Goal: Communication & Community: Answer question/provide support

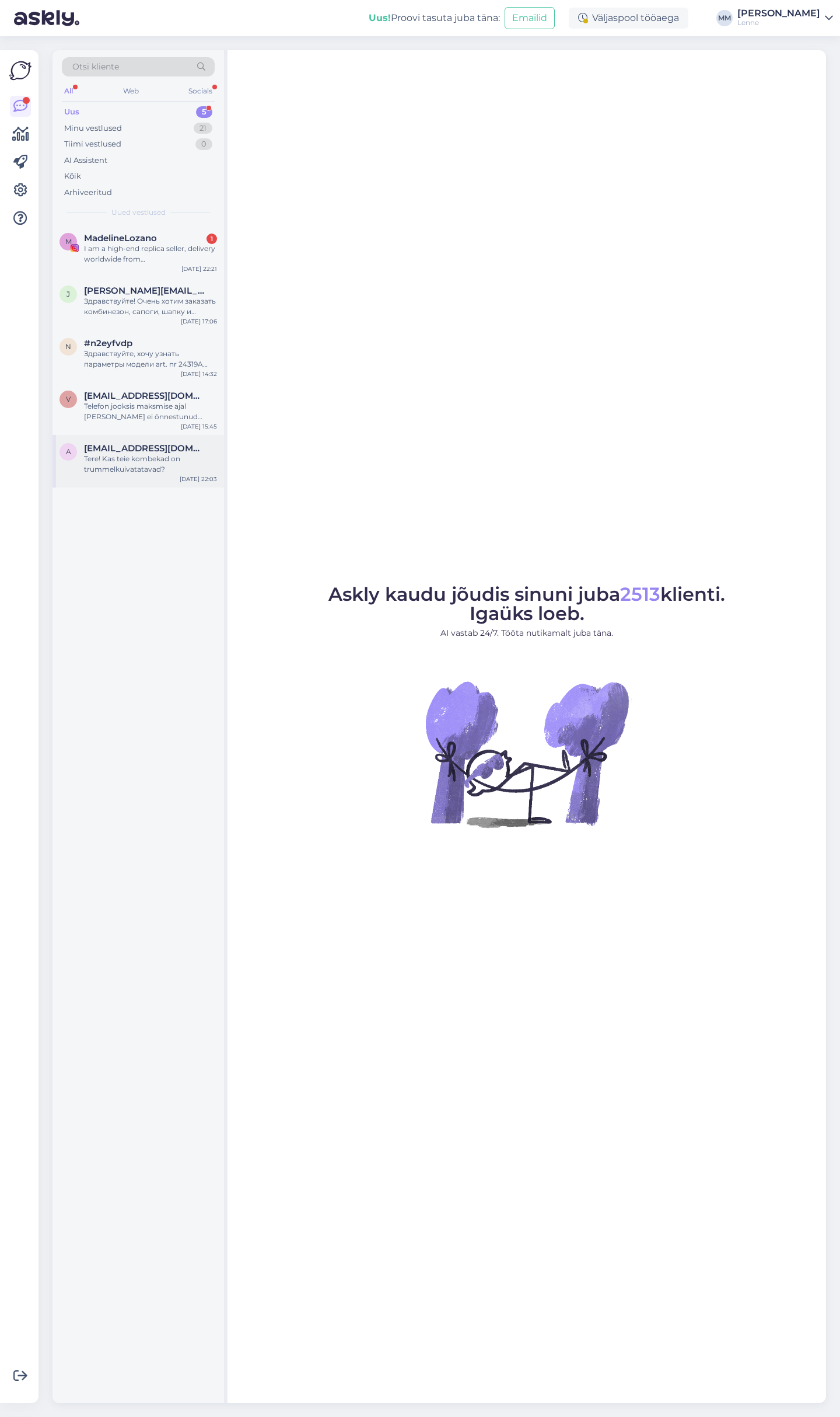
click at [184, 469] on div "Tere! Kas teie kombekad on trummelkuivatatavad?" at bounding box center [151, 464] width 133 height 21
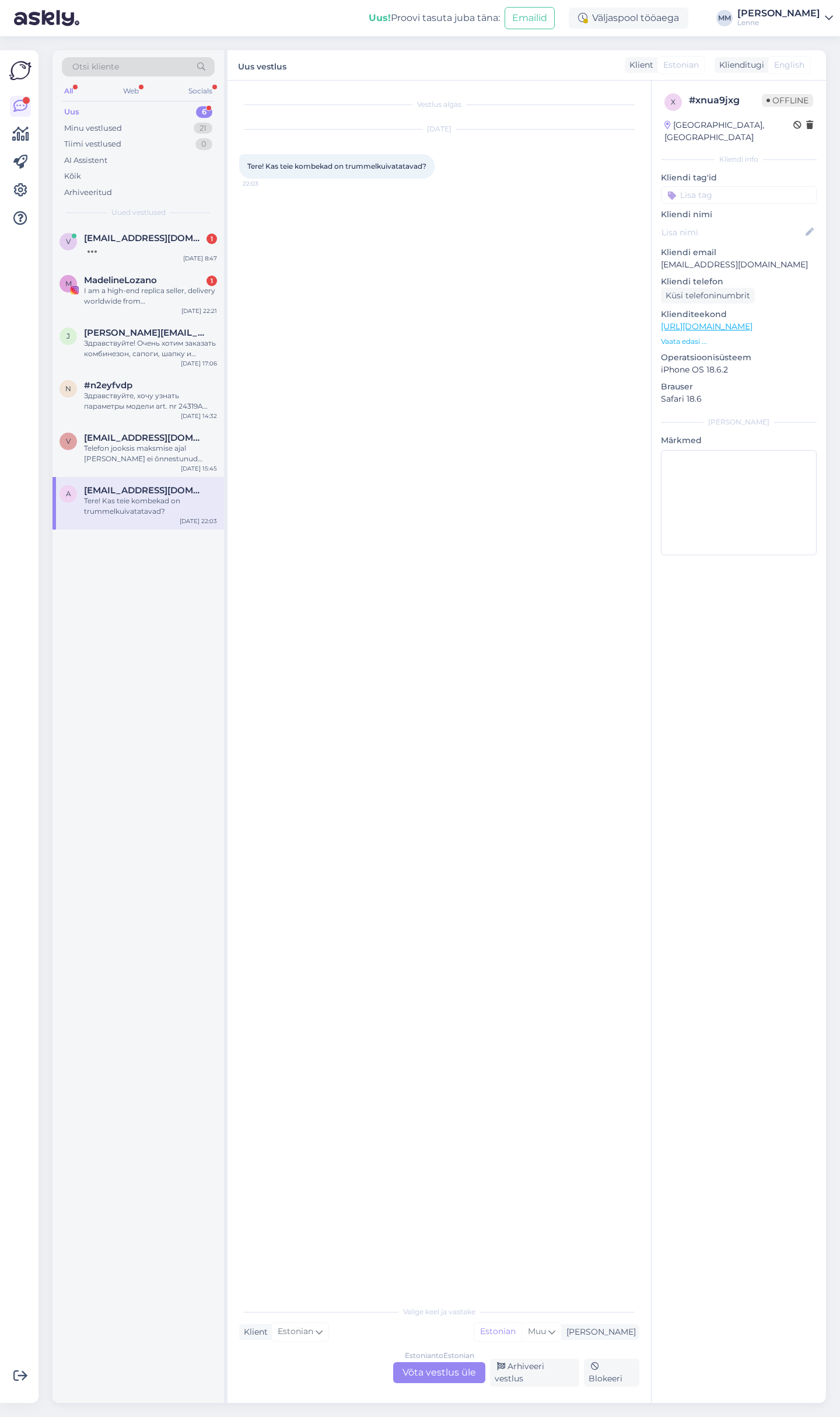
click at [428, 1369] on div "Estonian to Estonian Võta vestlus üle" at bounding box center [439, 1372] width 92 height 21
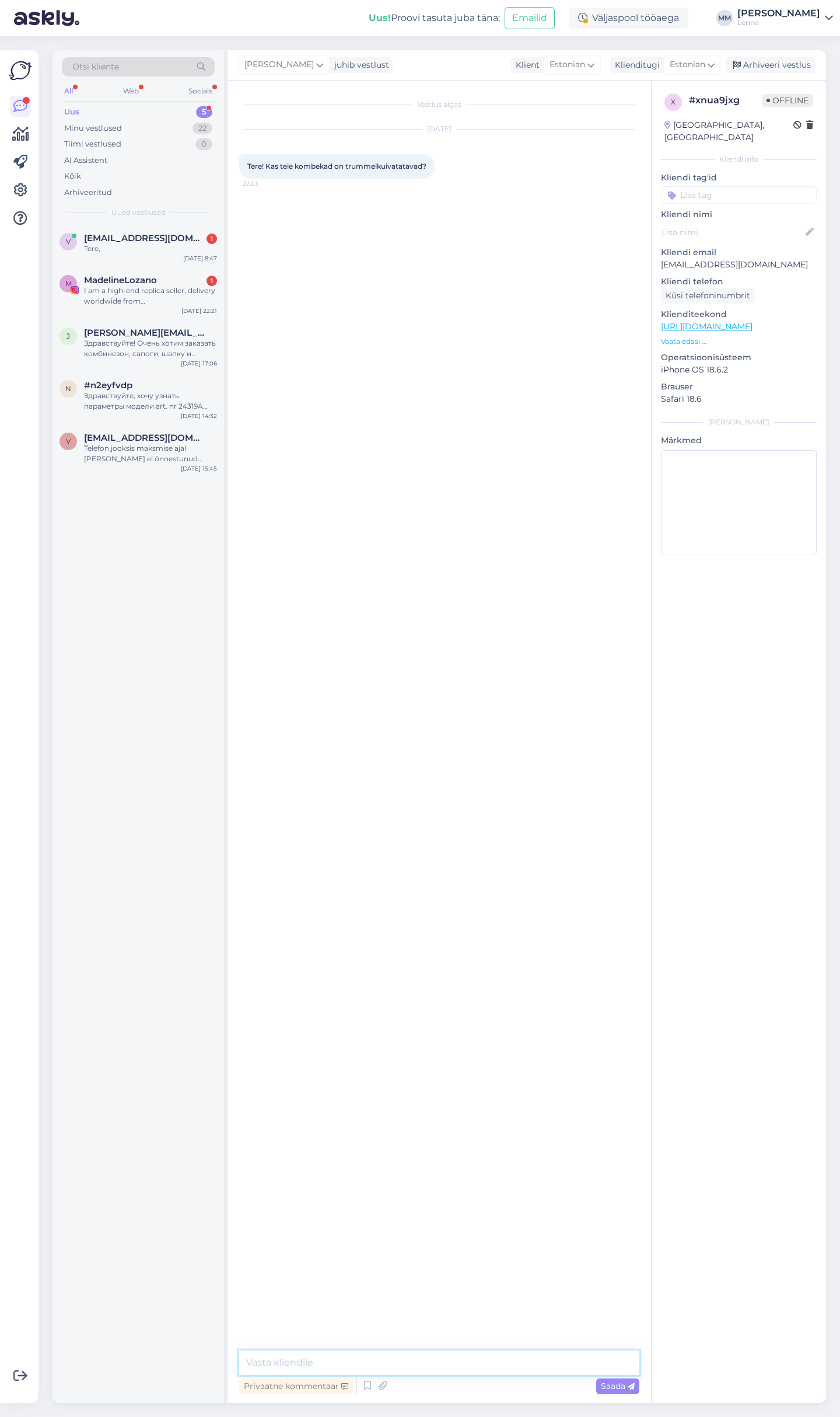
click at [416, 1351] on textarea at bounding box center [439, 1363] width 400 height 25
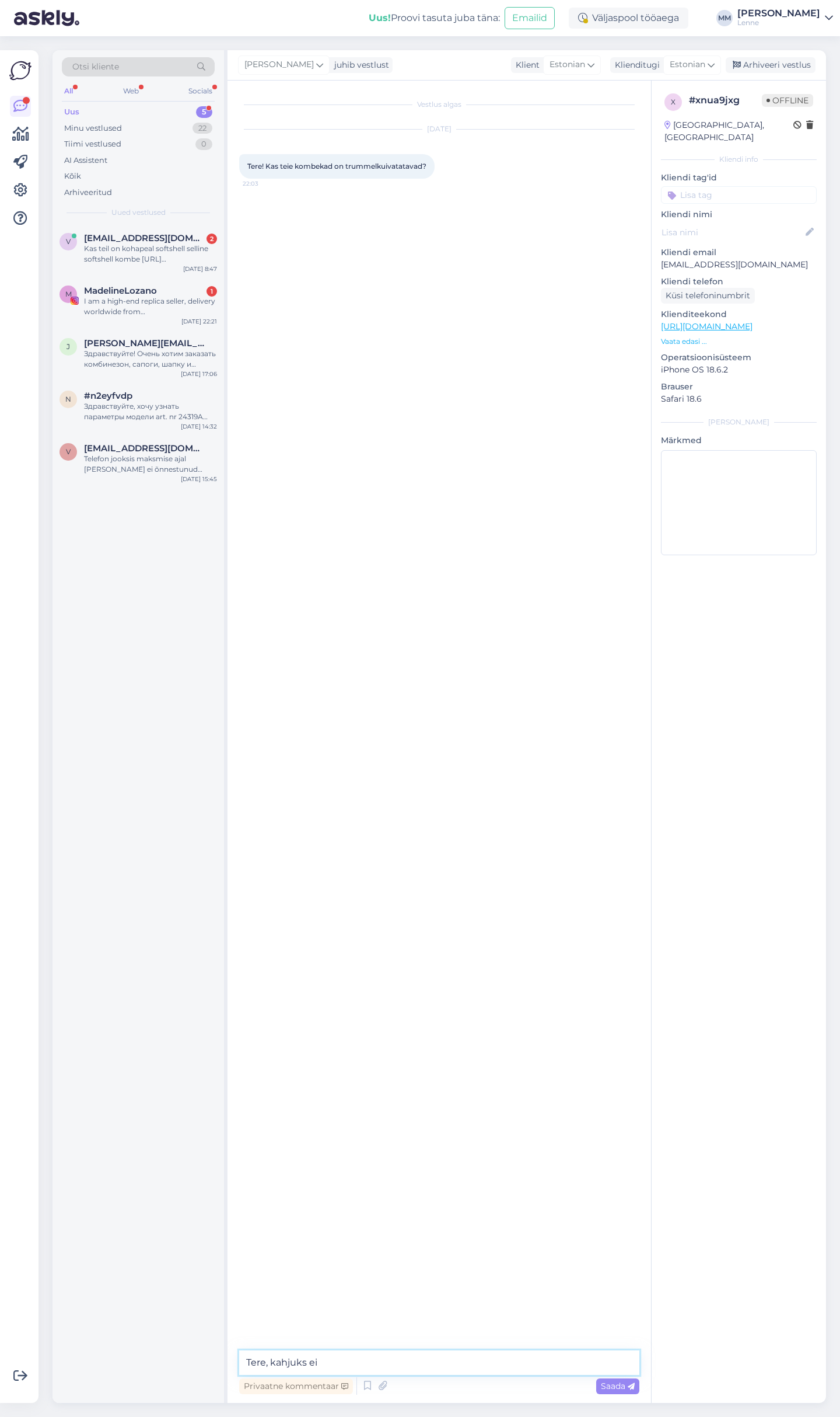
type textarea "Tere, kahjuks ei."
click at [132, 466] on div "Telefon jooksis maksmise ajal [PERSON_NAME] ei õnnestunud tasumine. Uuesti tell…" at bounding box center [151, 464] width 133 height 21
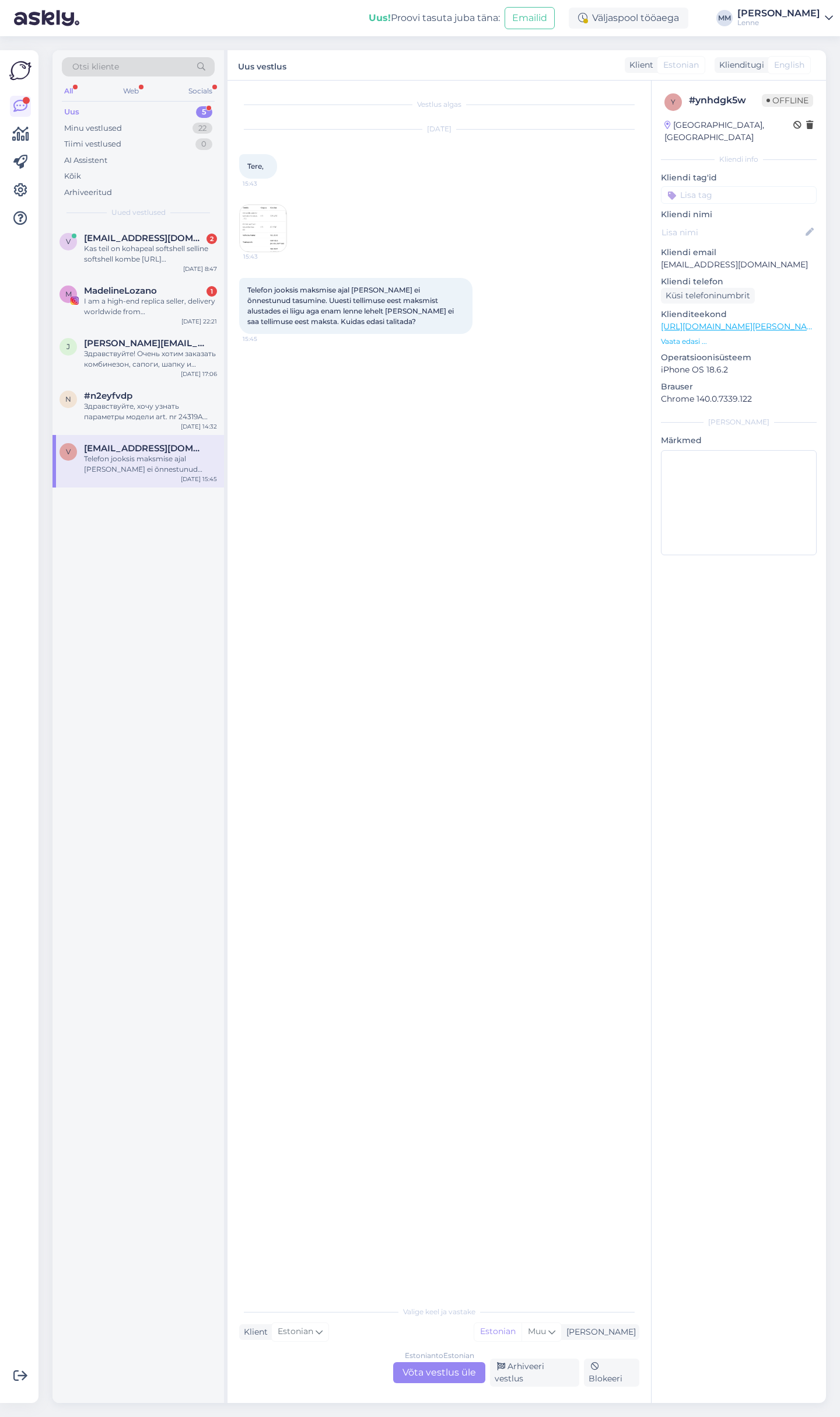
click at [252, 218] on img at bounding box center [263, 229] width 47 height 47
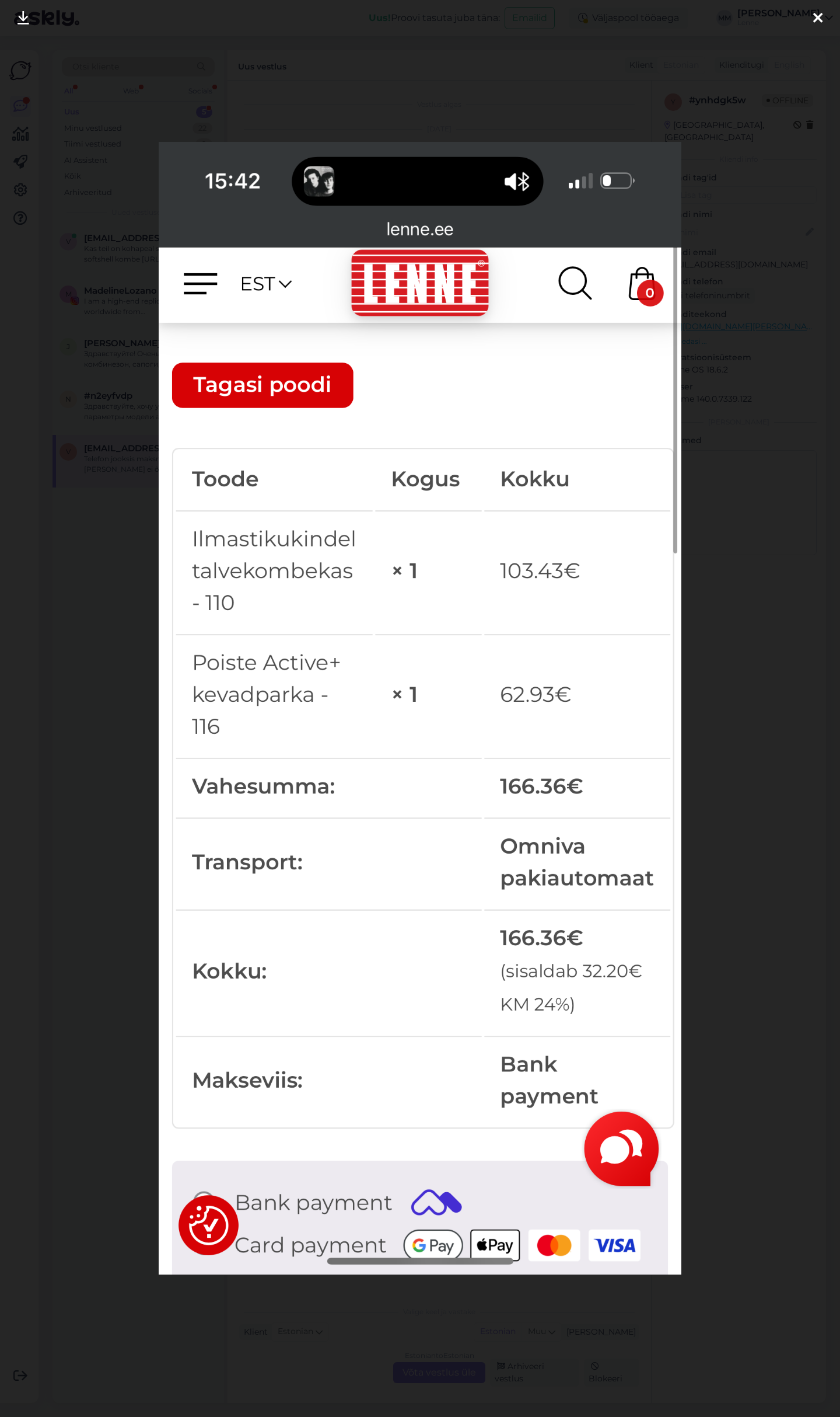
click at [818, 13] on icon at bounding box center [817, 18] width 9 height 15
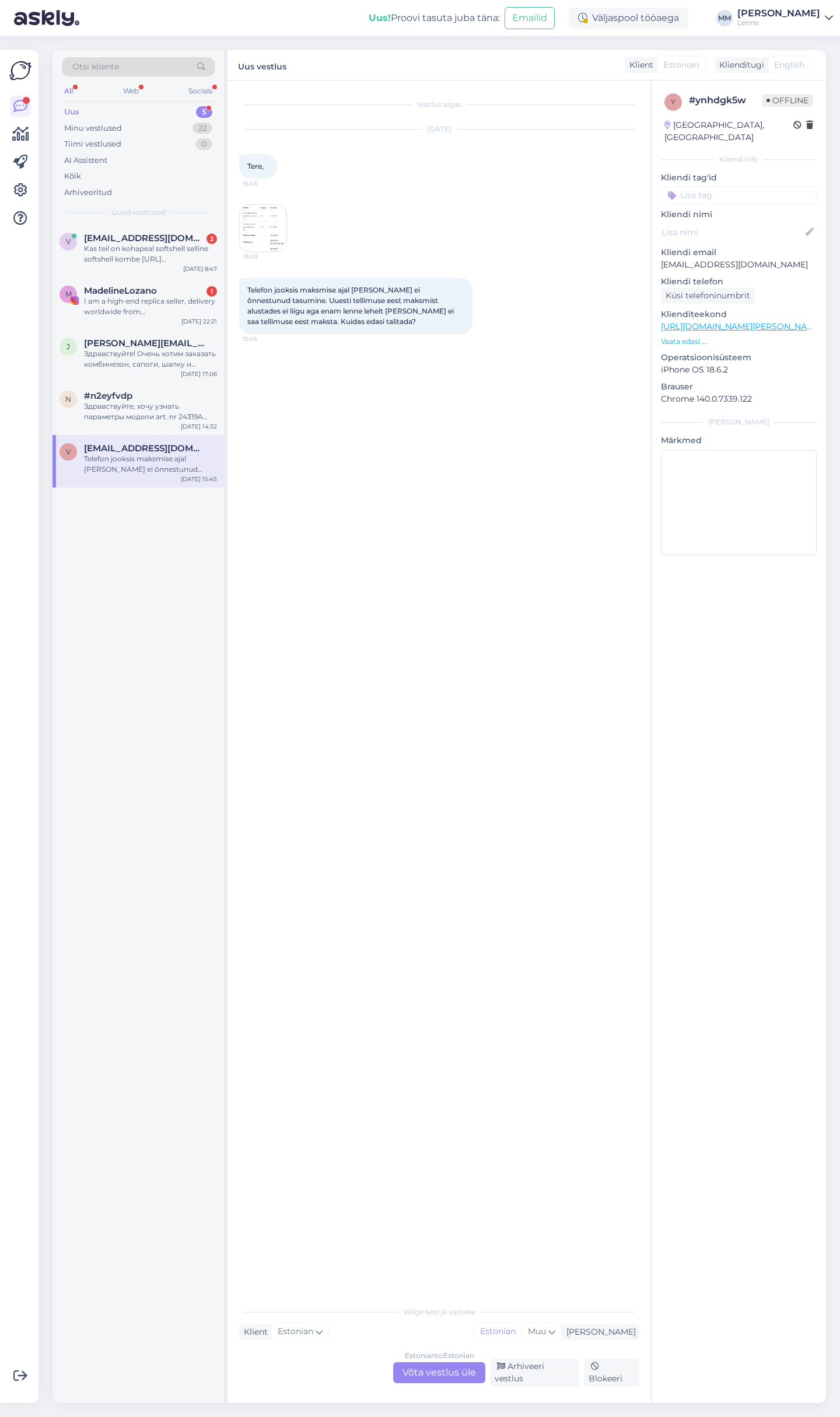
click at [436, 1383] on div "Estonian to Estonian Võta vestlus üle" at bounding box center [439, 1372] width 92 height 21
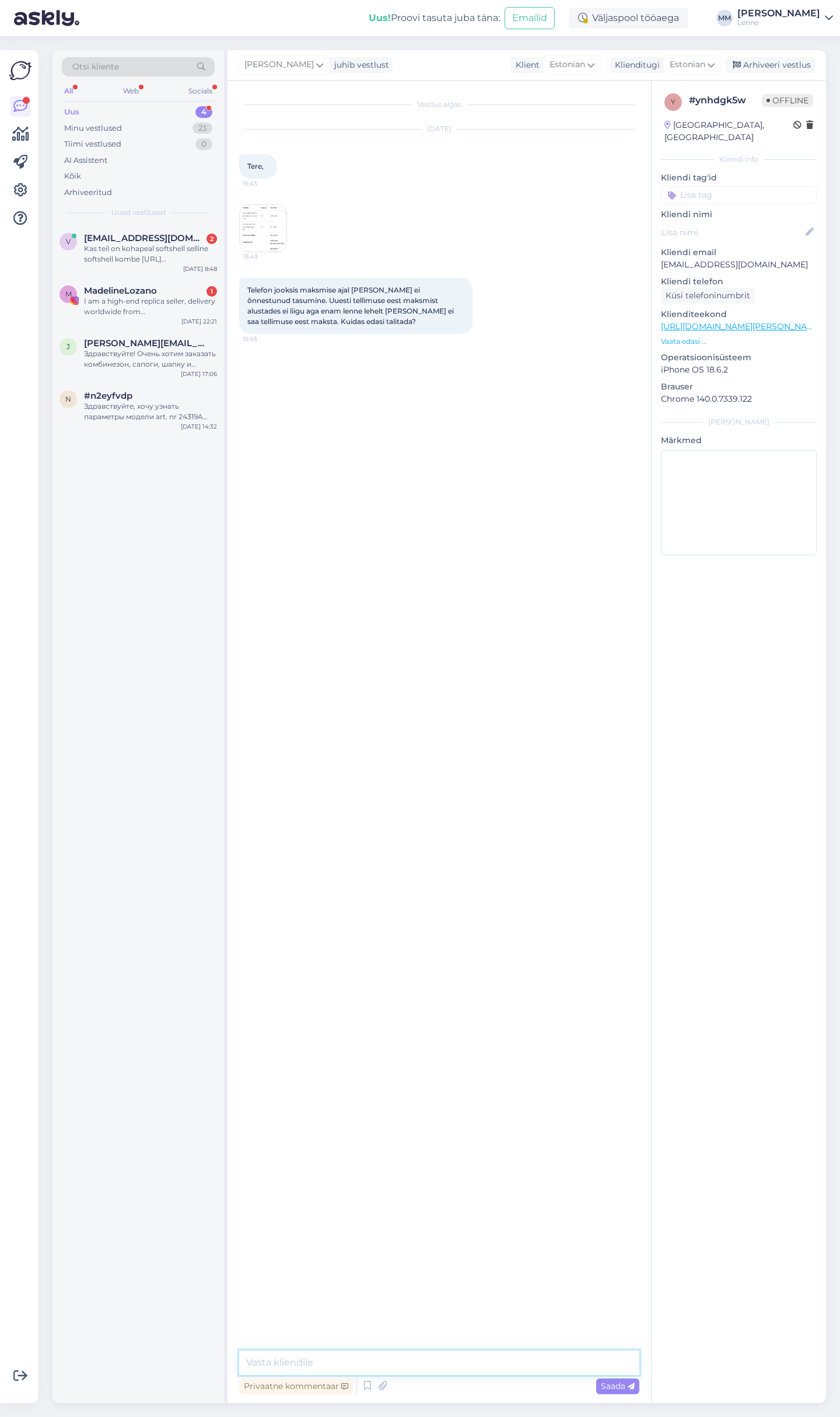
click at [390, 1358] on textarea at bounding box center [439, 1363] width 400 height 25
type textarea "Tere, näeme et teie tellimus on ootelolekus, märgime selle tühistatuks ja saate…"
click at [168, 405] on div "Здравствуйте, хочу узнать параметры модели art. nr 24319A 3710, 92 размер." at bounding box center [151, 412] width 133 height 21
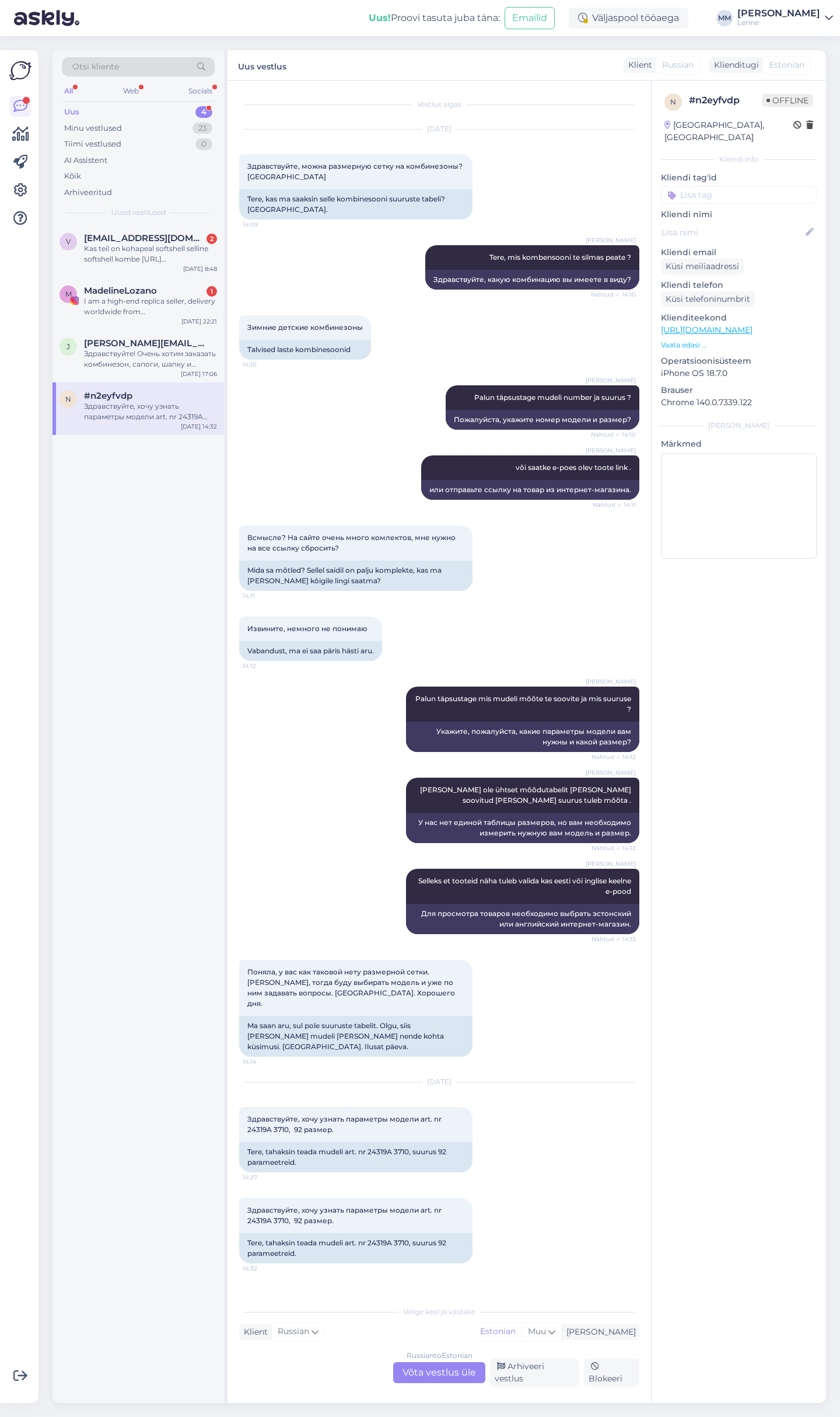
click at [440, 1377] on div "Russian to Estonian Võta vestlus üle" at bounding box center [439, 1372] width 92 height 21
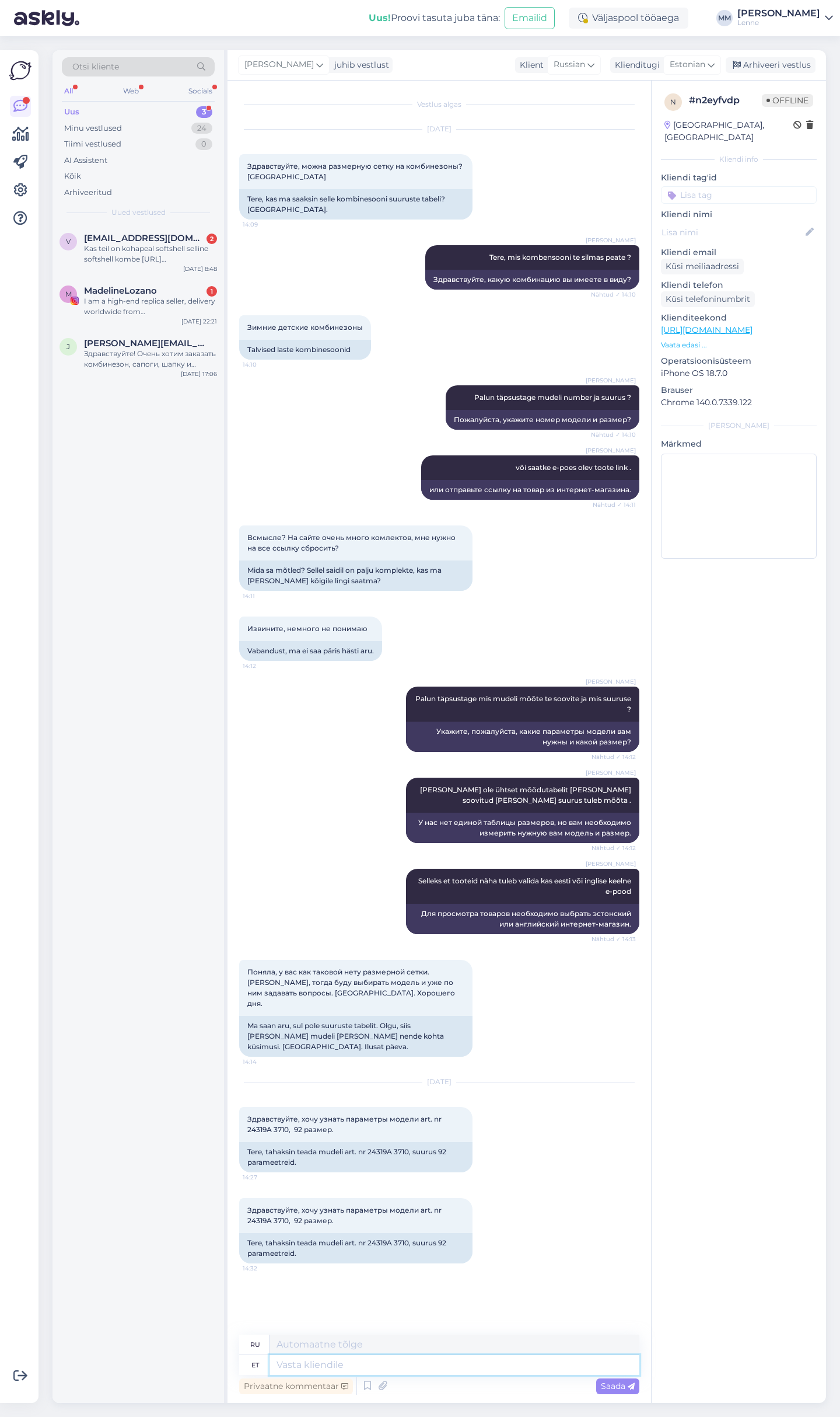
click at [380, 1358] on textarea at bounding box center [454, 1365] width 370 height 20
type textarea "tere"
type textarea "привет"
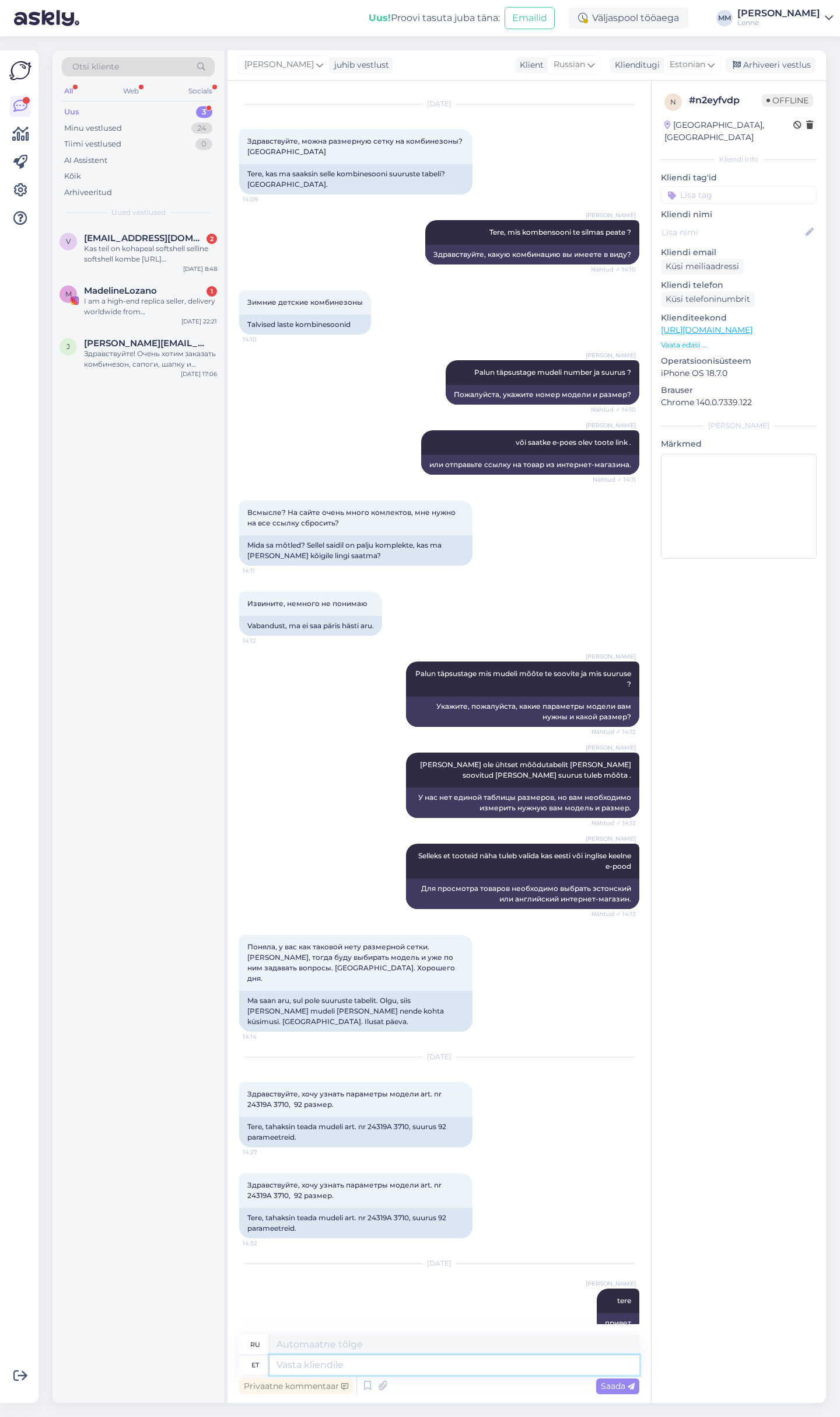
scroll to position [98, 0]
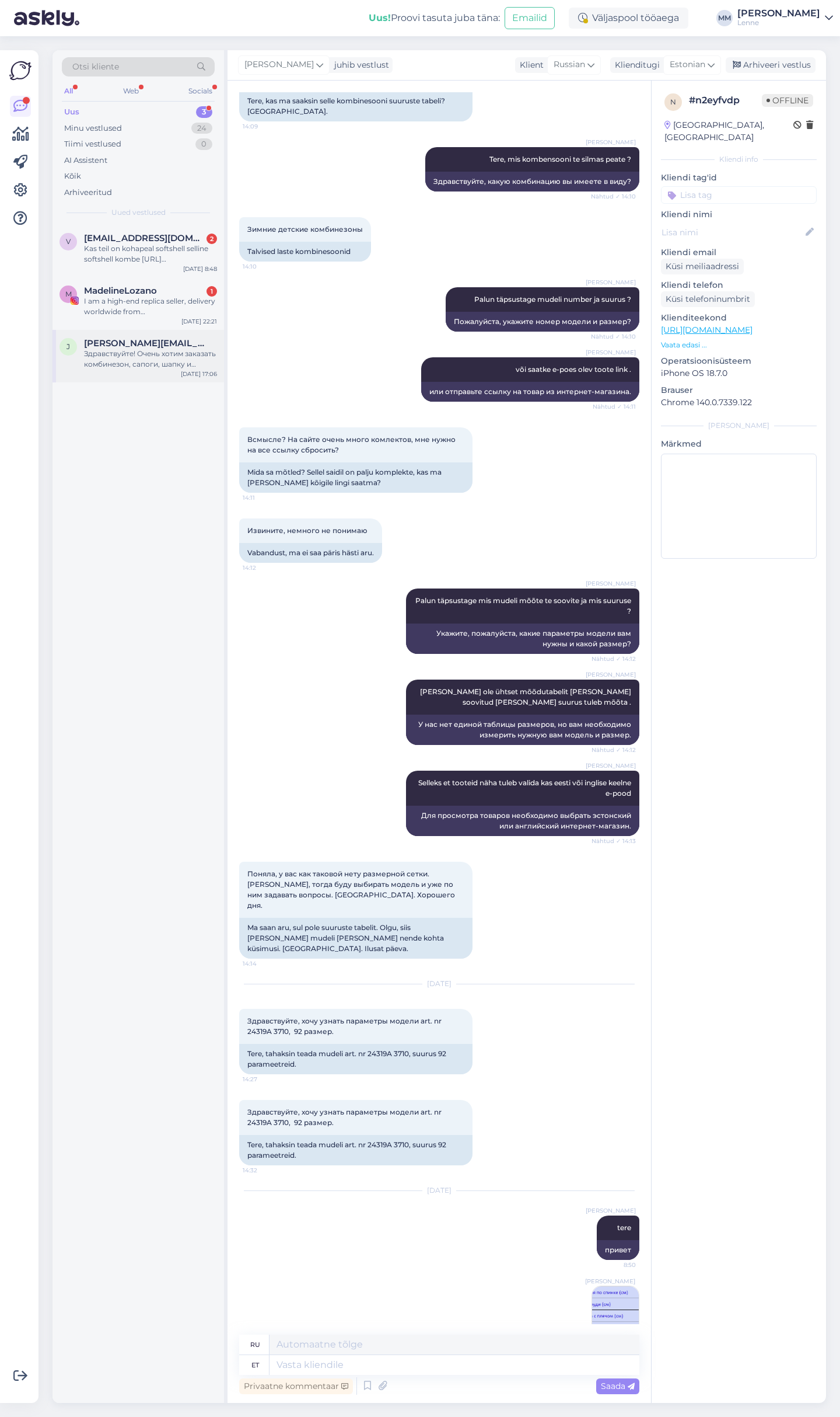
click at [115, 353] on div "Здравствуйте! Очень хотим заказать комбинезон, сапоги, шапку и варежки в [GEOGR…" at bounding box center [151, 359] width 133 height 21
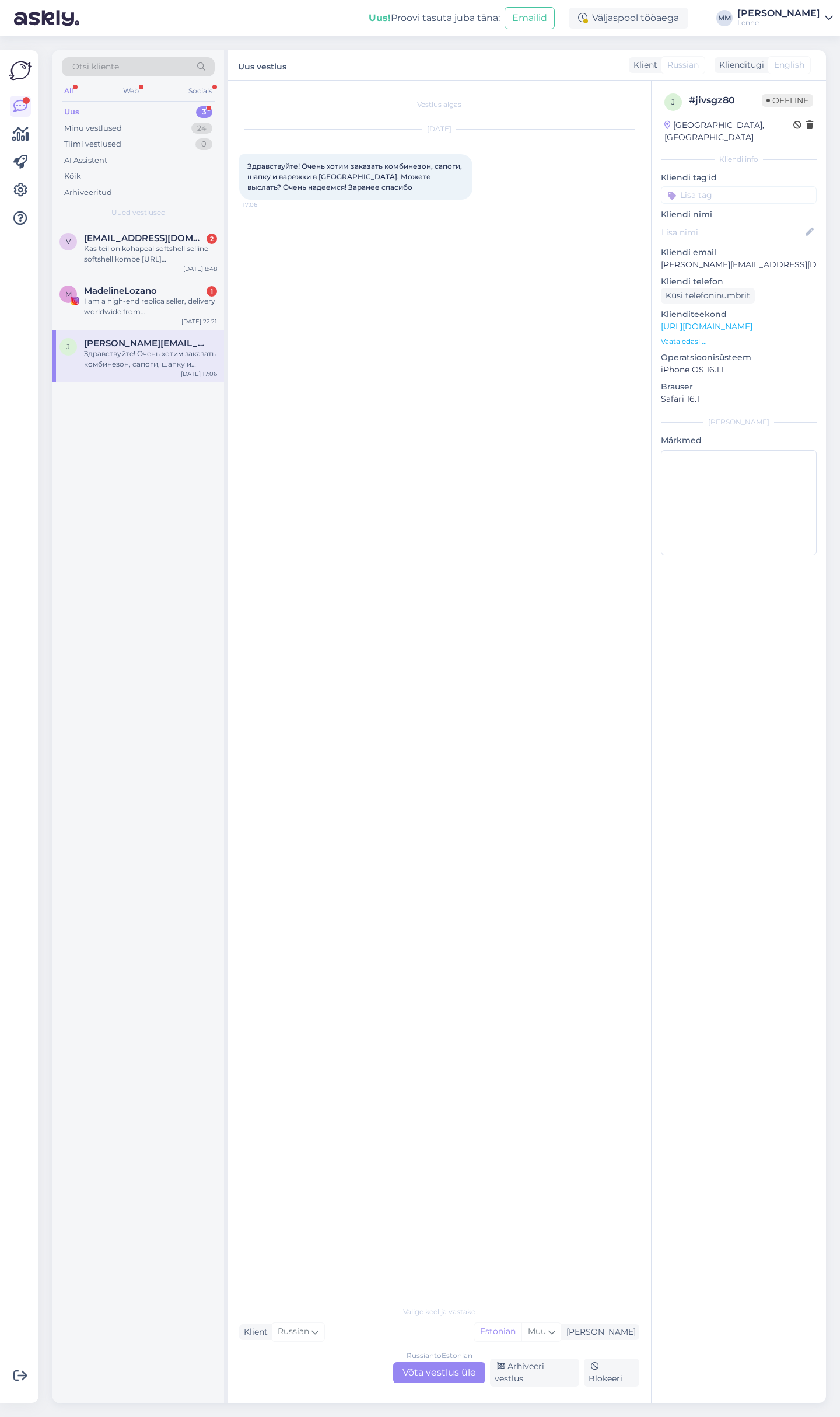
click at [428, 1376] on div "Russian to Estonian Võta vestlus üle" at bounding box center [439, 1372] width 92 height 21
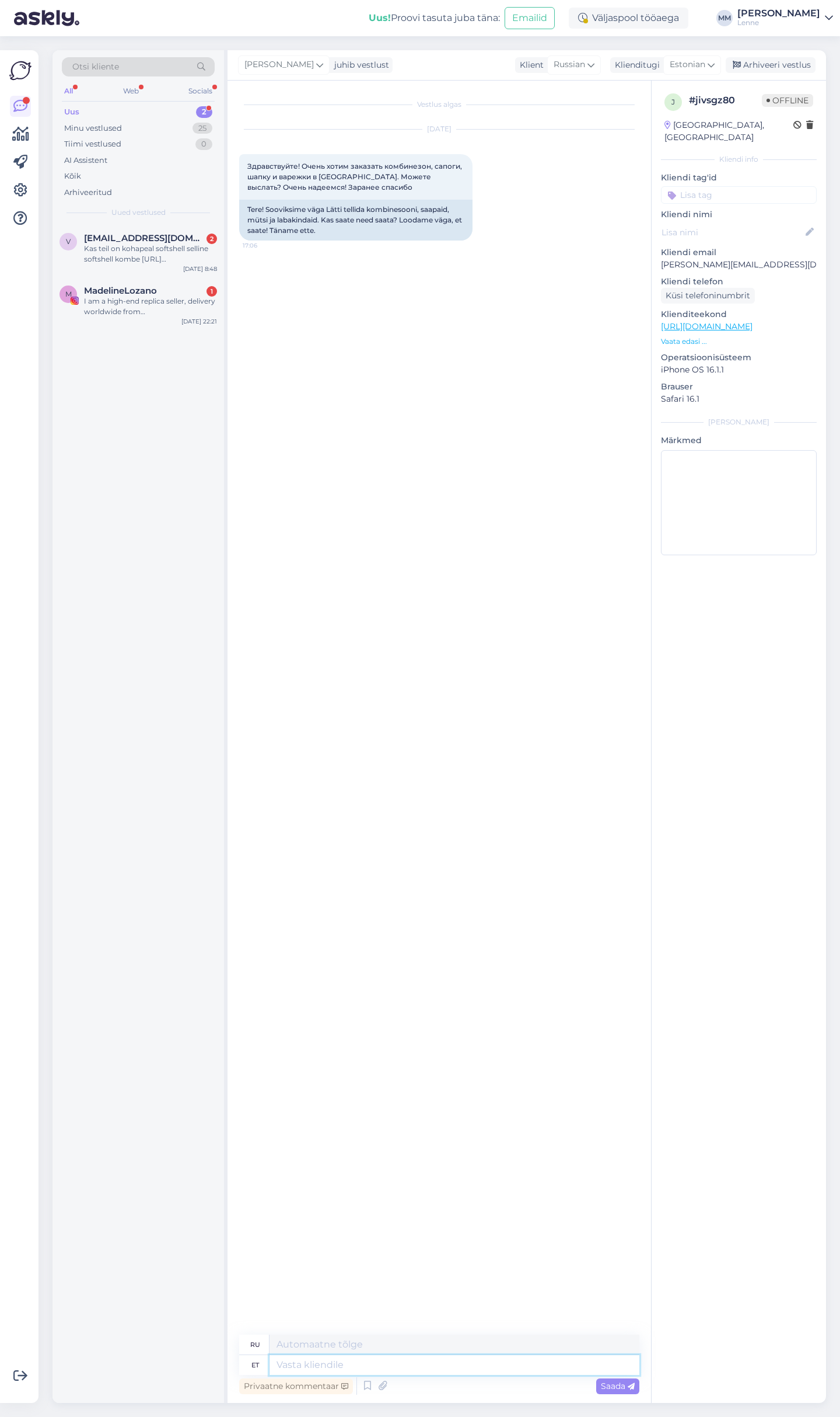
click at [392, 1363] on textarea at bounding box center [454, 1365] width 370 height 20
type textarea "Tere, m"
type textarea "Привет,"
type textarea "Tere, meil o"
type textarea "Привет, мы"
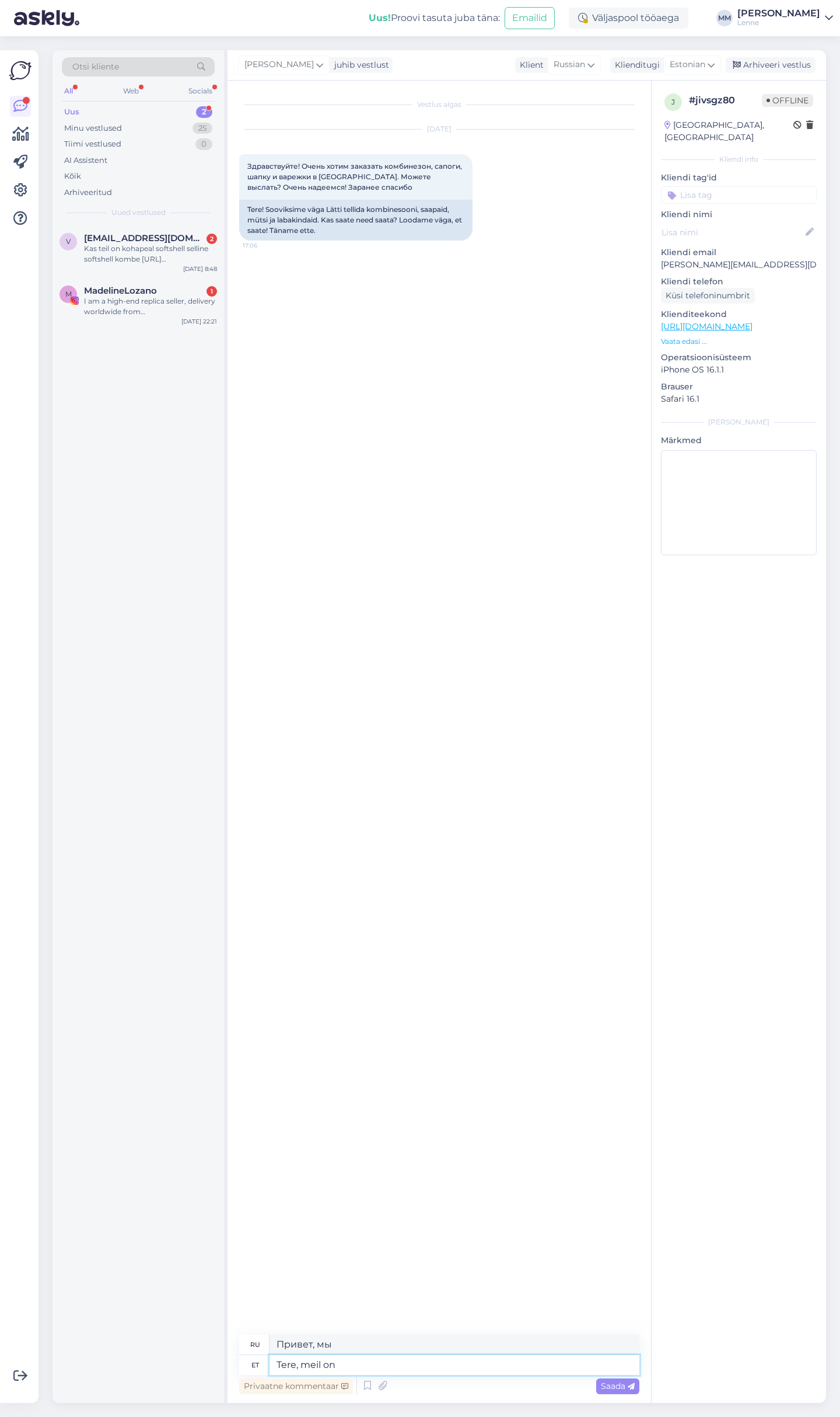
type textarea "Tere, meil on"
type textarea "Привет, у нас есть"
type textarea "Tere, meil on [PERSON_NAME]"
type textarea "Здравствуйте, у нас [GEOGRAPHIC_DATA]."
type textarea "Tere, meil on [PERSON_NAME] ol"
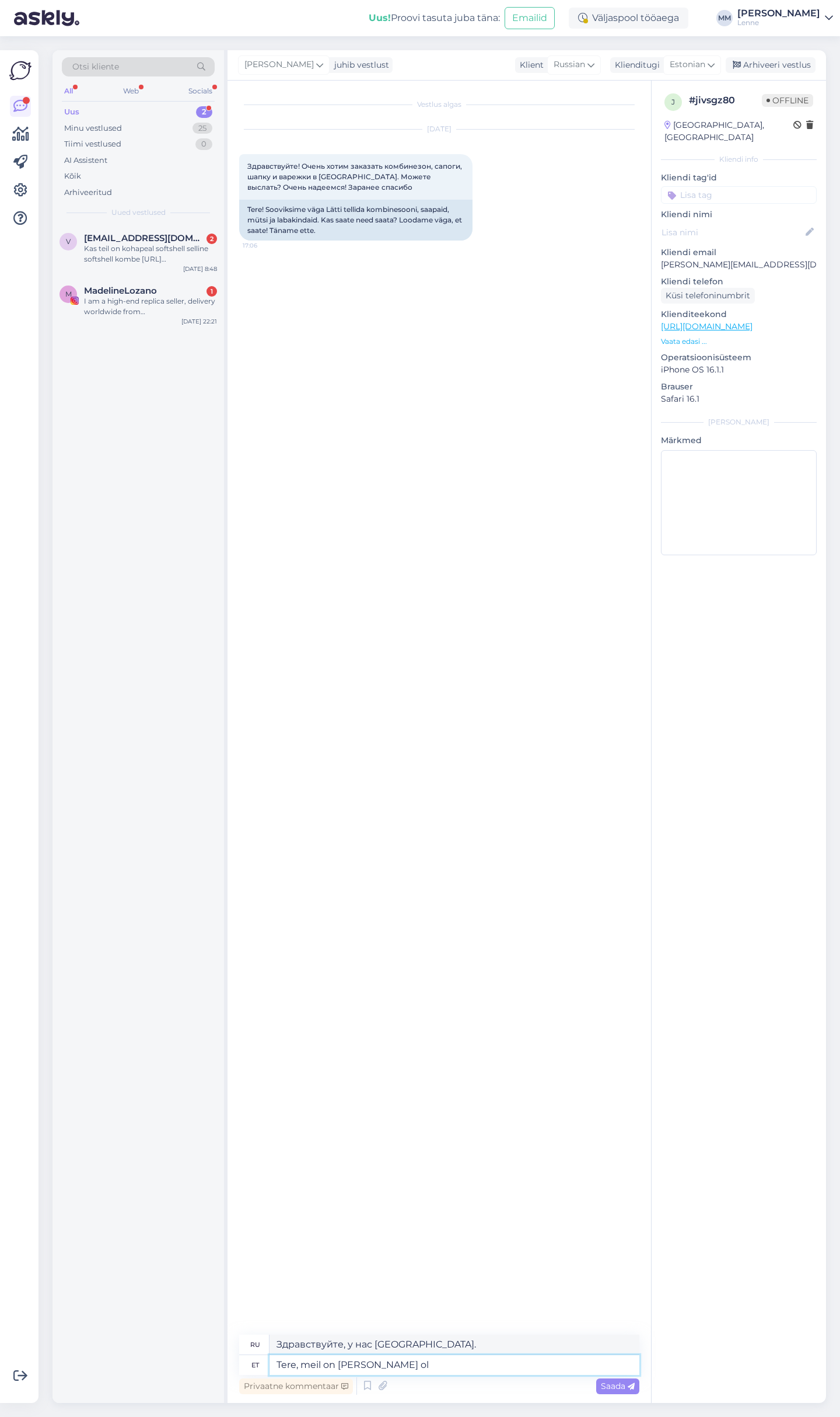
type textarea "Здравствуйте, у нас есть доставка в [GEOGRAPHIC_DATA]."
type textarea "Tere, meil on [PERSON_NAME] olemas, s"
type textarea "Здравствуйте, у нас есть доставка в [GEOGRAPHIC_DATA],"
type textarea "Tere, meil on [PERSON_NAME] olemas, saadame"
type textarea "Здравствуйте, у нас есть доставка в [GEOGRAPHIC_DATA], отправим"
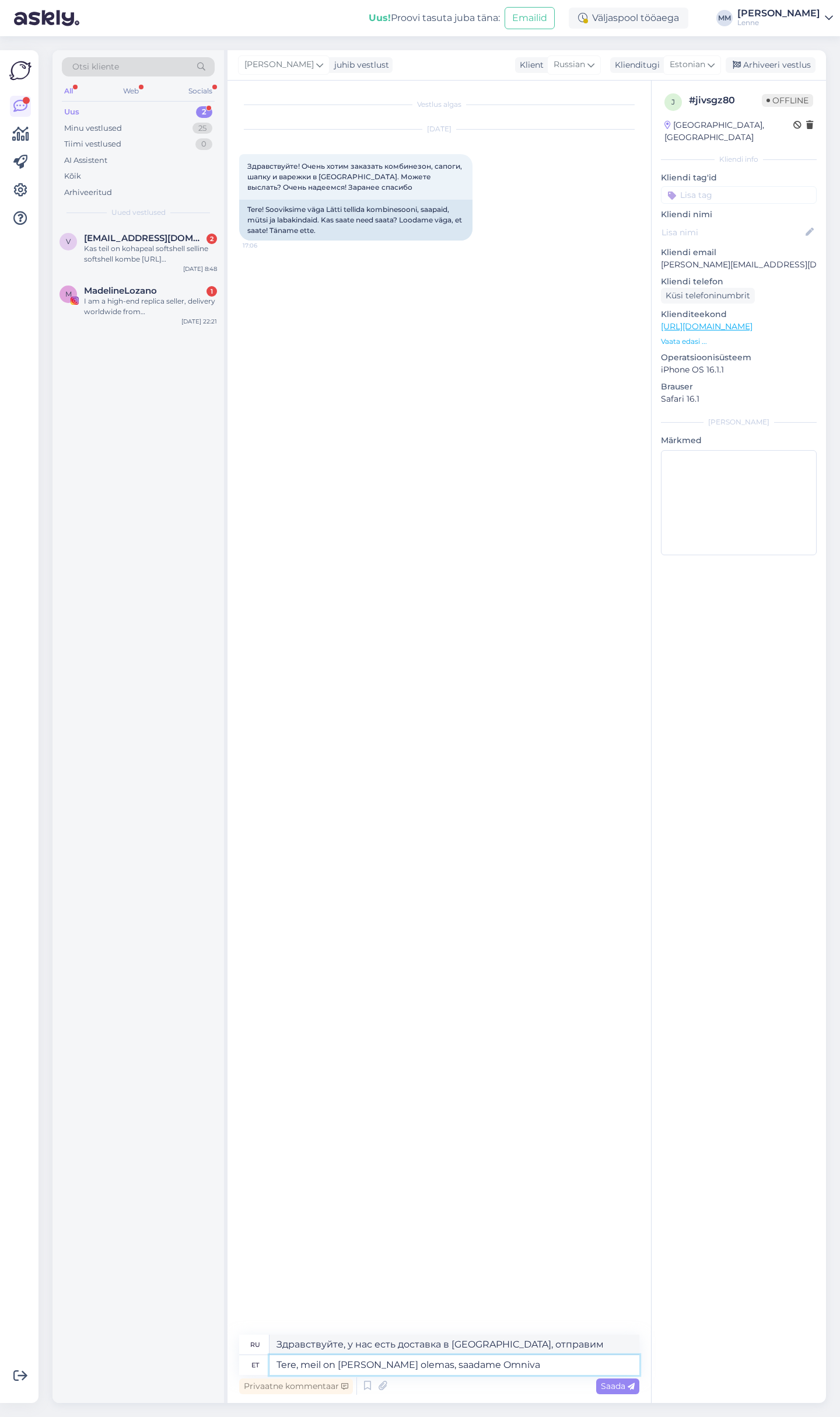
type textarea "Tere, meil on [PERSON_NAME] olemas, saadame Omniva j"
type textarea "Здравствуйте, у нас есть доставка в [GEOGRAPHIC_DATA], мы отправляем [PERSON_NA…"
type textarea "Tere, meil on [PERSON_NAME] olemas, saadame Omniva ja s"
type textarea "Здравствуйте, у нас есть доставка в [GEOGRAPHIC_DATA], мы отправляем [PERSON_NA…"
type textarea "Tere, meil on [PERSON_NAME] olemas, saadame Omniva [PERSON_NAME] po"
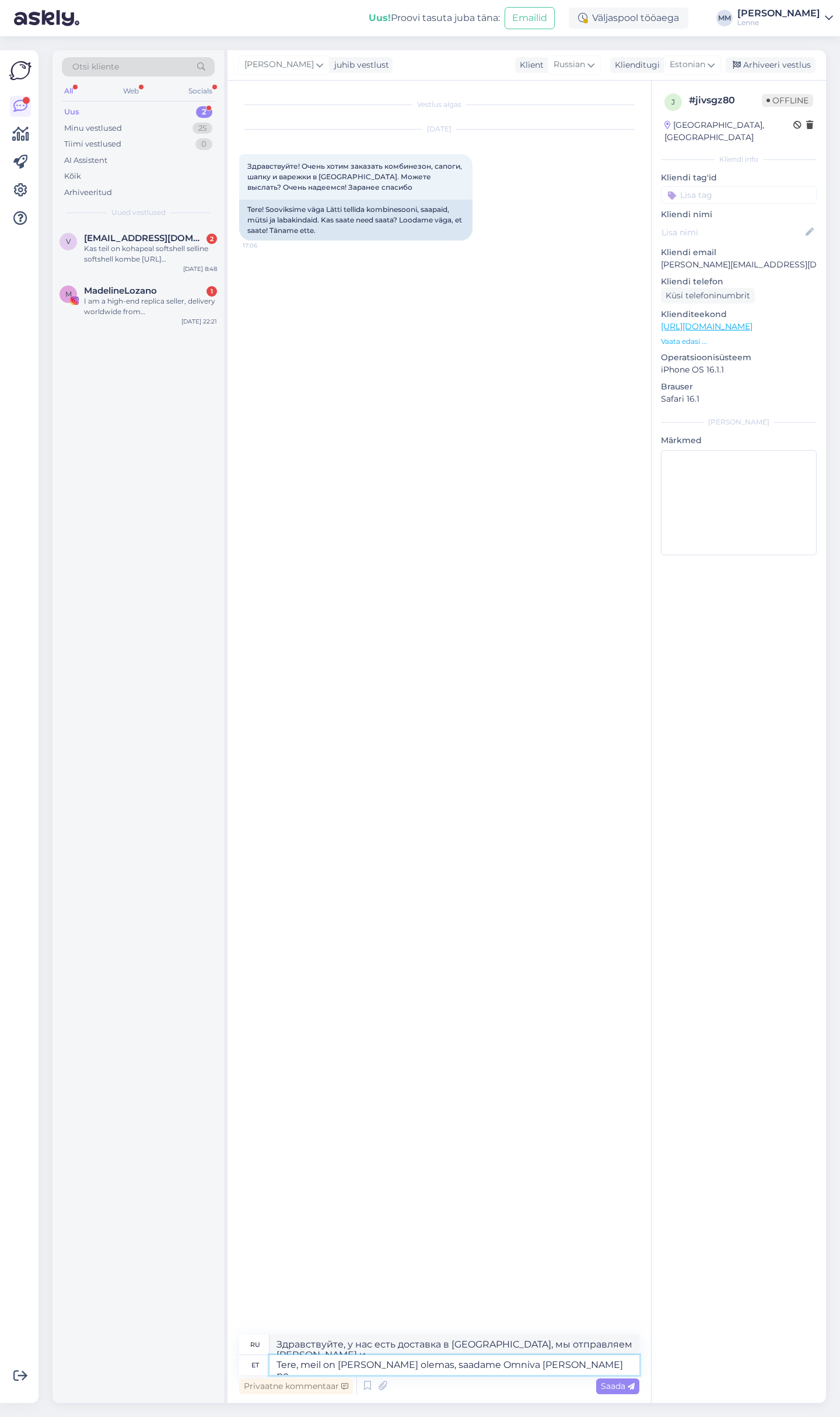
type textarea "Здравствуйте, у нас есть доставка в [GEOGRAPHIC_DATA], мы отправляем [PERSON_NA…"
type textarea "Tere, meil on [PERSON_NAME] olemas, saadame Omniva [PERSON_NAME] post"
type textarea "Здравствуйте, у нас есть доставка в [GEOGRAPHIC_DATA], мы отправляем [PERSON_NA…"
type textarea "Tere, meil on [PERSON_NAME] olemas, saadame Omniva [PERSON_NAME] post automaati."
type textarea "Здравствуйте, у нас есть доставка в [GEOGRAPHIC_DATA], мы отправляем через авто…"
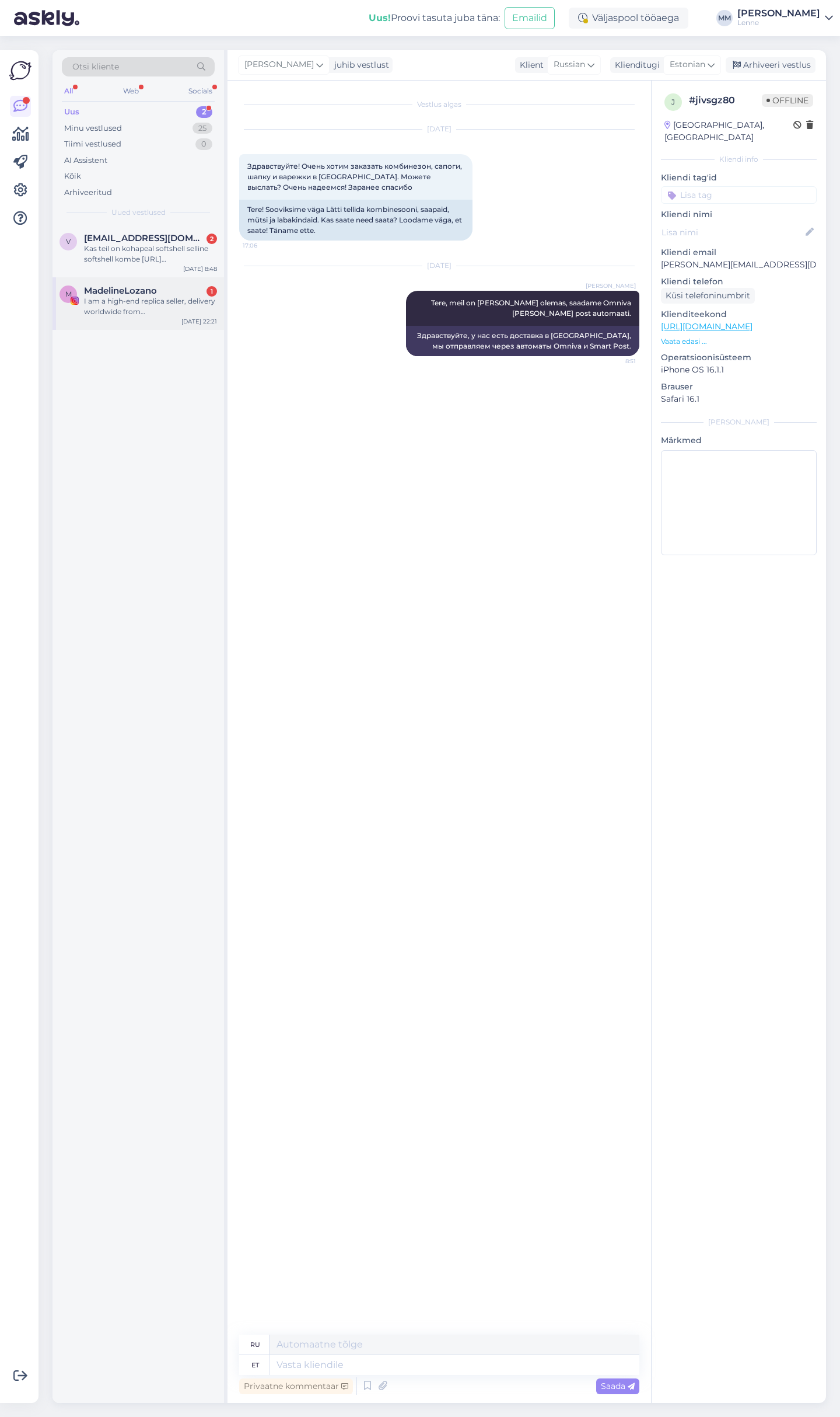
click at [173, 309] on div "I am a high-end replica seller, delivery worldwide from [GEOGRAPHIC_DATA]. We o…" at bounding box center [151, 306] width 133 height 21
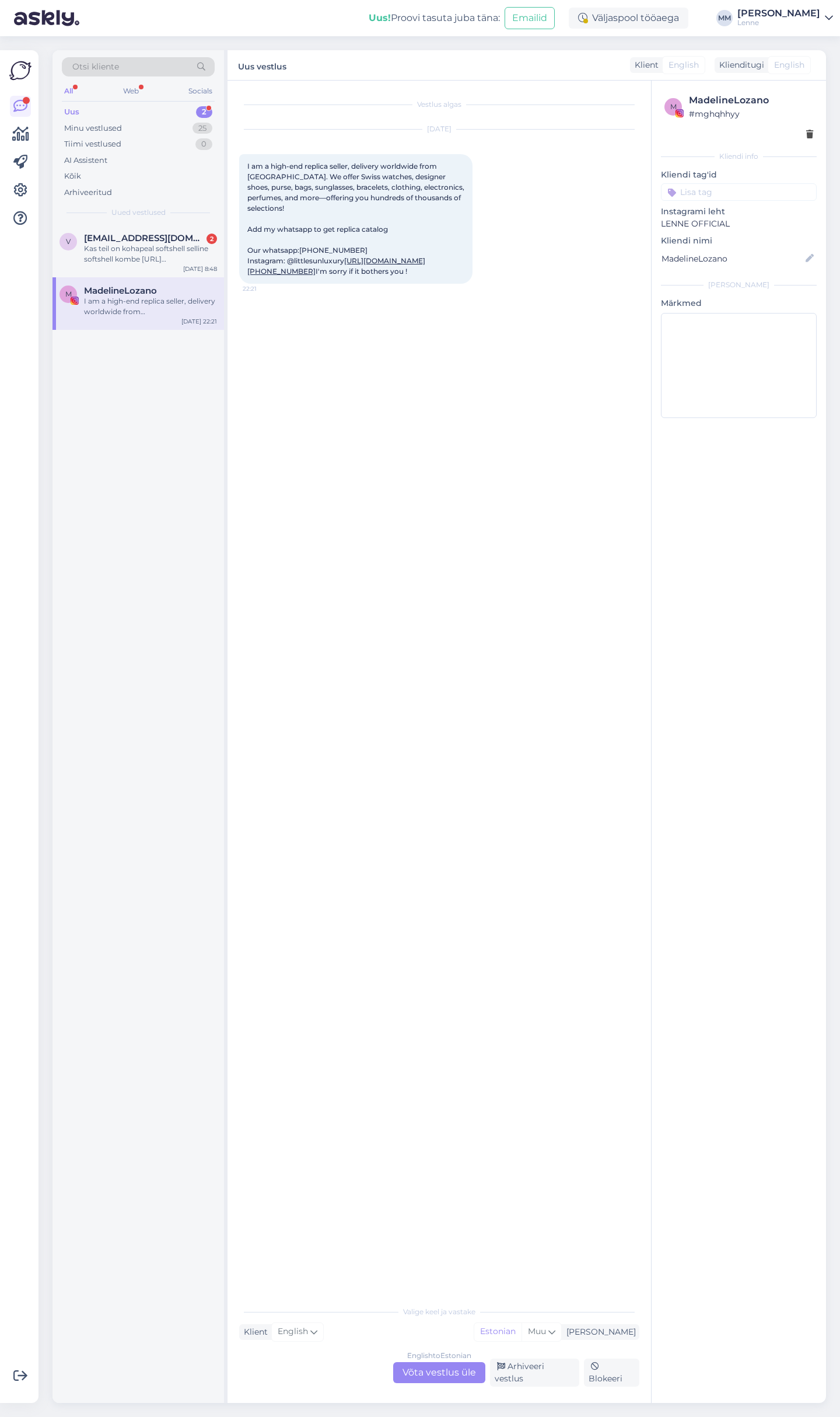
click at [455, 1374] on div "English to Estonian Võta vestlus üle" at bounding box center [439, 1372] width 92 height 21
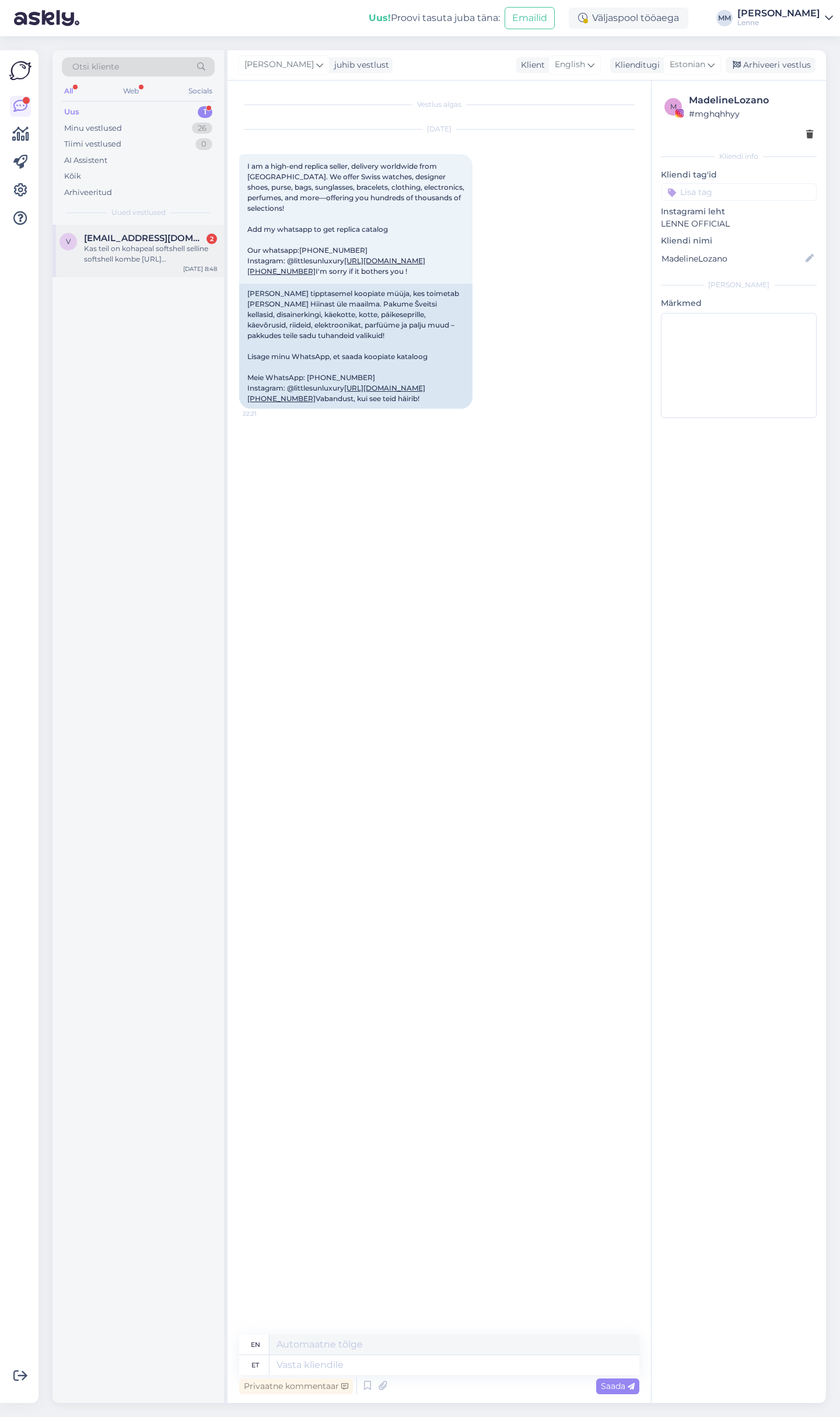
click at [144, 252] on div "Kas teil on kohapeal softshell selline softshell kombe [URL][DOMAIN_NAME] tumes…" at bounding box center [151, 254] width 133 height 21
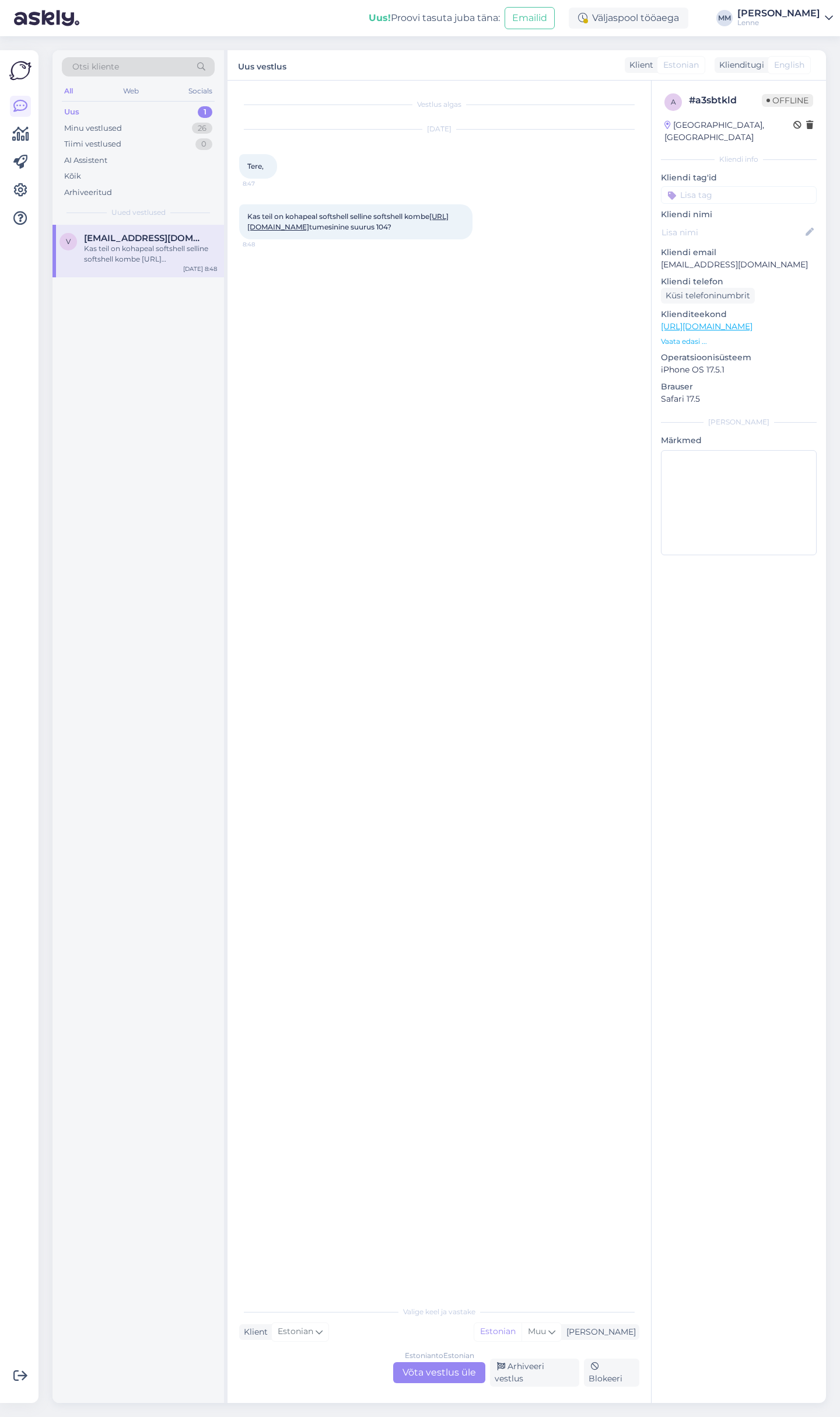
click at [301, 225] on link "[URL][DOMAIN_NAME]" at bounding box center [348, 221] width 202 height 19
click at [466, 1372] on div "Estonian to Estonian Võta vestlus üle" at bounding box center [439, 1372] width 92 height 21
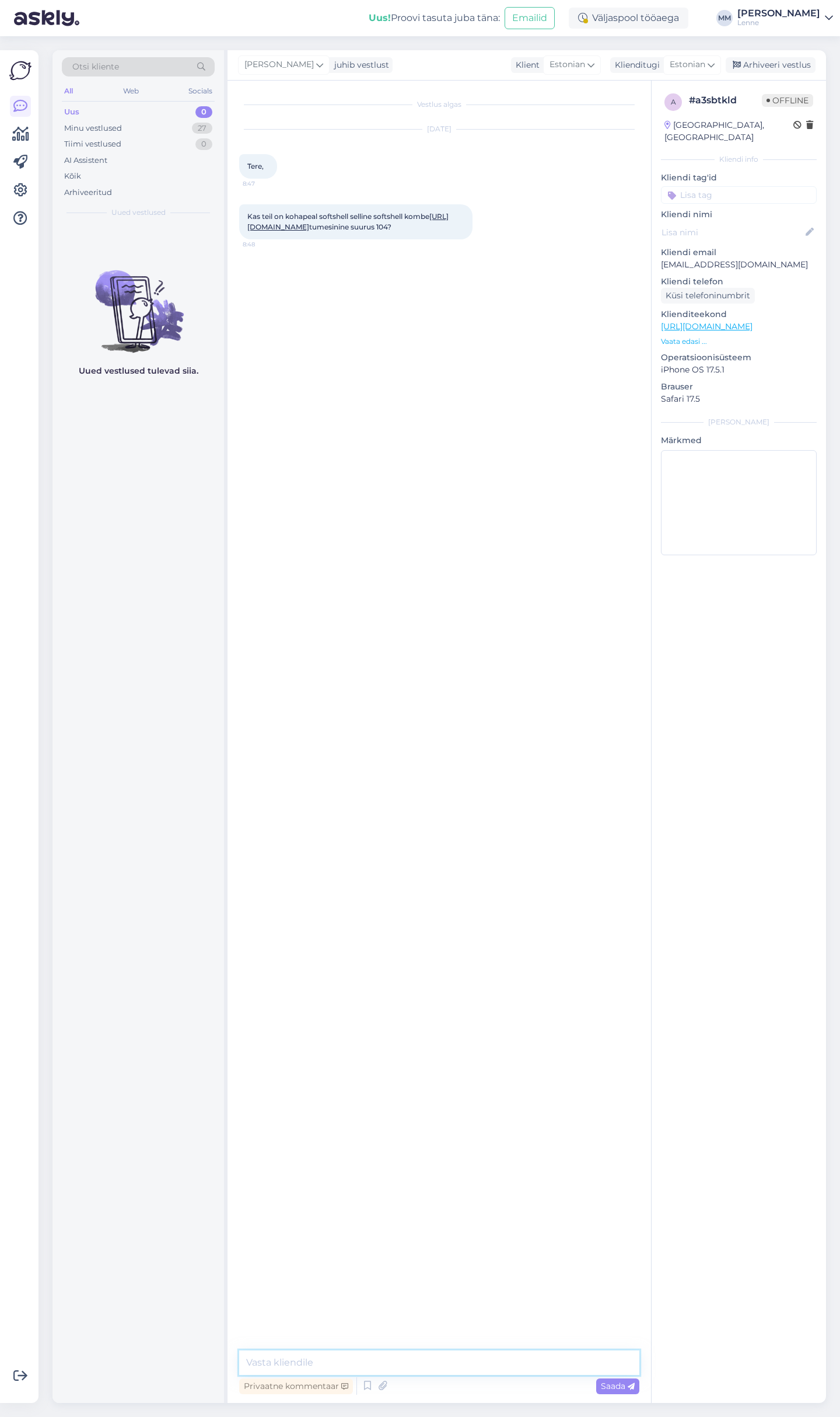
click at [412, 1360] on textarea at bounding box center [439, 1363] width 400 height 25
type textarea "Tere, kauplus avatakse 10:00 saame siis uurida."
click at [324, 1368] on textarea at bounding box center [439, 1363] width 400 height 25
paste textarea "[PHONE_NUMBER]"
type textarea "Või saate ise helistada alates 10:00 - [PHONE_NUMBER]"
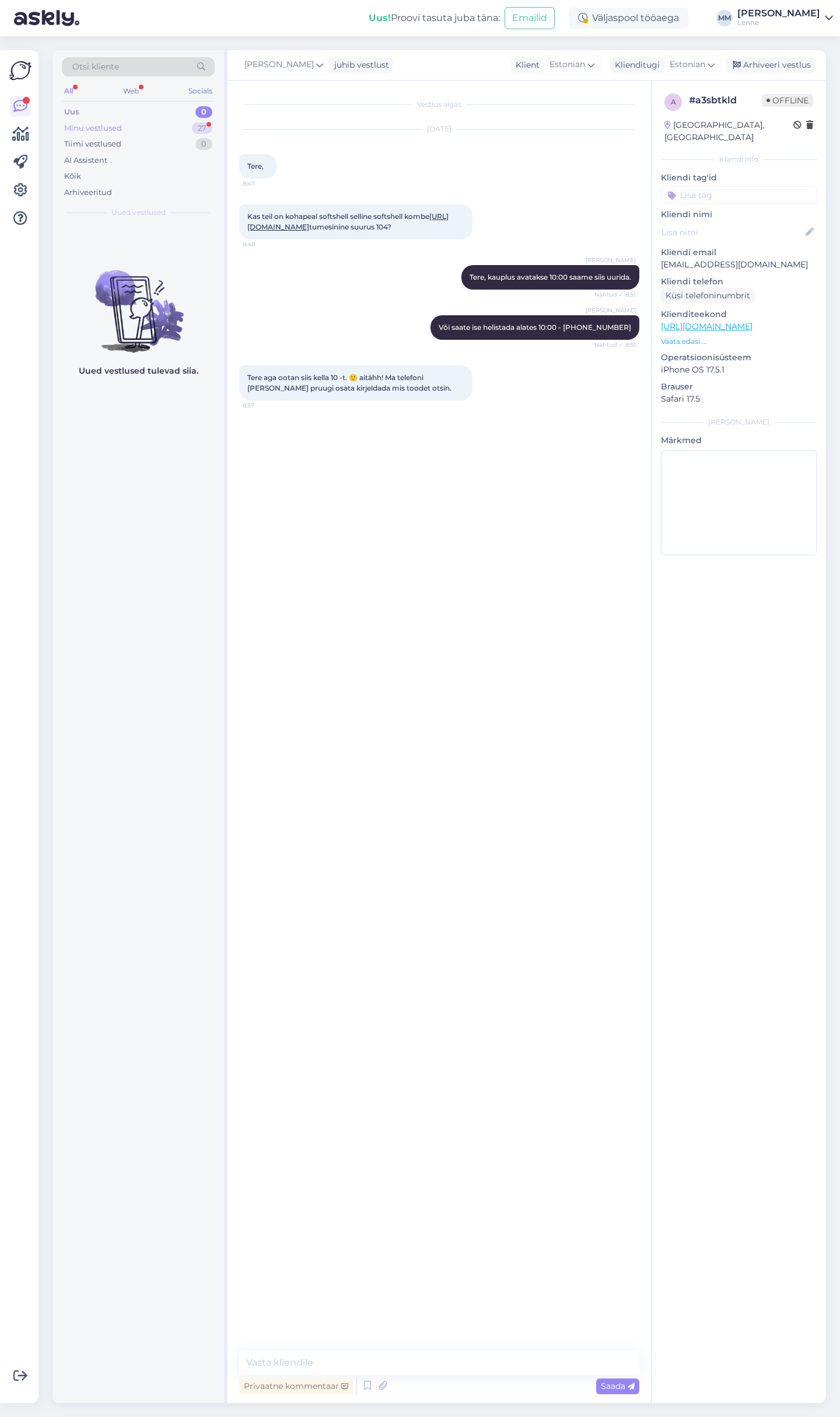
click at [145, 126] on div "Minu vestlused 27" at bounding box center [138, 128] width 153 height 16
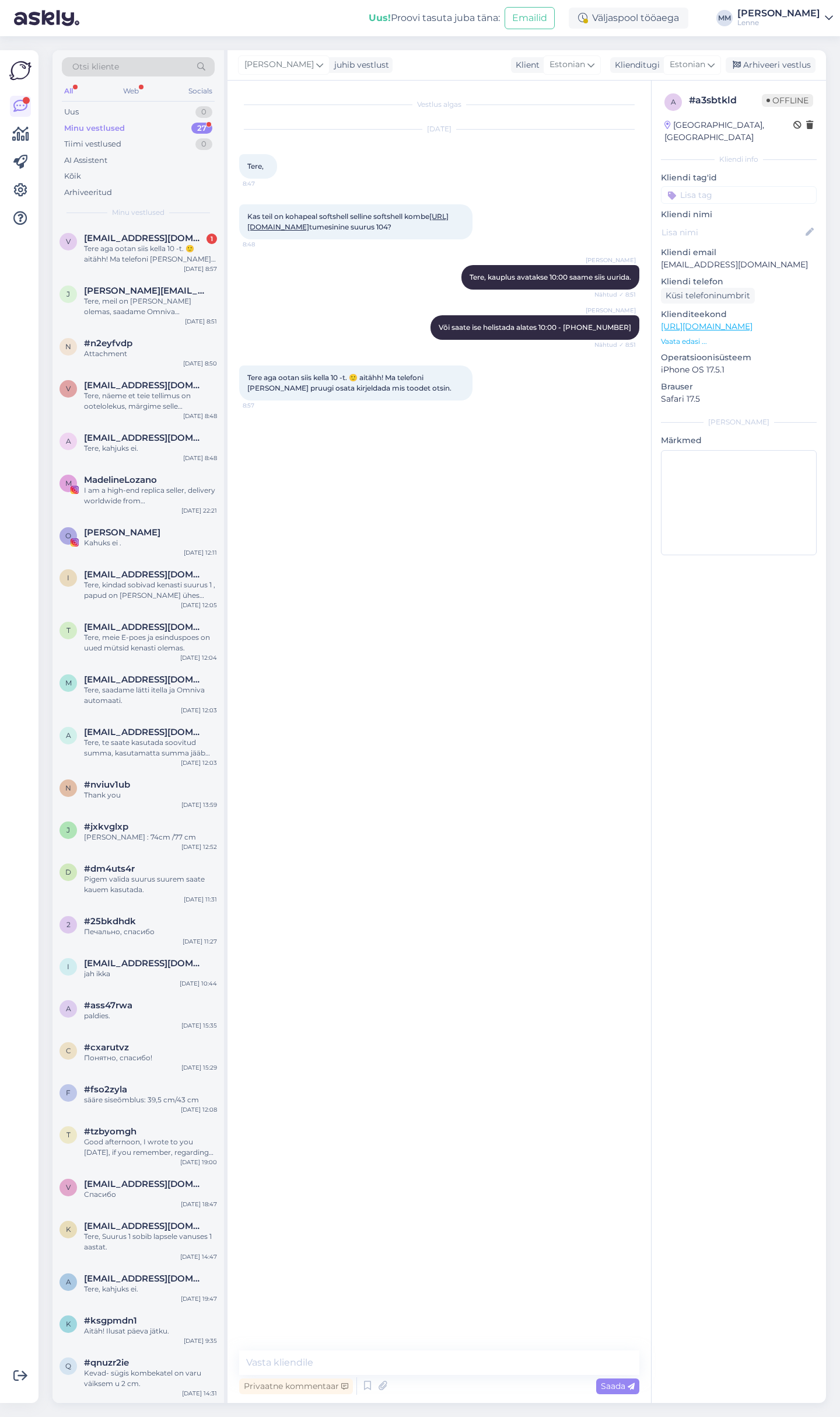
click at [321, 226] on link "[URL][DOMAIN_NAME]" at bounding box center [348, 221] width 202 height 19
click at [363, 1358] on textarea at bounding box center [439, 1363] width 400 height 25
type textarea "Kohe [PERSON_NAME] vastuse anname teile [PERSON_NAME]."
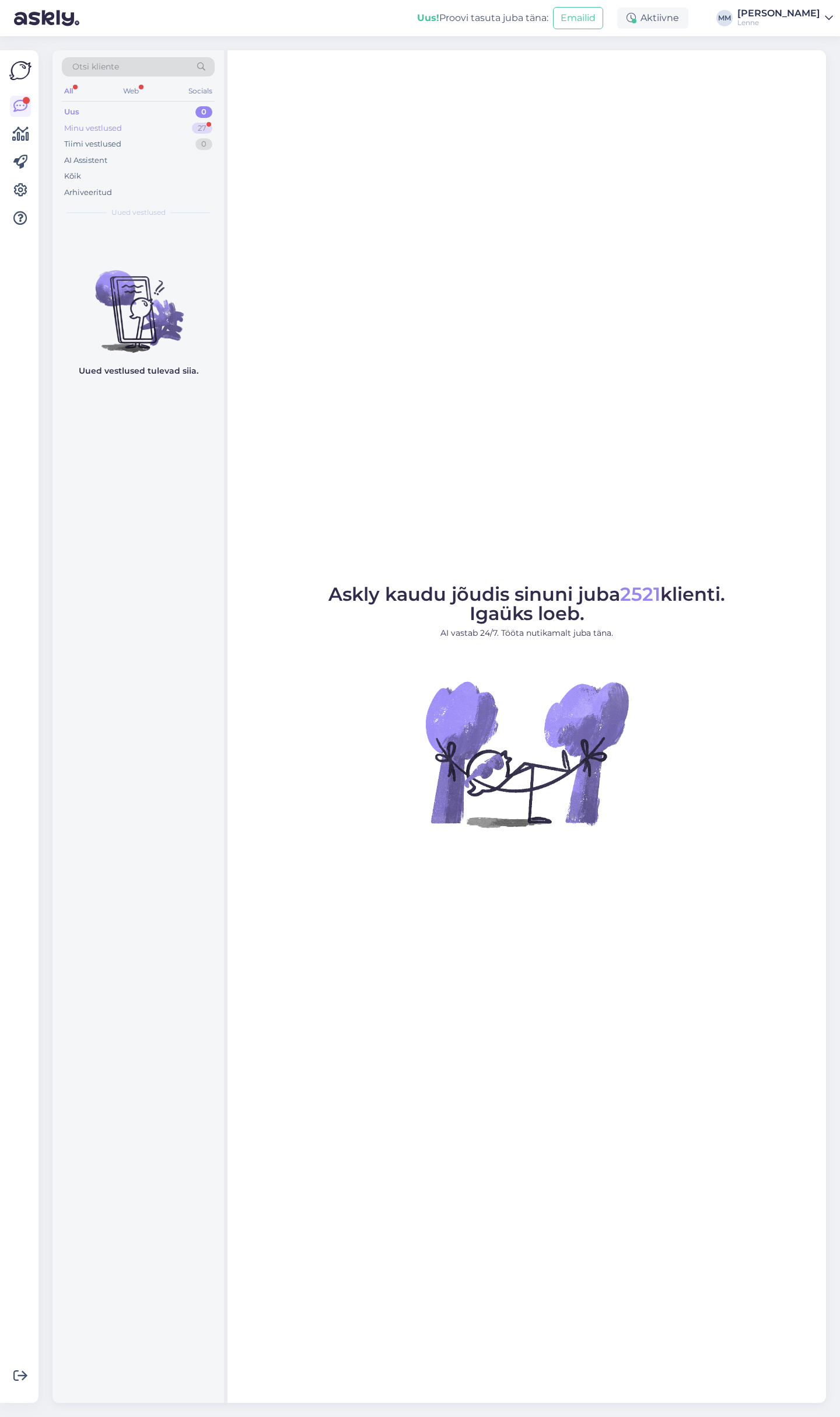
click at [134, 129] on div "Minu vestlused 27" at bounding box center [138, 128] width 153 height 16
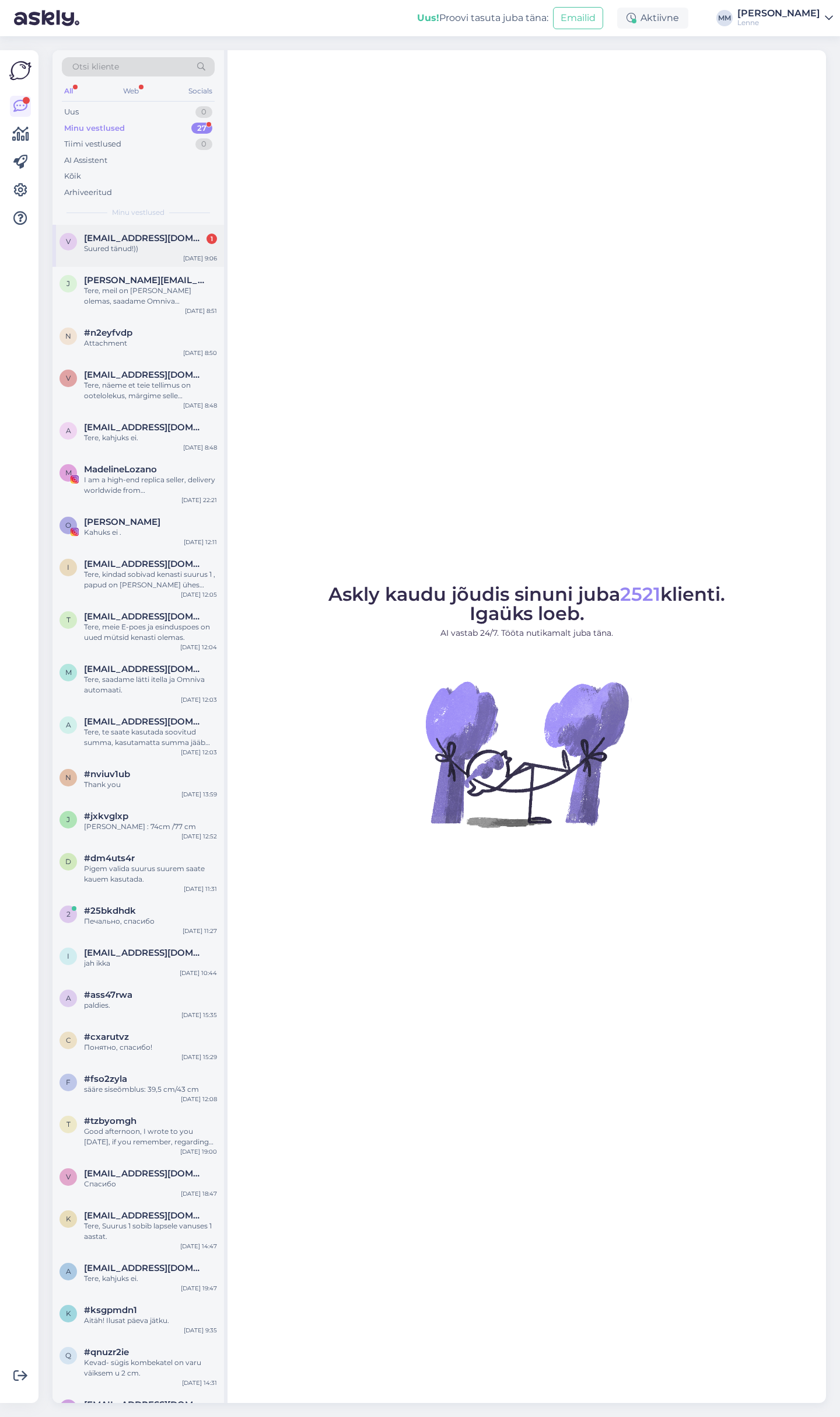
click at [166, 252] on div "Suured tänud!))" at bounding box center [151, 248] width 133 height 11
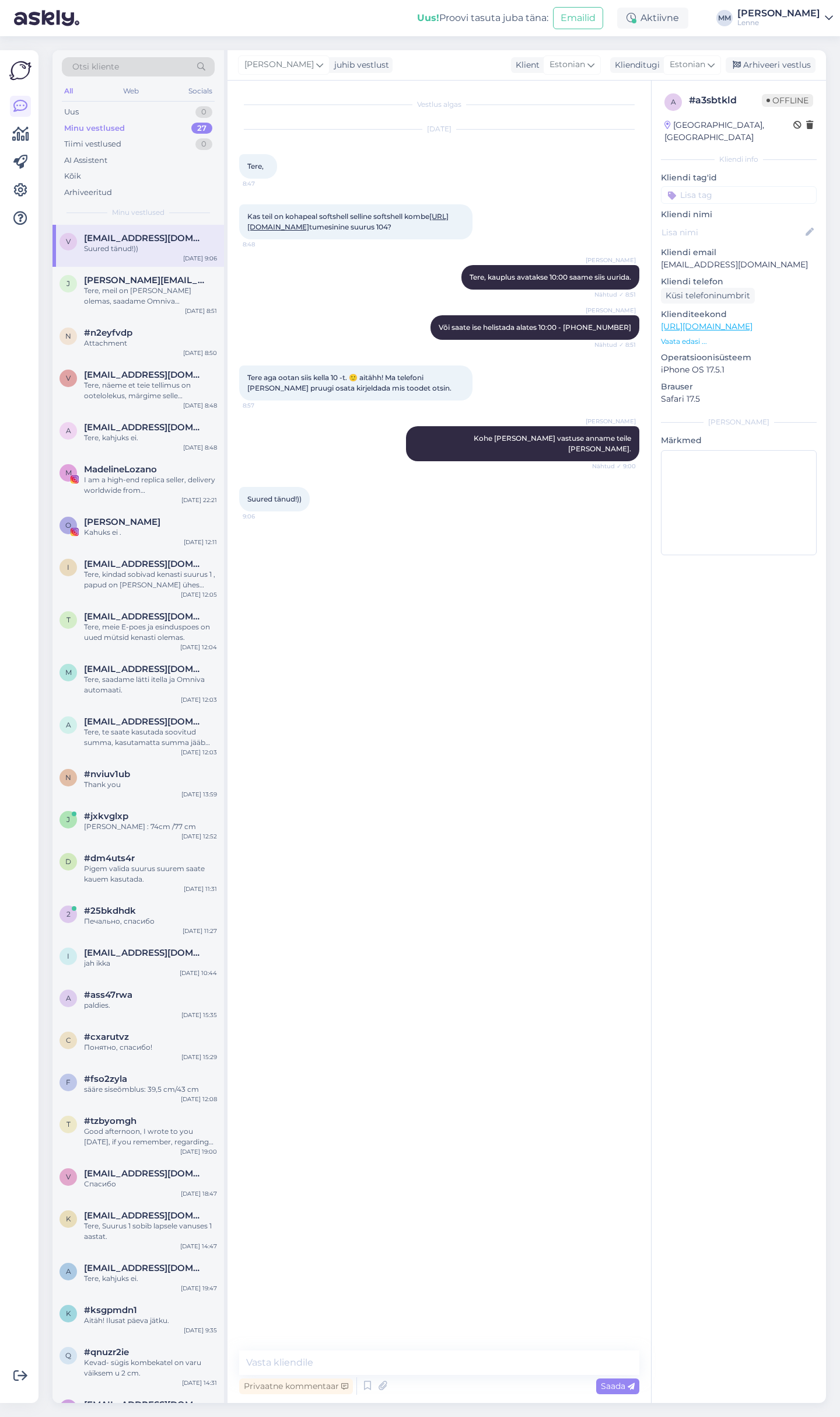
click at [808, 642] on div "a # a3sbtkld Offline Estonia, Tallinn Kliendi info Kliendi tag'id Kliendi nimi …" at bounding box center [739, 741] width 175 height 1322
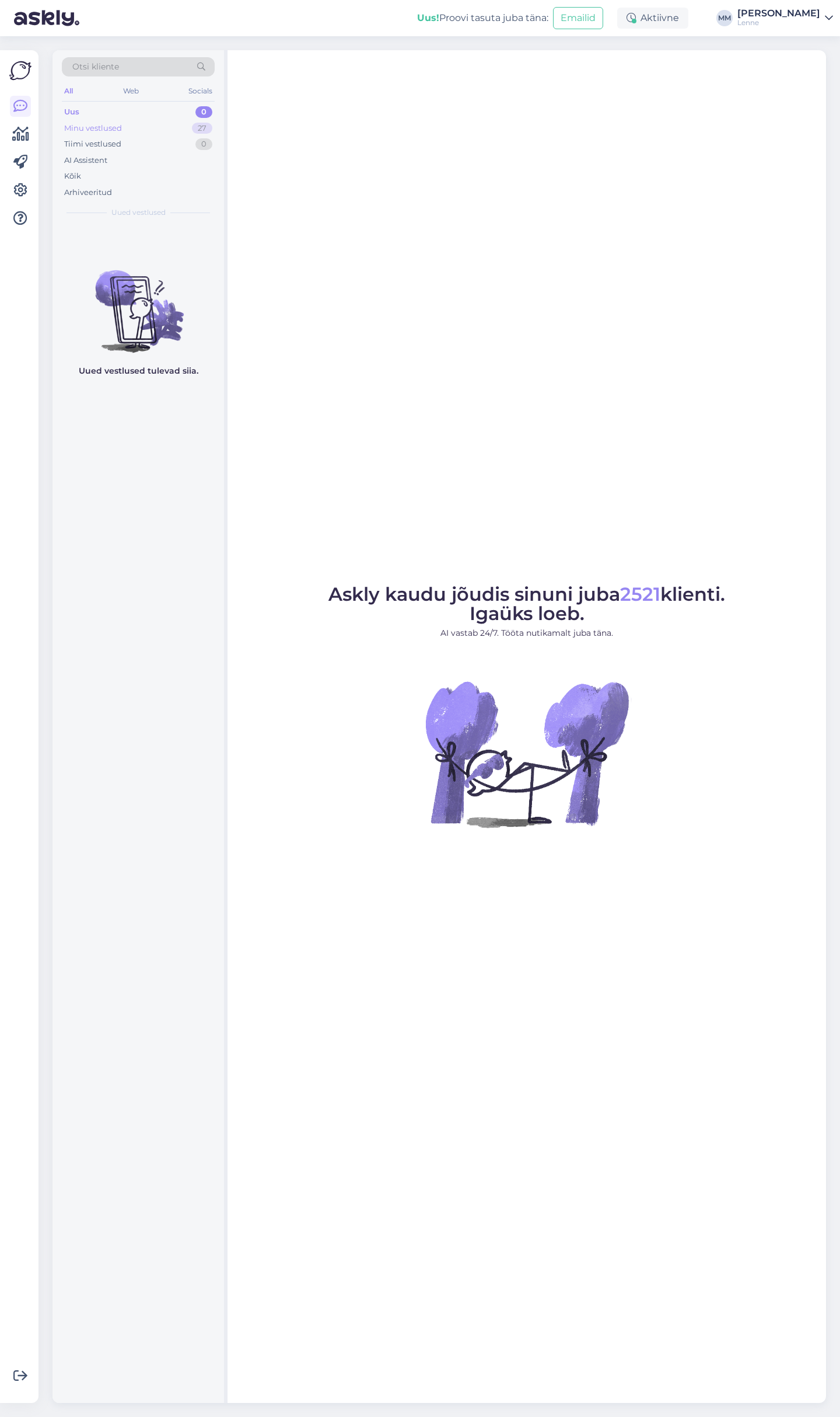
click at [135, 127] on div "Minu vestlused 27" at bounding box center [138, 128] width 153 height 16
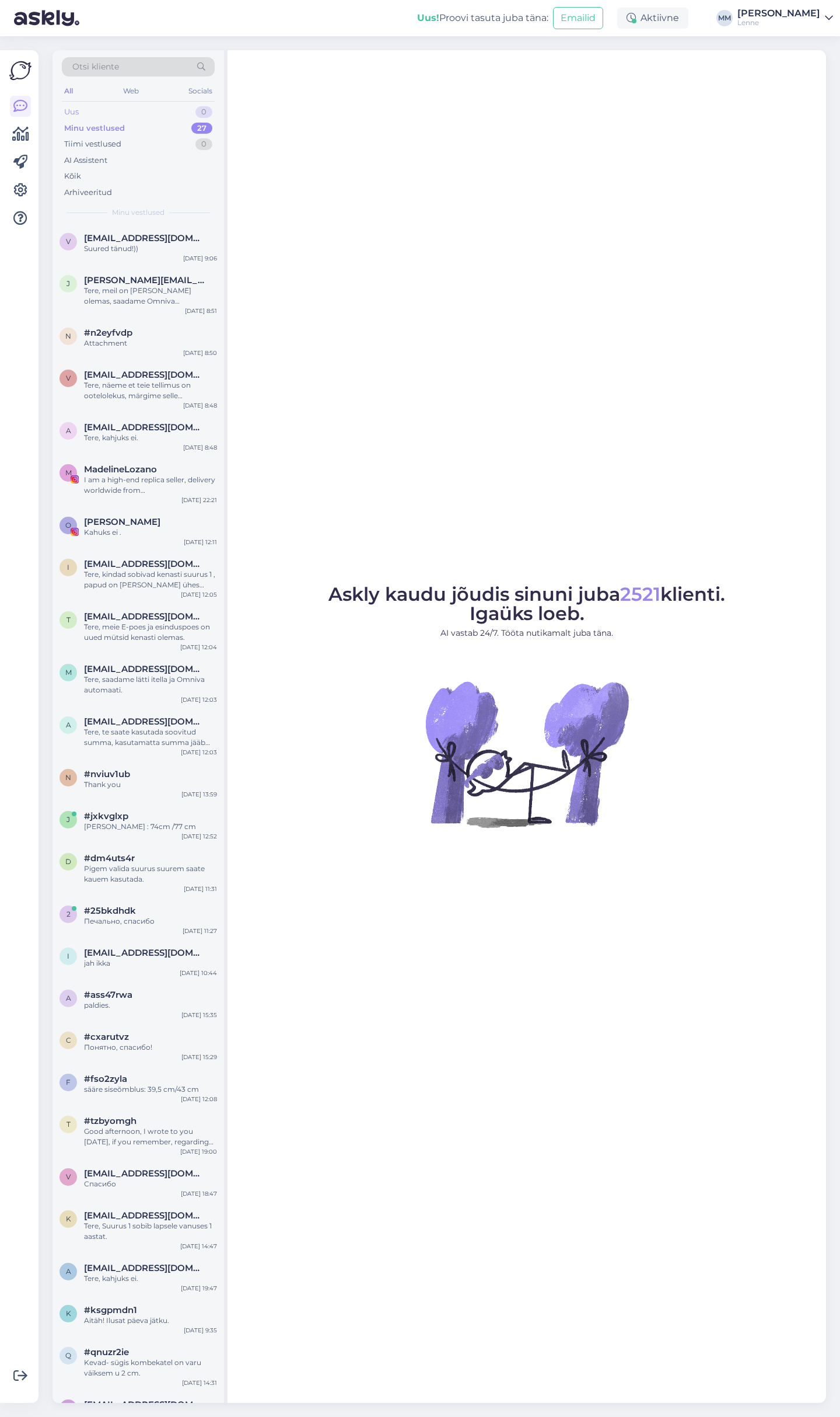
click at [109, 112] on div "Uus 0" at bounding box center [138, 112] width 153 height 16
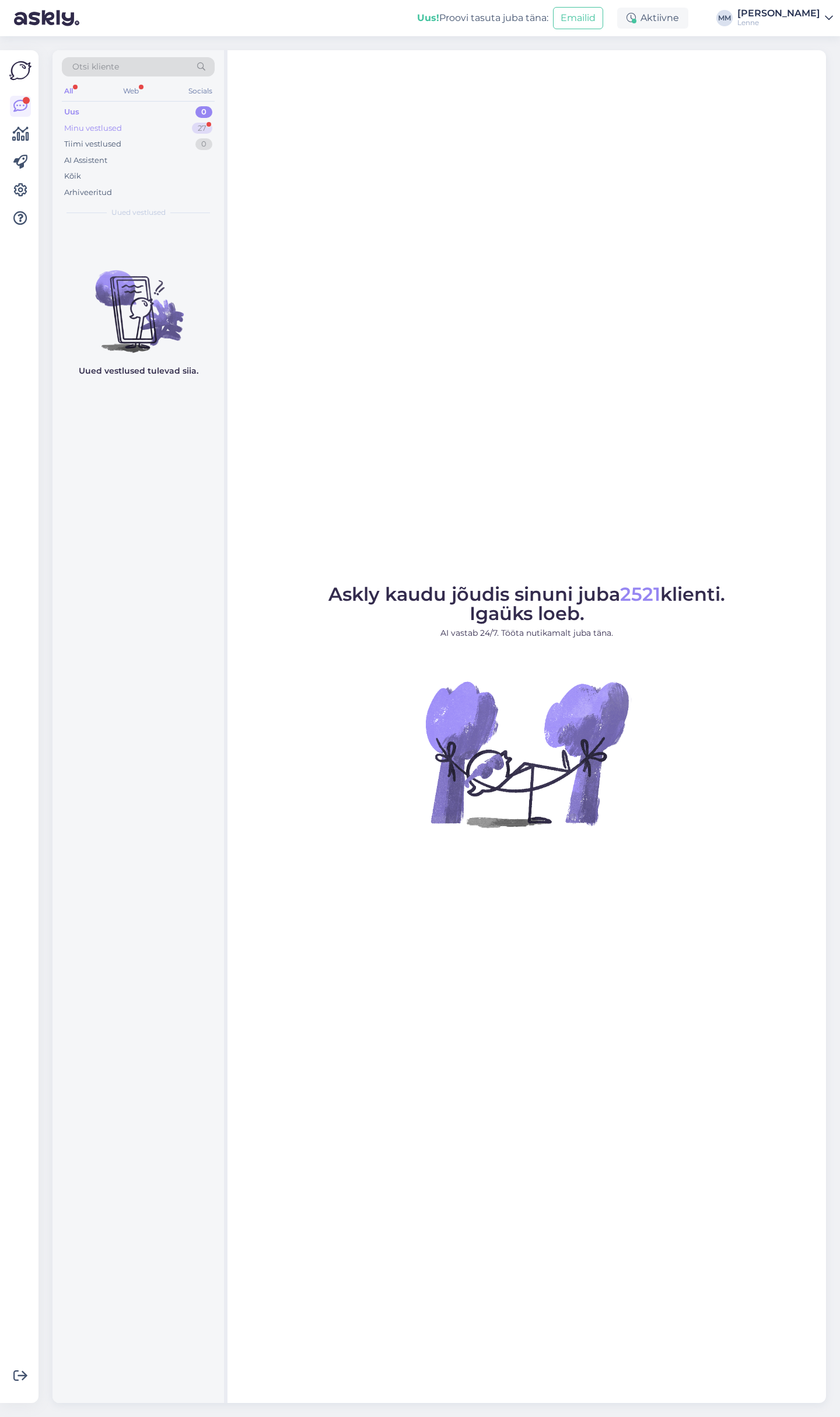
click at [118, 122] on div "Minu vestlused 27" at bounding box center [138, 128] width 153 height 16
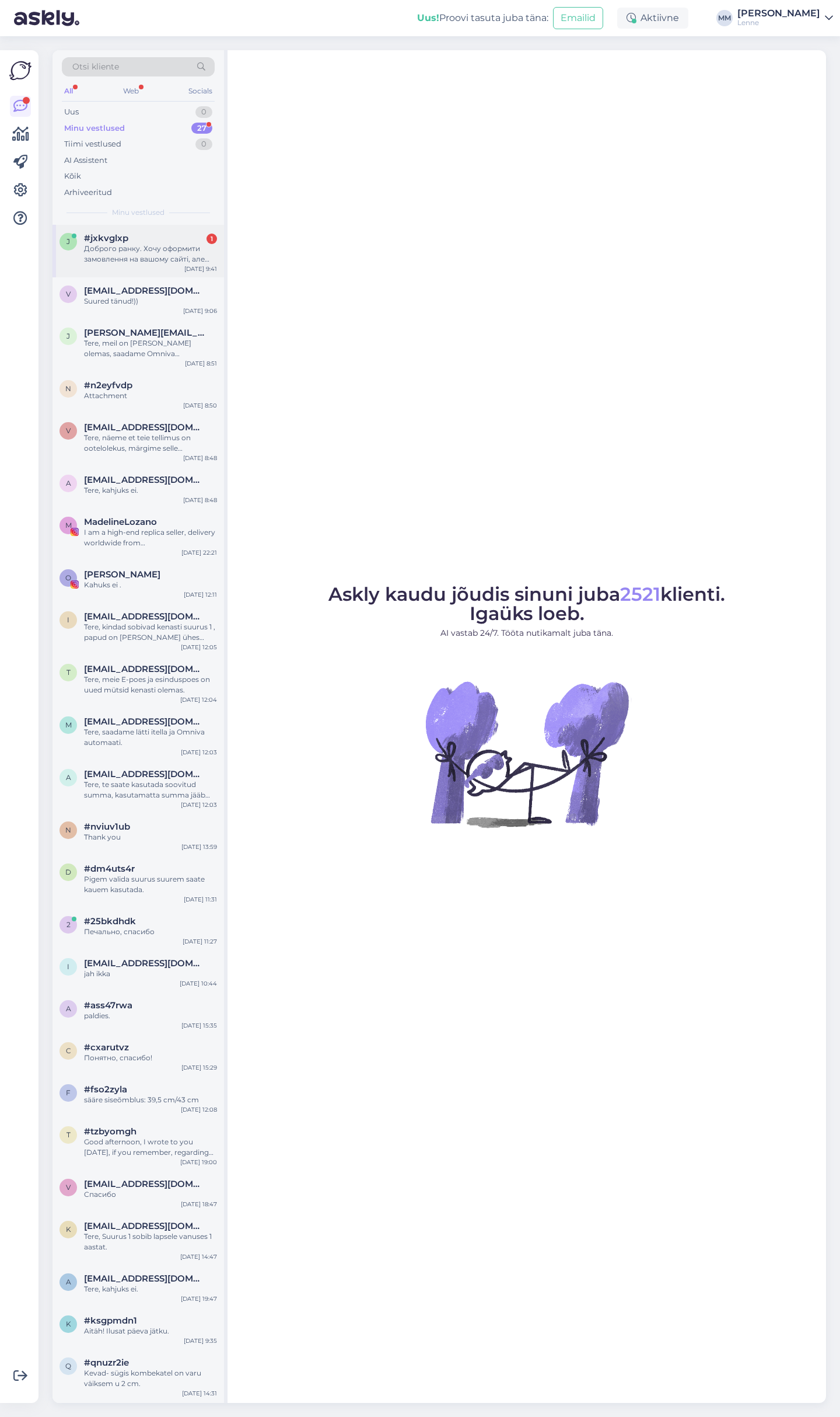
click at [132, 238] on div "#jxkvglxp 1" at bounding box center [151, 238] width 133 height 11
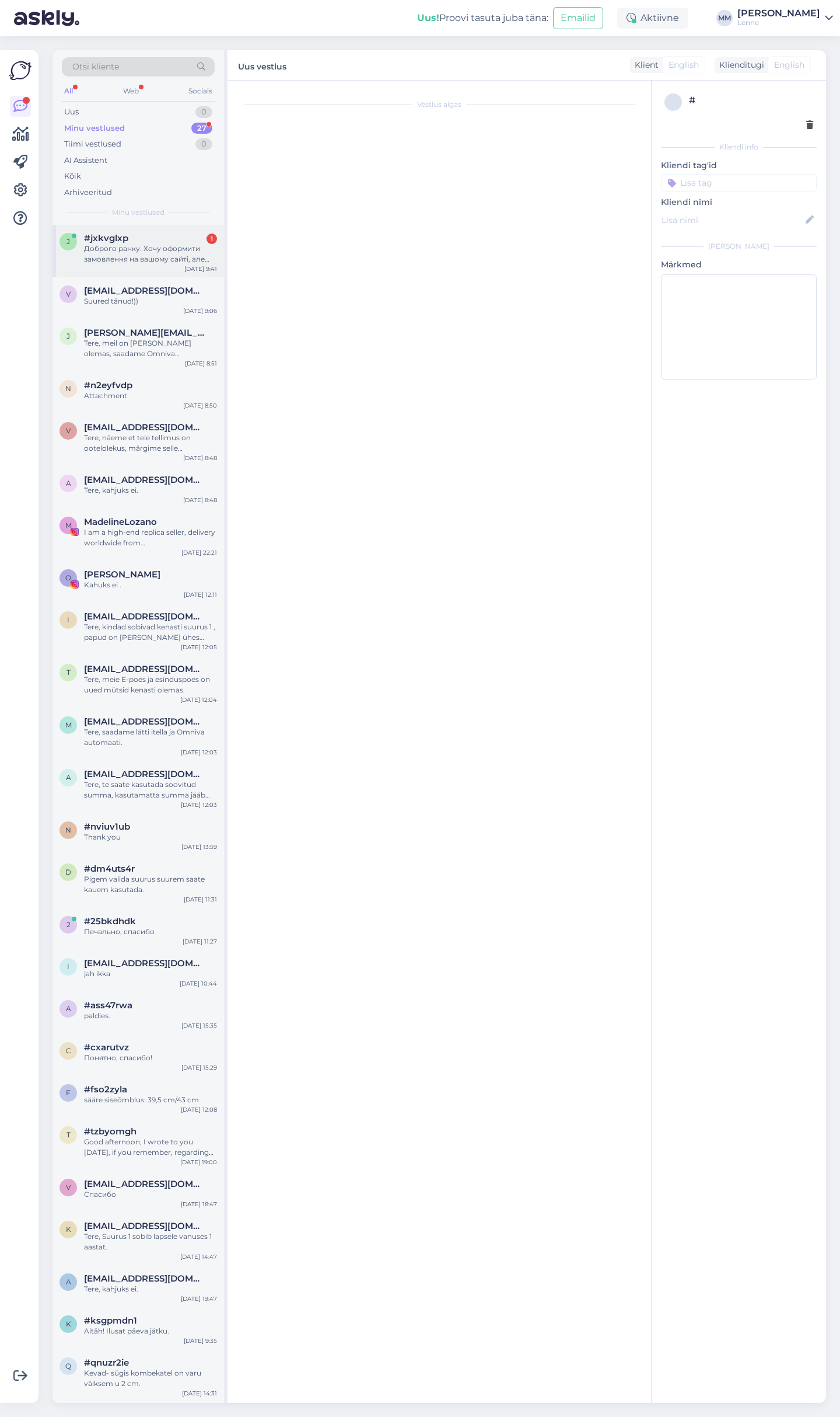
scroll to position [3263, 0]
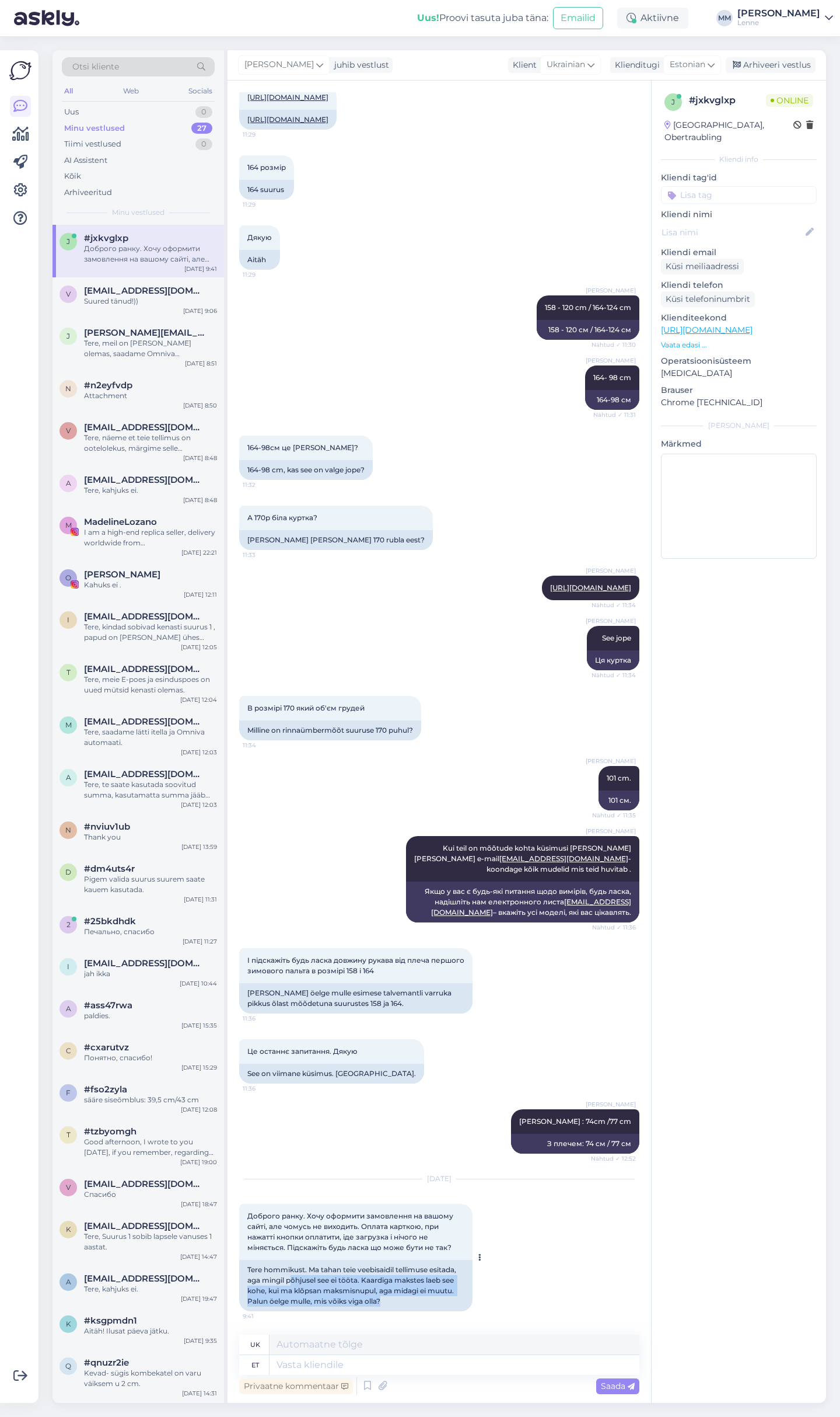
drag, startPoint x: 308, startPoint y: 1281, endPoint x: 457, endPoint y: 1300, distance: 150.2
click at [457, 1300] on div "Tere hommikust. Ma tahan teie veebisaidil tellimuse esitada, aga mingil põhjuse…" at bounding box center [356, 1285] width 233 height 52
click at [356, 1369] on textarea at bounding box center [454, 1365] width 370 height 20
type textarea "tere,"
type textarea "привіт,"
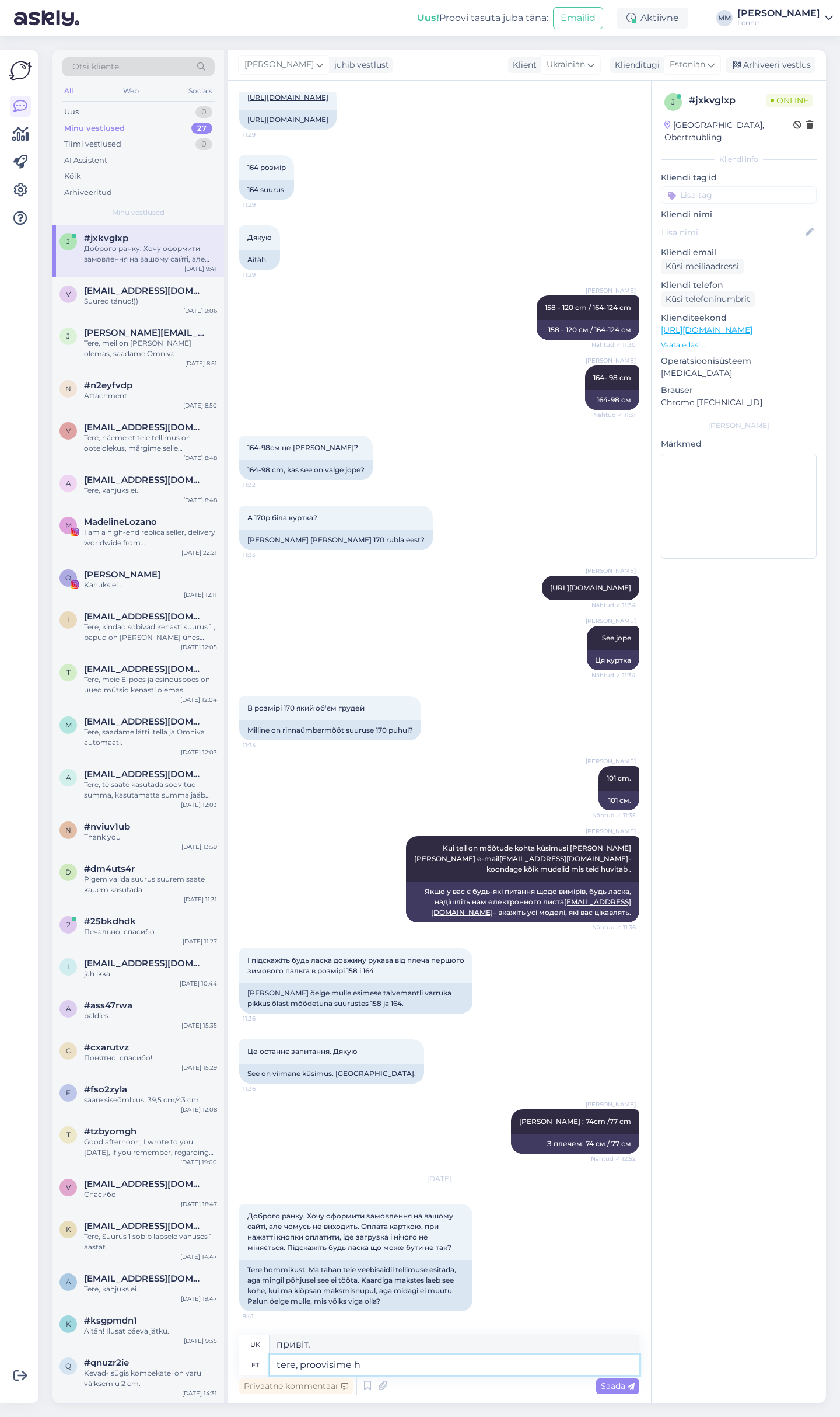
type textarea "tere, proovisime he"
type textarea "привіт, ми спробували"
type textarea "tere, proovisime hetkewl"
type textarea "Привіт, ми спробували хвилинку."
type textarea "tere, proovisime hetkw"
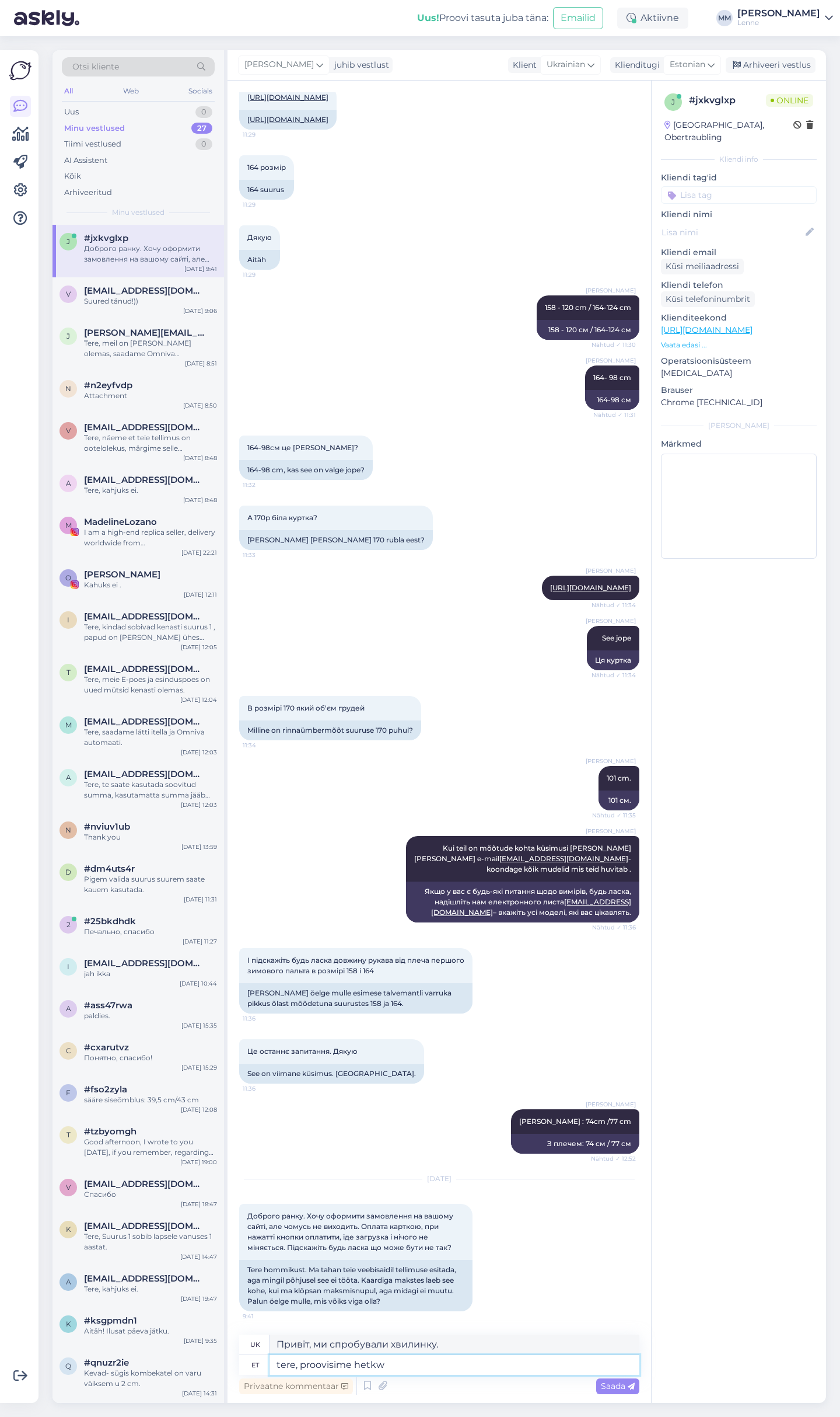
type textarea "привіт, ми спробували на хвилинку"
type textarea "tere, proovisime hetkwl to"
type textarea "Привіт, ми пробували це деякий час."
type textarea "tere, proovisime hetkwl toimis kõ"
type textarea "Привіт, ми спробували, і поки що це спрацювало."
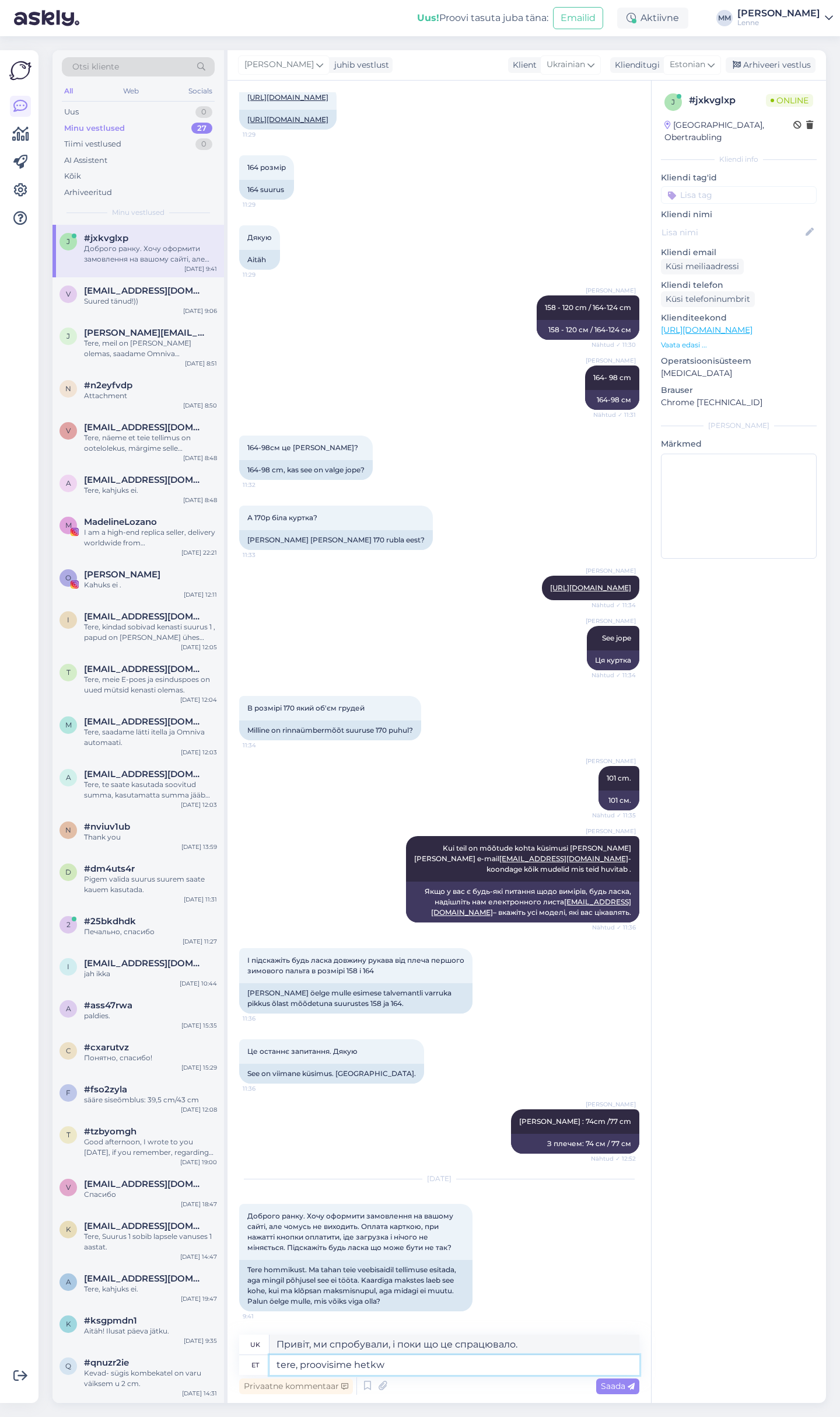
type textarea "tere, proovisime hetk"
type textarea "Привіт, ми пробували це деякий час."
type textarea "tere, proovisime hetke"
type textarea "привіт, ми спробували"
type textarea "tere, proovisime hetkel"
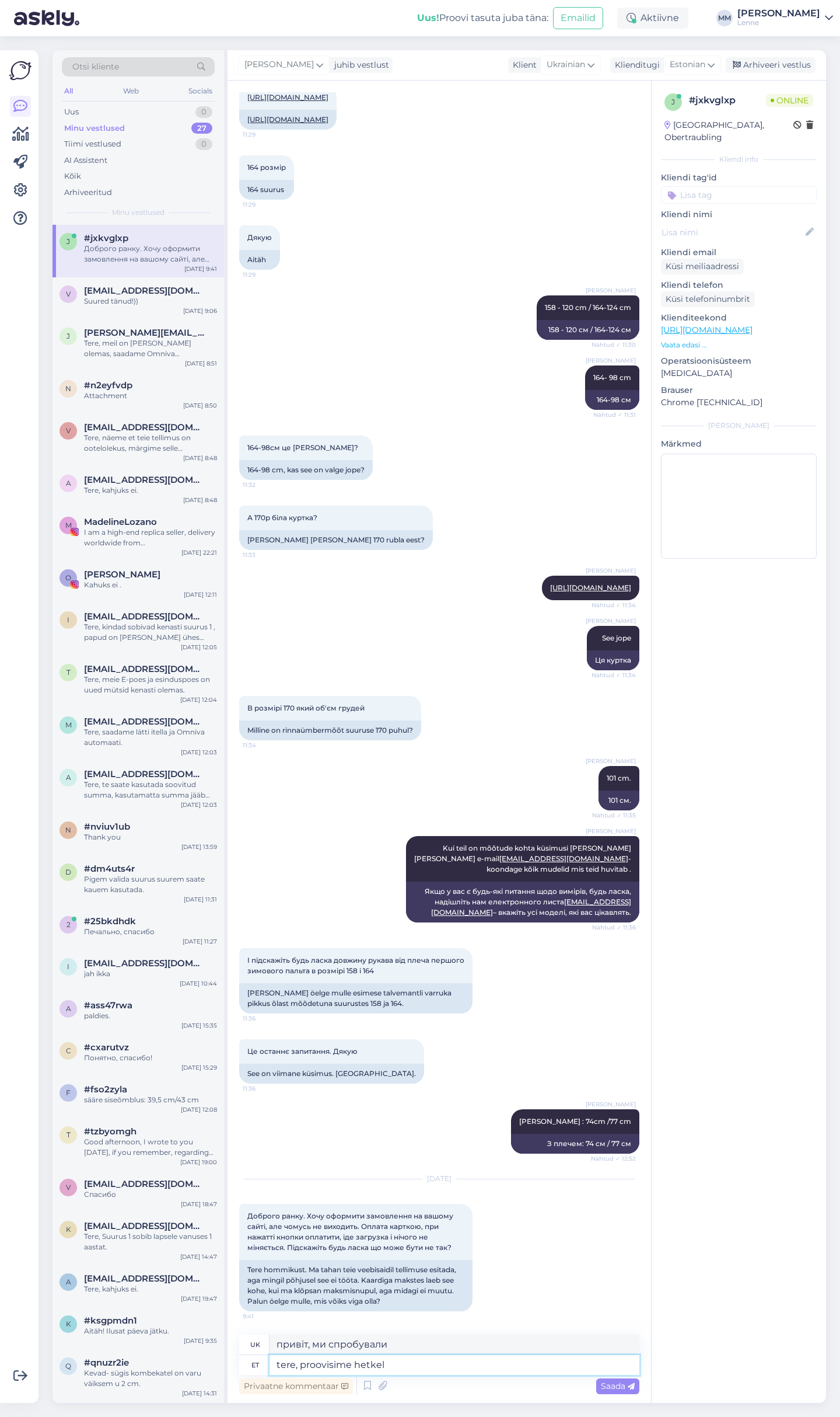
type textarea "Привіт, ми зараз намагаємося."
type textarea "tere, proovisime hetkel toimis kõ"
type textarea "Привіт, ми спробували, і поки що працює"
type textarea "tere, proovisime hetkel toimis kõik."
type textarea "Привіт, ми спробували, все спрацювало."
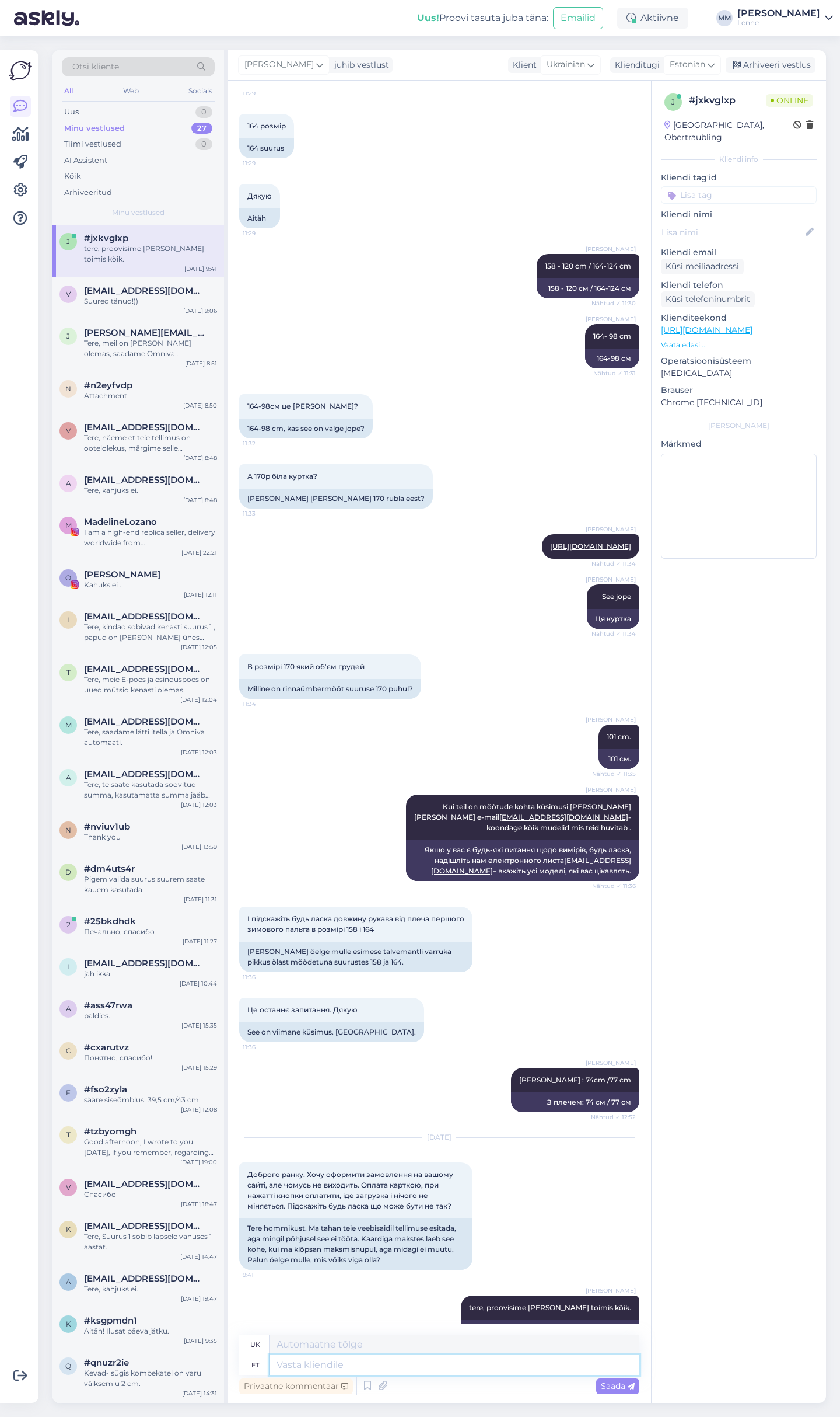
scroll to position [3333, 0]
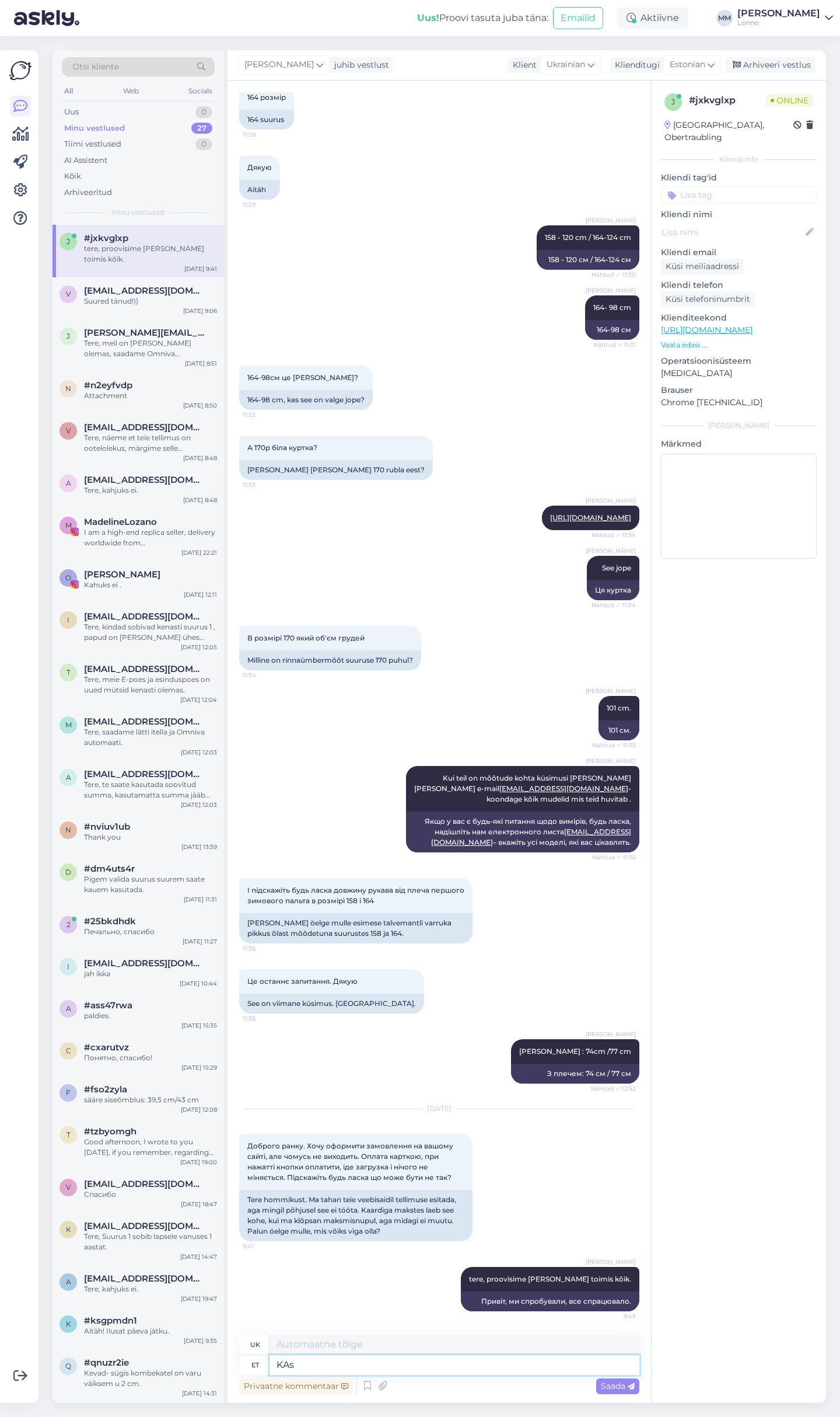
type textarea "KAs"
type textarea "У"
type textarea "K"
type textarea "a"
type textarea "kas"
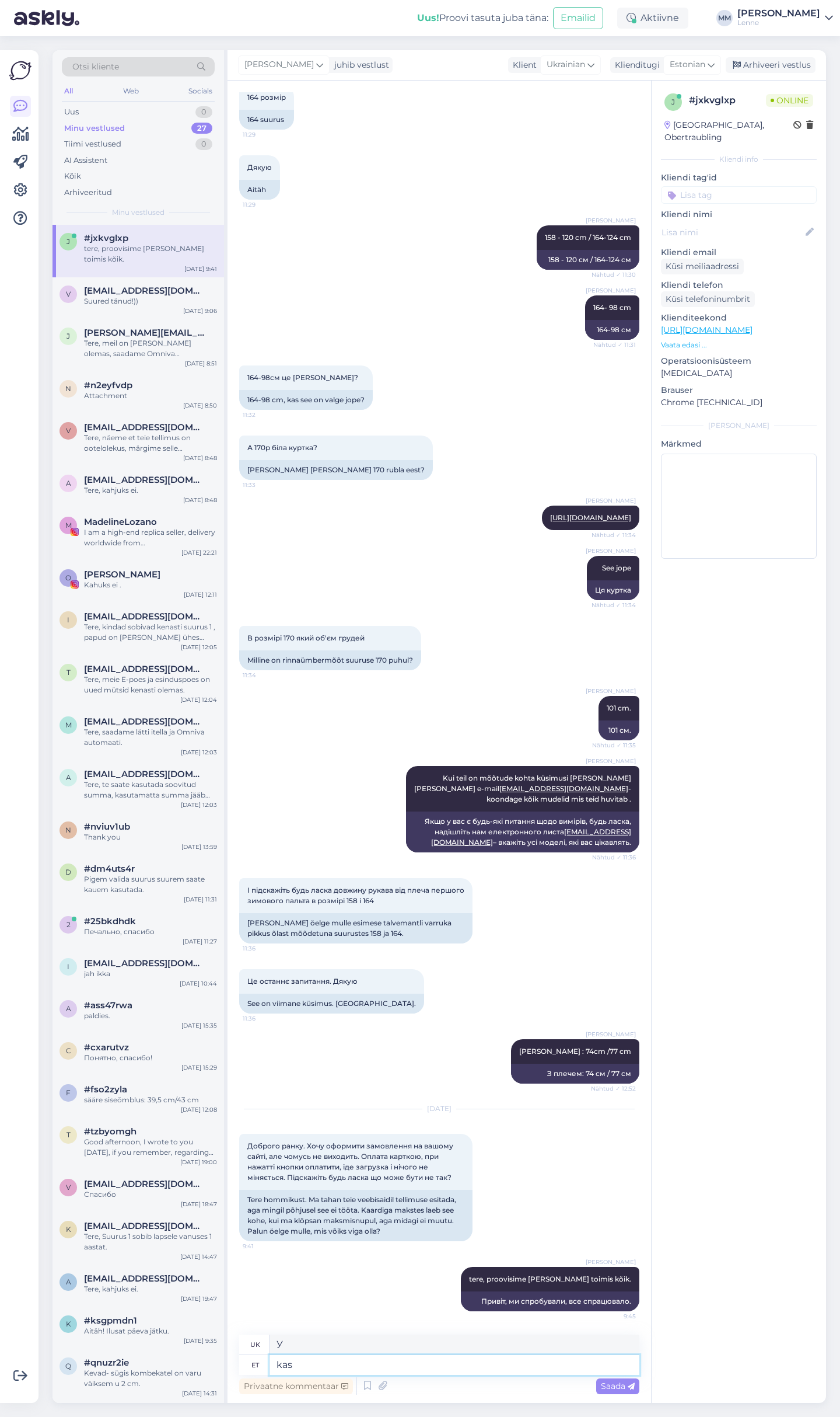
type textarea "чи"
type textarea "kas leht"
type textarea "це сторінка"
type textarea "kas leht kus"
type textarea "це сторінка, де"
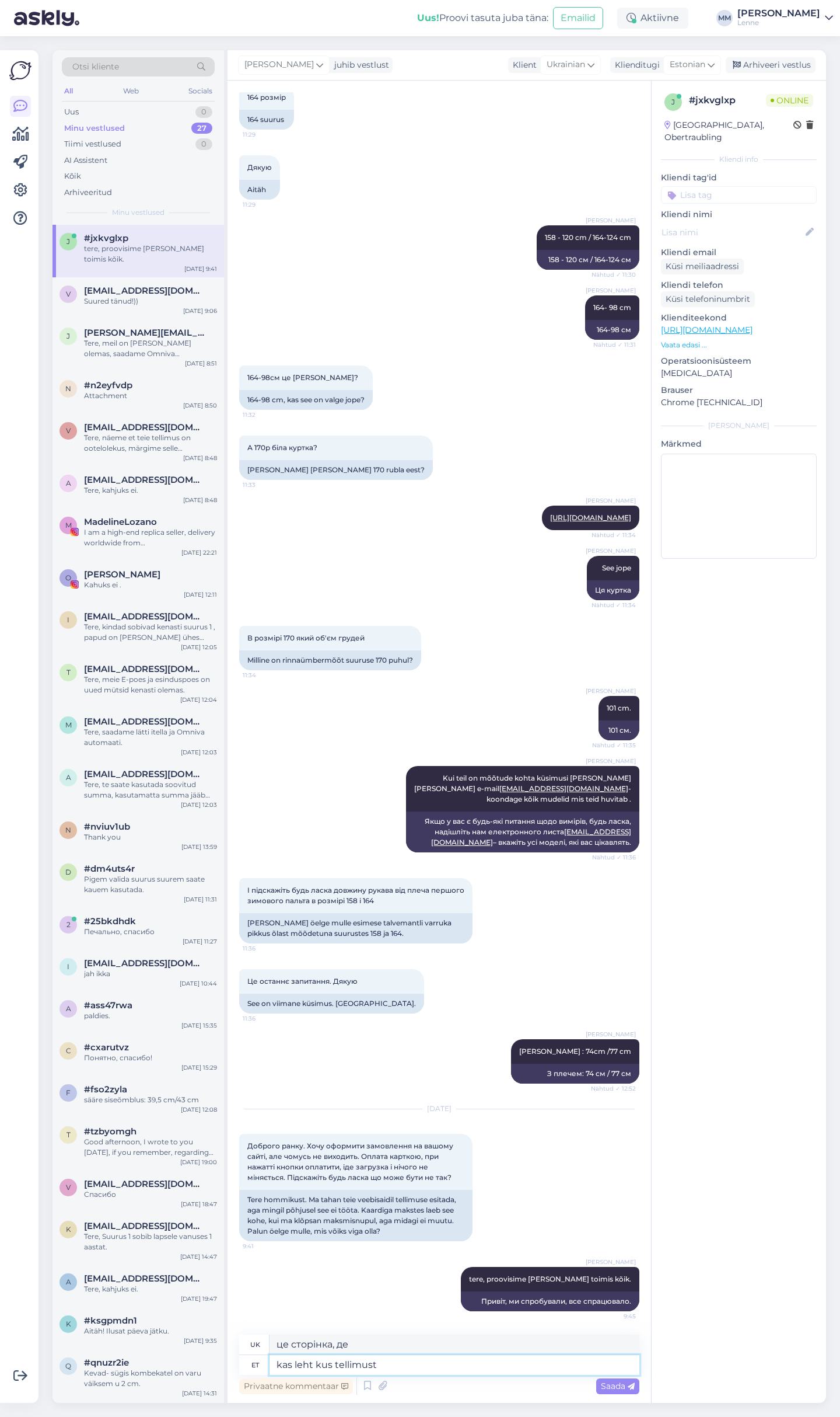
type textarea "kas leht kus tellimust"
type textarea "Чи є сторінка, де можна зробити замовлення?"
type textarea "kas leht kus tellimust teete o"
type textarea "це сторінка, де ви розміщуєте замовлення"
type textarea "kas leht kus tellimust teete on le"
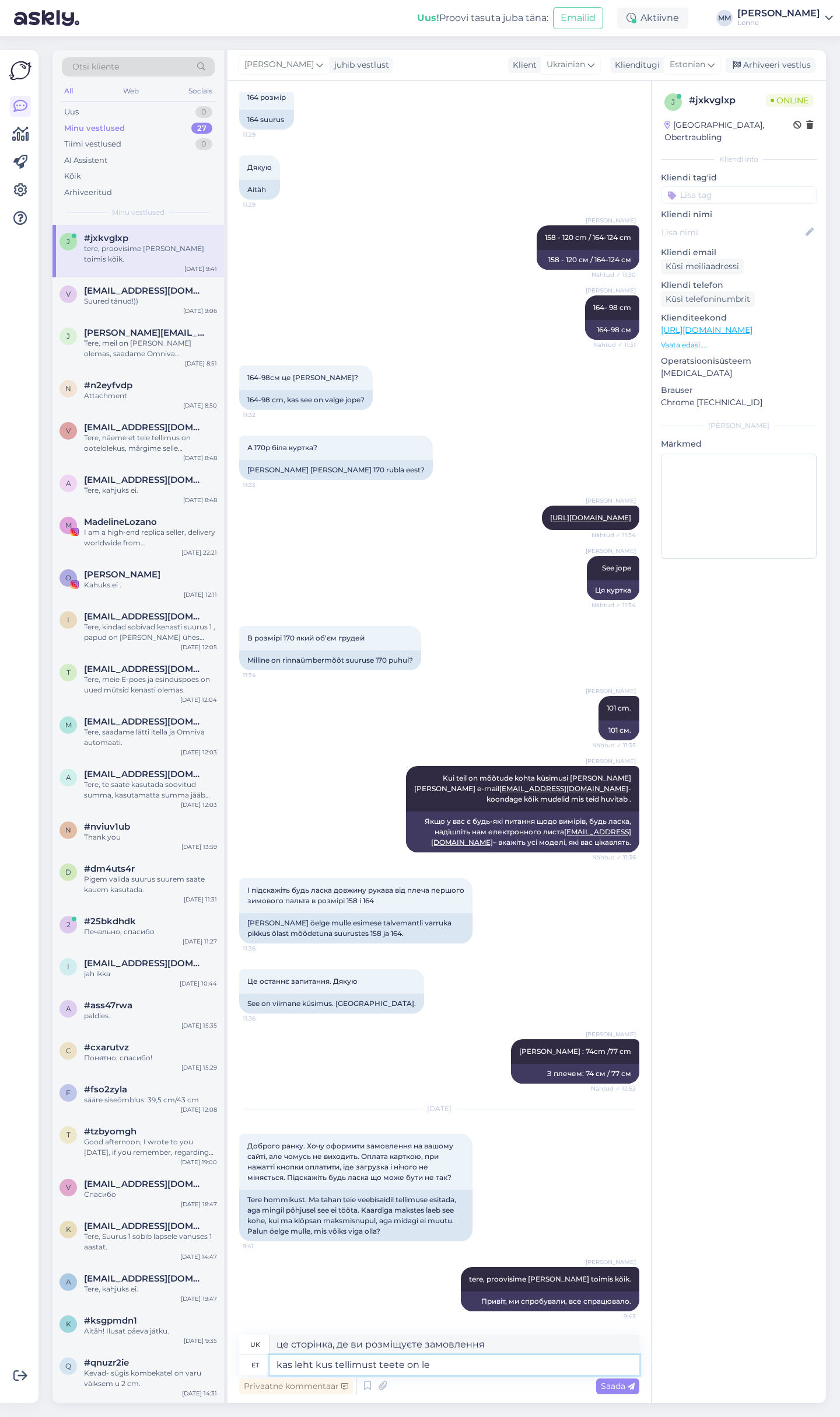
type textarea "Це сторінка, де ви розміщуєте замовлення"
type textarea "kas leht kus tellimust teete on lenne.ee"
type textarea "Сторінка, де ви розміщуєте замовлення, належить lenne.ee"
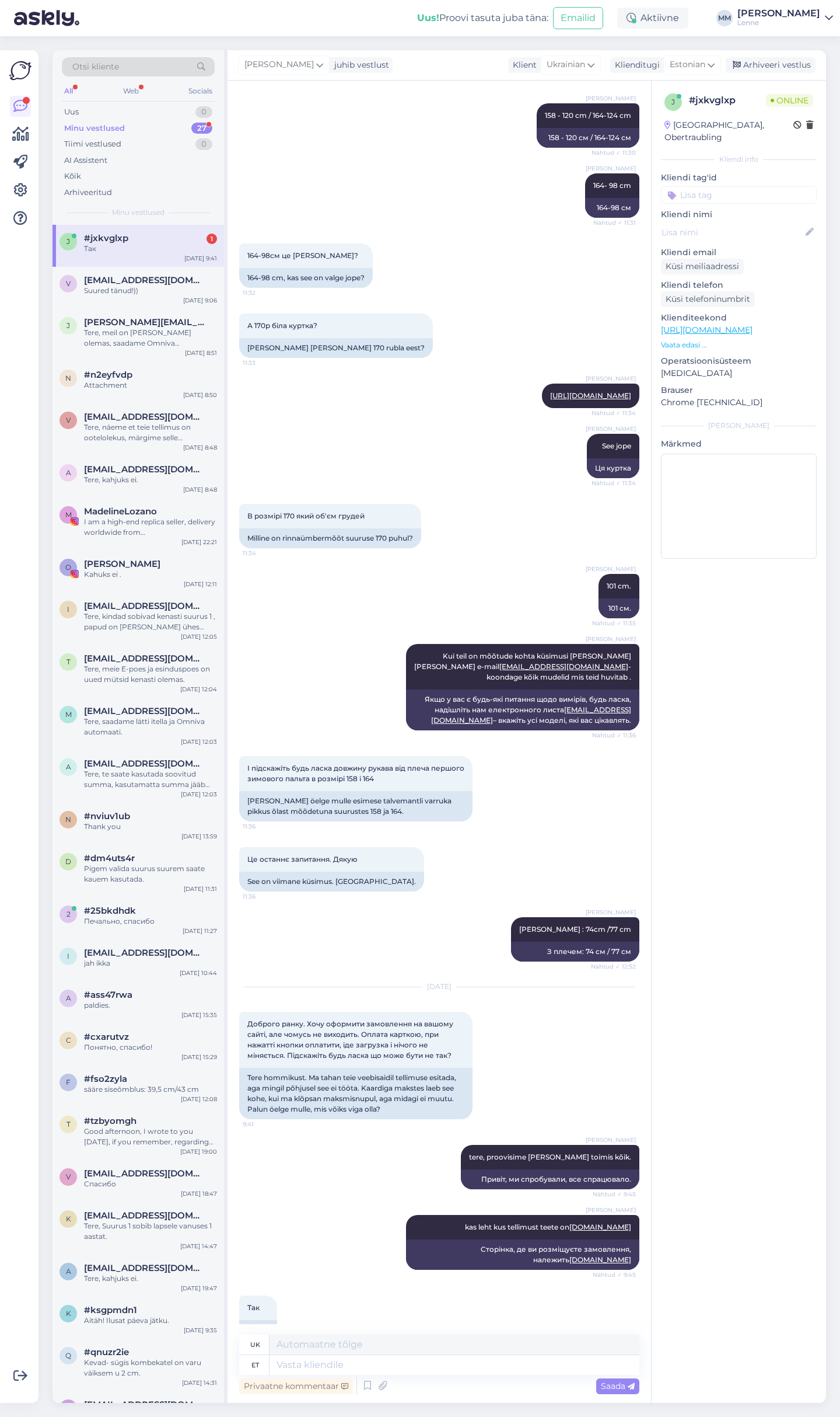
scroll to position [3483, 0]
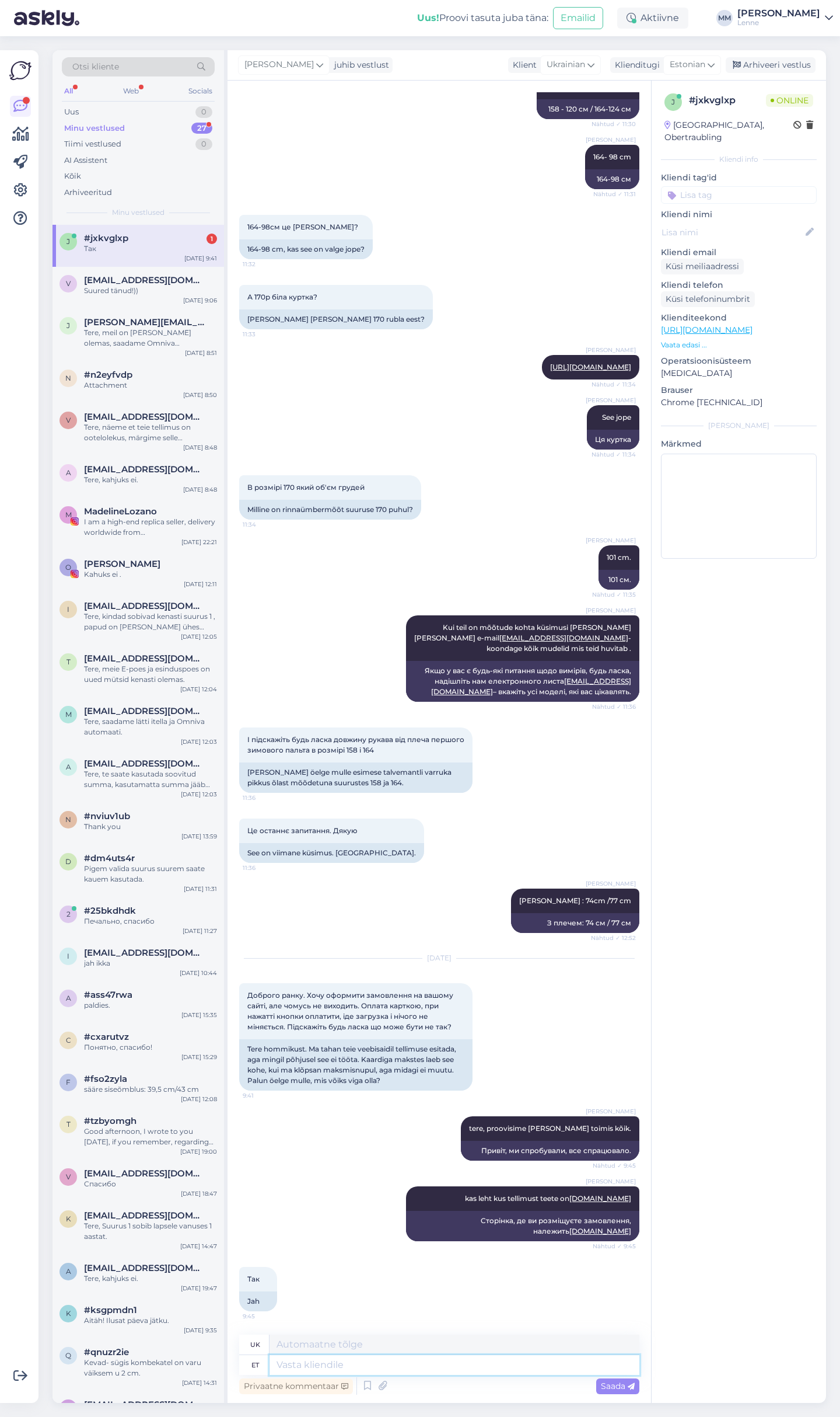
click at [371, 1368] on textarea at bounding box center [454, 1365] width 370 height 20
type textarea "palun p"
type textarea "будь ласка"
type textarea "palun proovige"
type textarea "будь ласка, спробуйте"
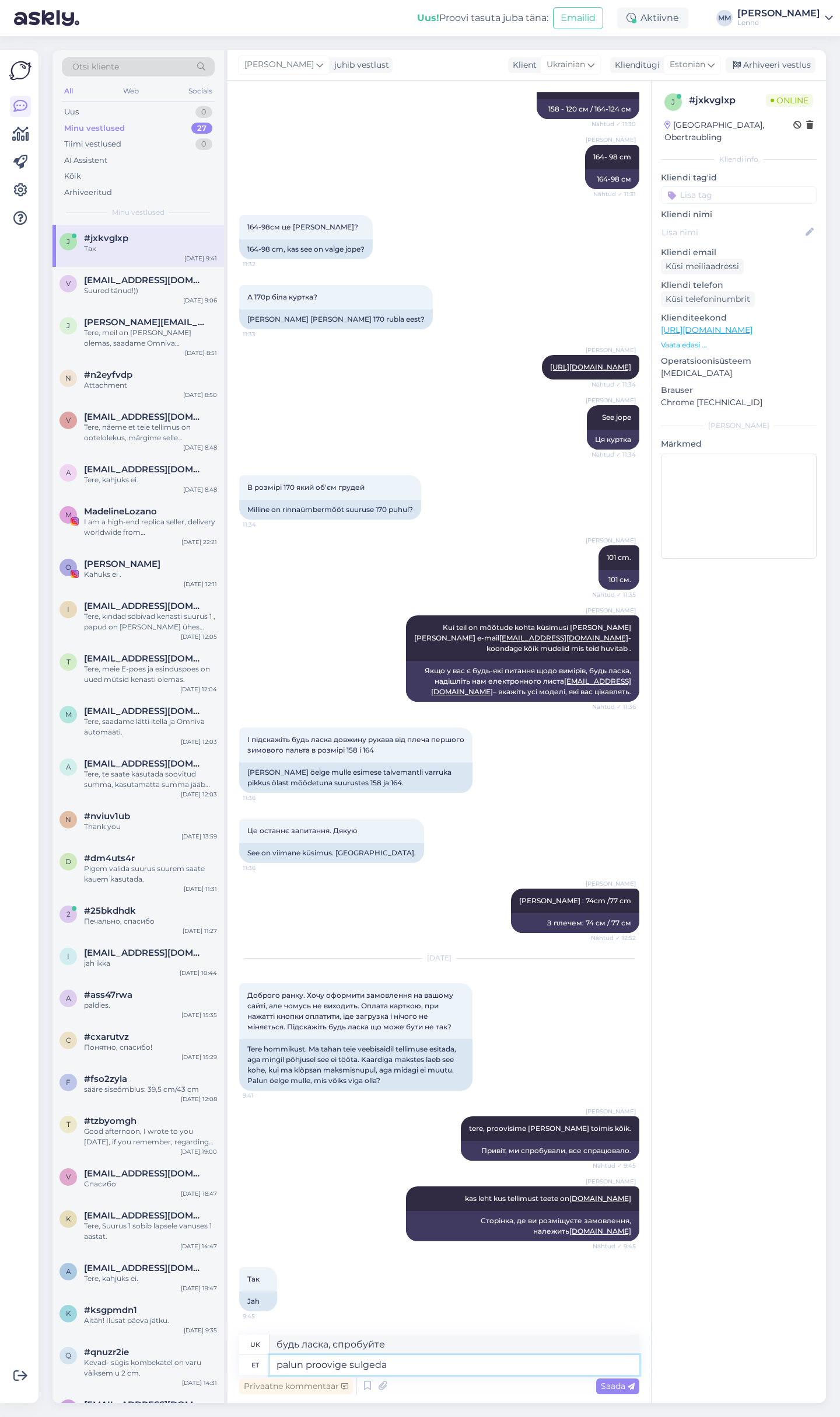
type textarea "palun proovige sulgeda k"
type textarea "будь ласка, спробуйте закрити"
type textarea "palun proovige sulgeda kõik n"
type textarea "будь ласка, спробуйте все закрити"
type textarea "palun proovige sulgeda kõik neti b"
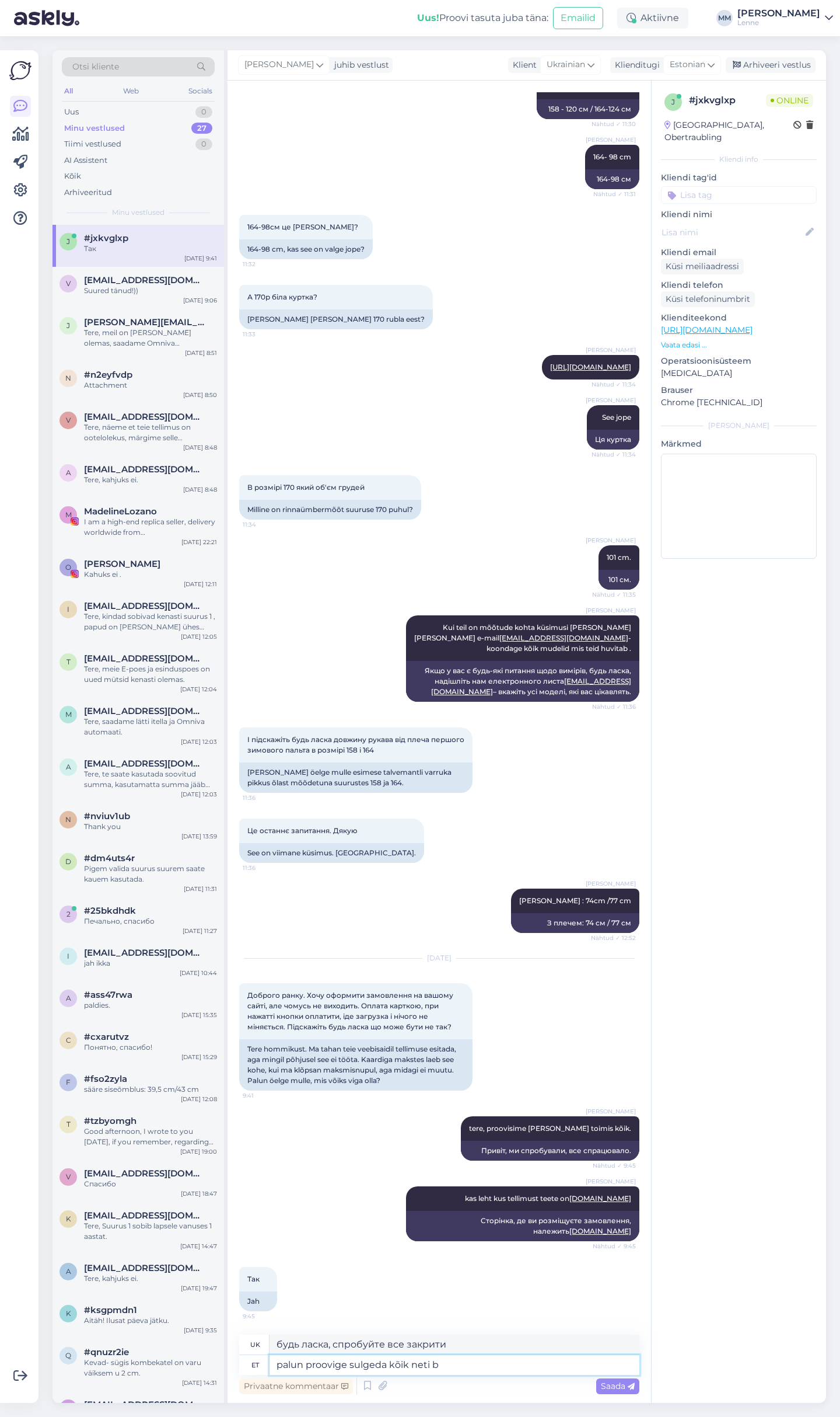
type textarea "будь ласка, спробуйте повністю закрити інтернет"
type textarea "palun proovige sulgeda kõik neti brouserid ja"
type textarea "будь ласка, спробуйте закрити всі інтернет-браузери"
type textarea "palun proovige sulgeda kõik neti brouserid ja si"
type textarea "будь ласка, спробуйте закрити всі інтернет-браузери та"
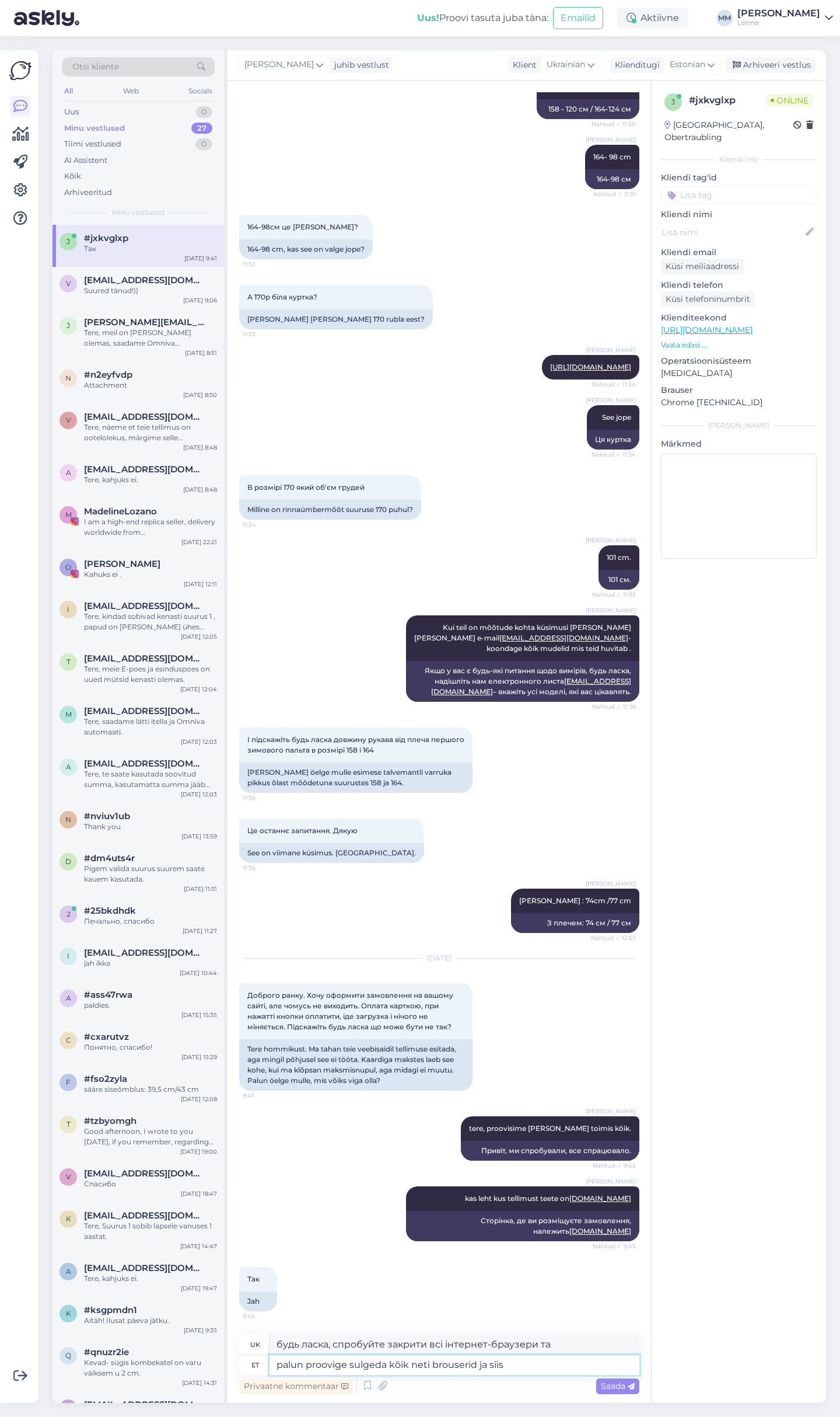
type textarea "palun proovige sulgeda kõik neti brouserid ja siis u"
type textarea "будь ласка, спробуйте закрити всі інтернет-браузери, а потім"
type textarea "palun proovige sulgeda kõik neti brouserid ja siis uuesti"
type textarea "Будь ласка, спробуйте закрити всі інтернет-браузери, а потім знову їх відкрити."
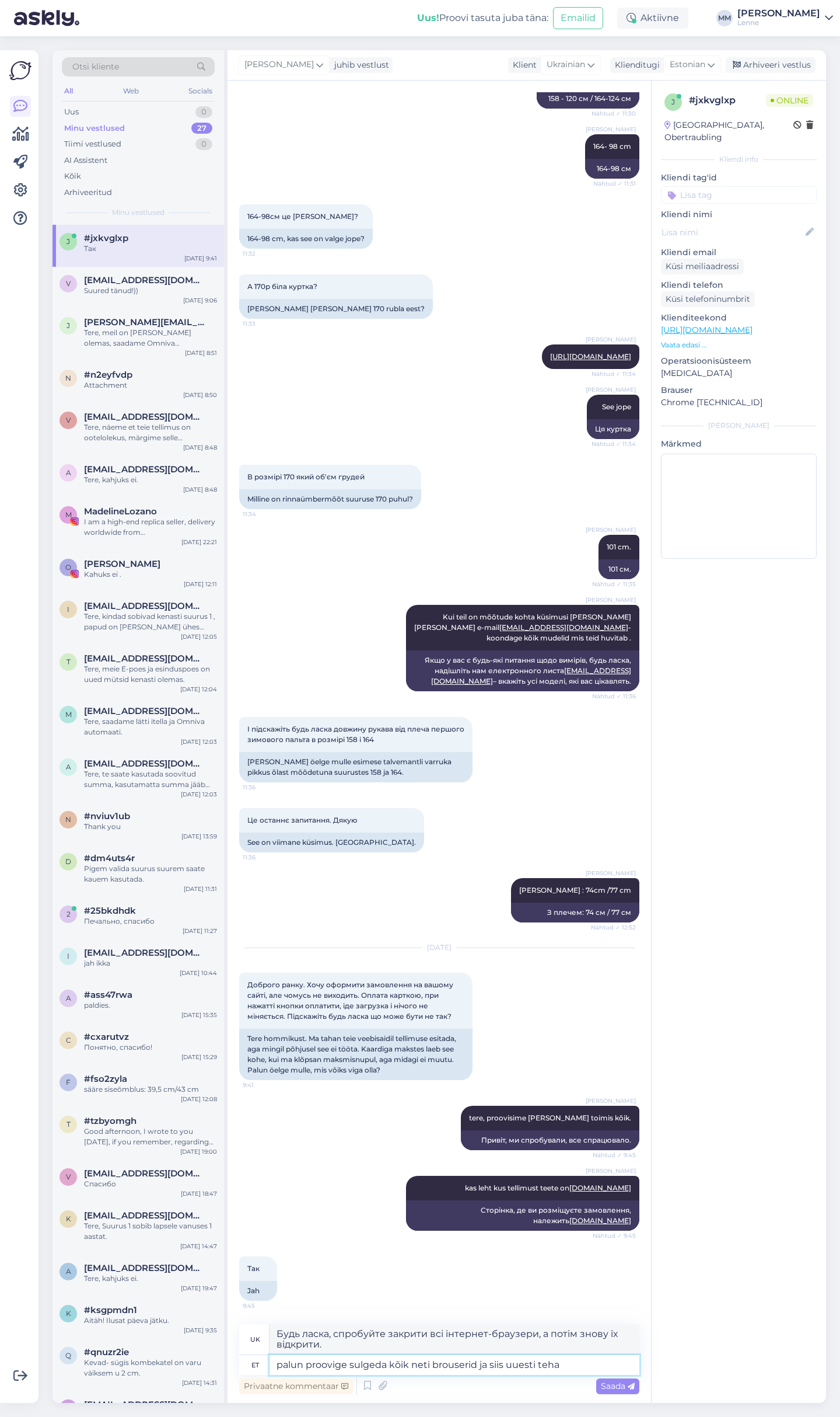
type textarea "palun proovige sulgeda kõik neti brouserid ja siis uuesti teha."
type textarea "Будь ласка, спробуйте закрити всі інтернет-браузери та повторити спробу."
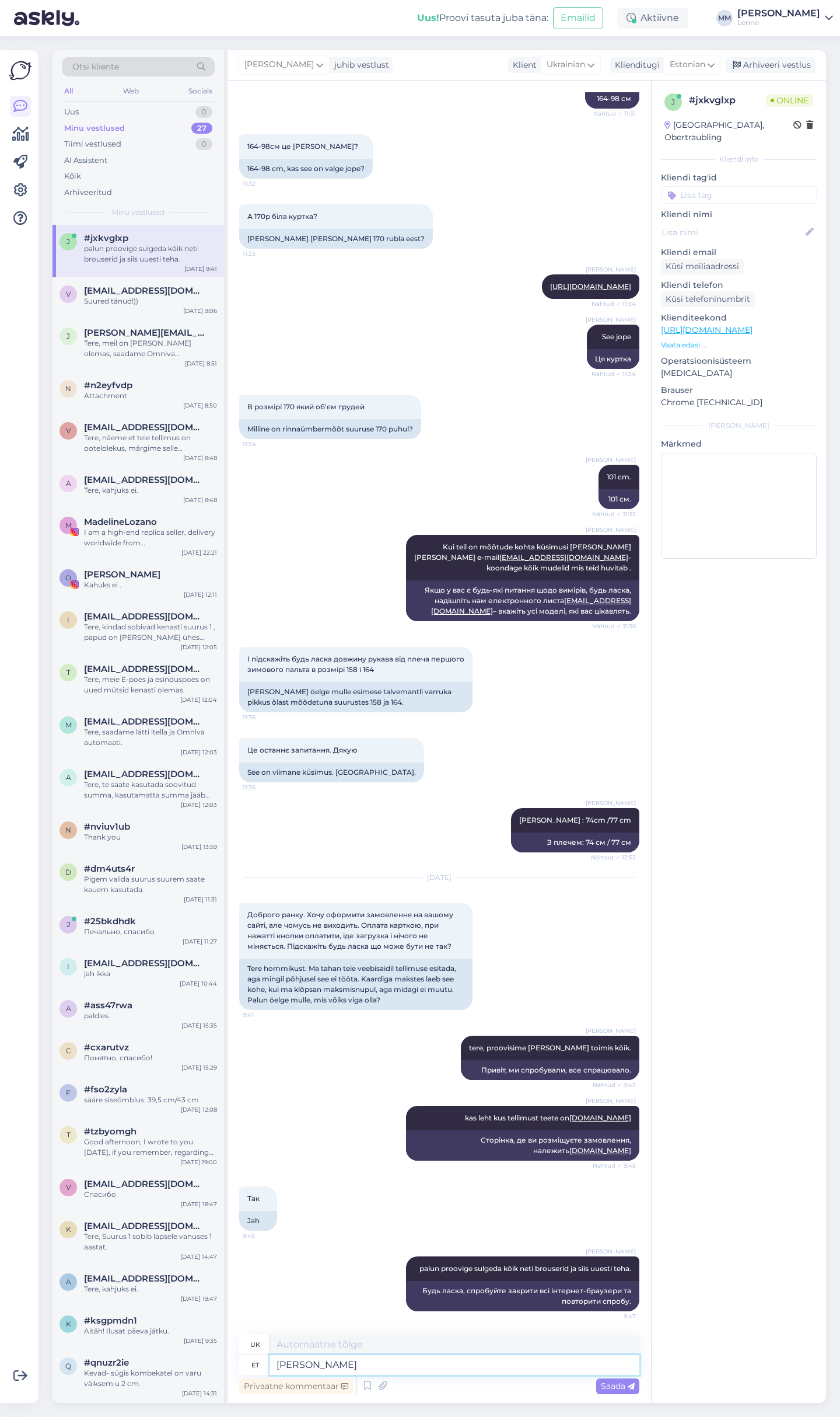
type textarea "Kui"
type textarea "Якщо"
type textarea "Kui ei"
type textarea "Якщо ні"
type textarea "Kui ei õnnestu tu"
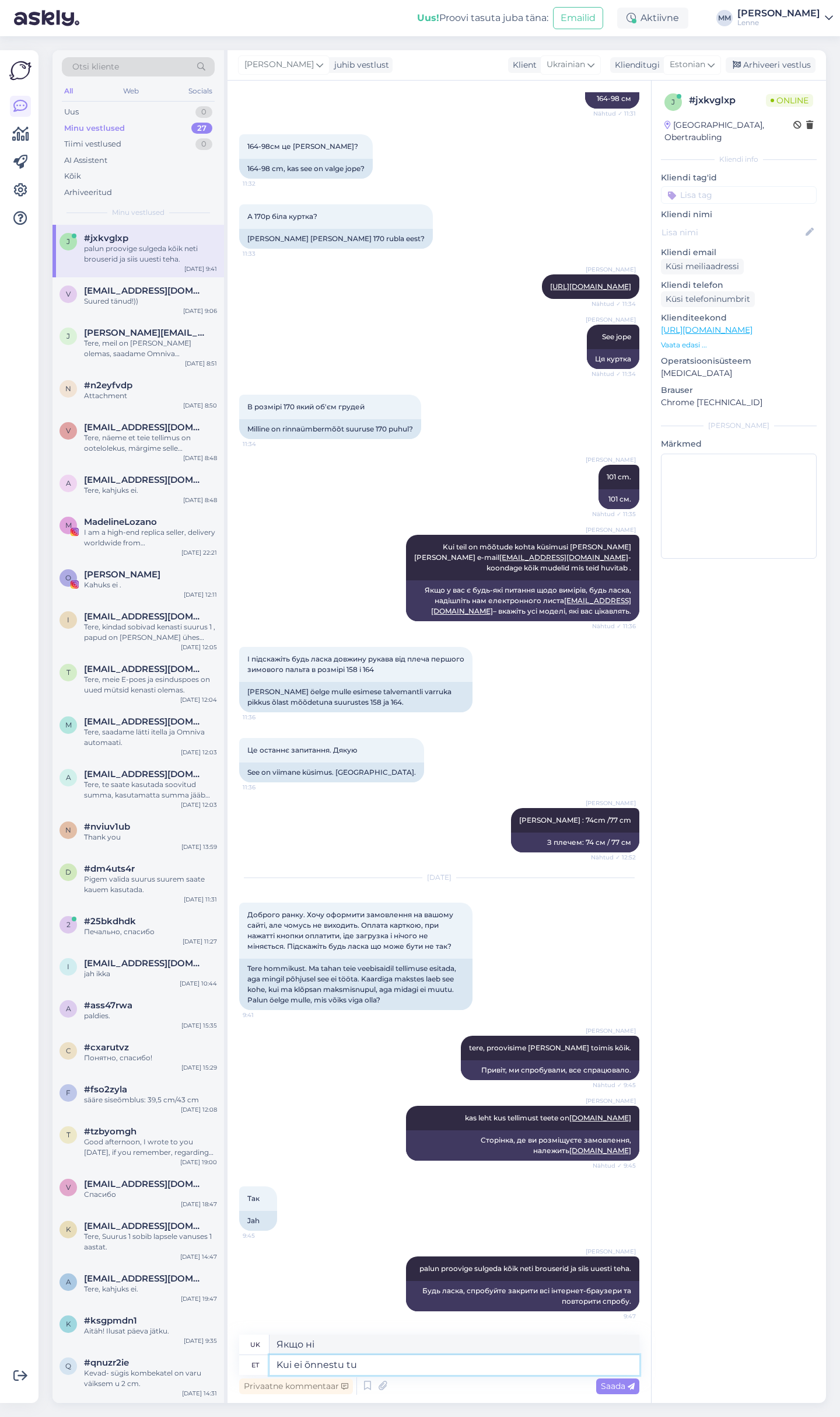
type textarea "Якщо не вдасться"
type textarea "Kui ei õnnestu tuleb tei"
type textarea "Якщо не спрацює, то воно прийде."
type textarea "Kui ei õnnestu tuleb teil"
type textarea "Якщо у вас не вийде, вам доведеться"
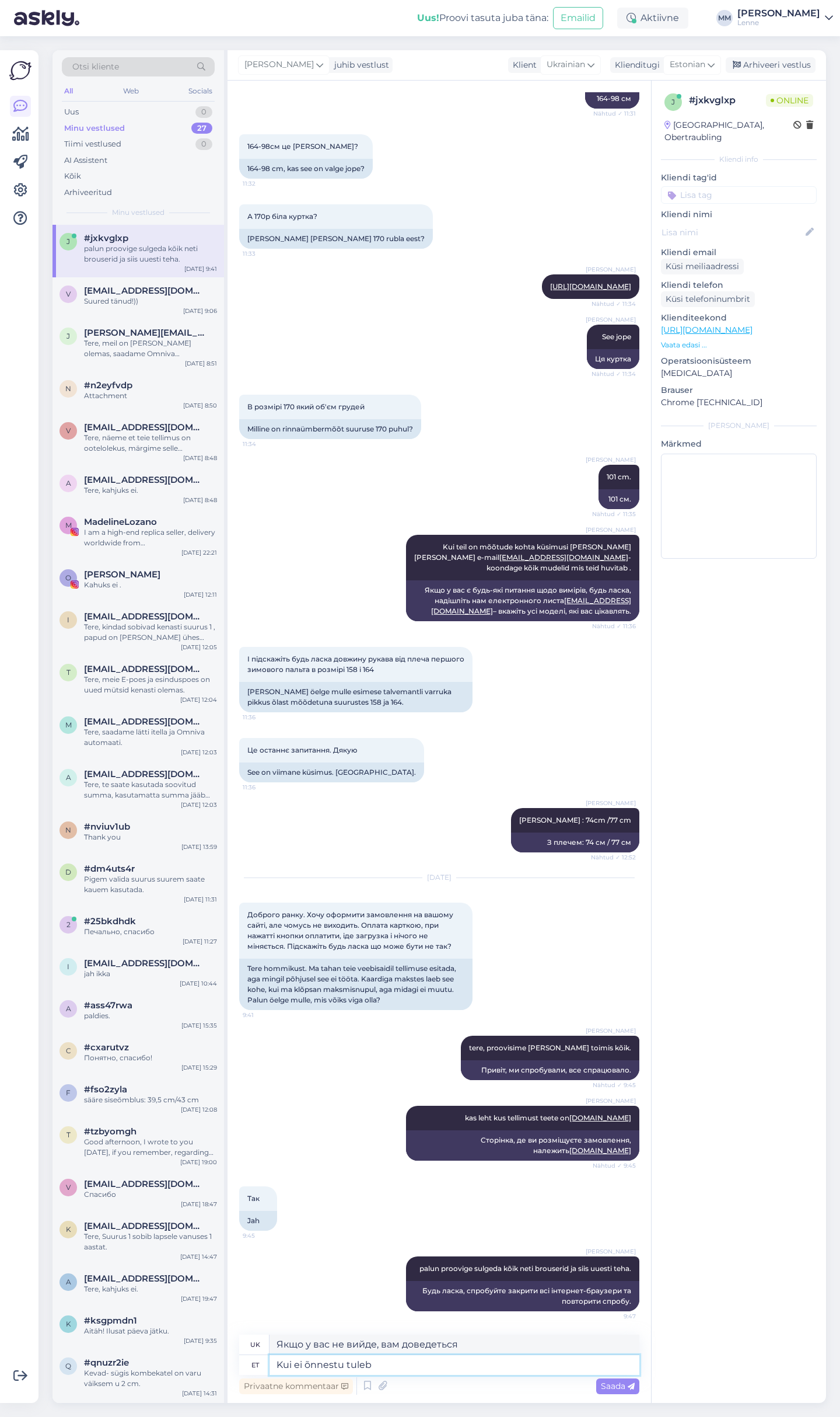
type textarea "Kui ei õnnestu tule"
type textarea "Якщо не спрацює, то воно прийде."
type textarea "Kui ei õnnestu tuleks"
type textarea "Якщо це не спрацює, вам слід"
type textarea "Kui ei õnnestu tuleks teil saata p"
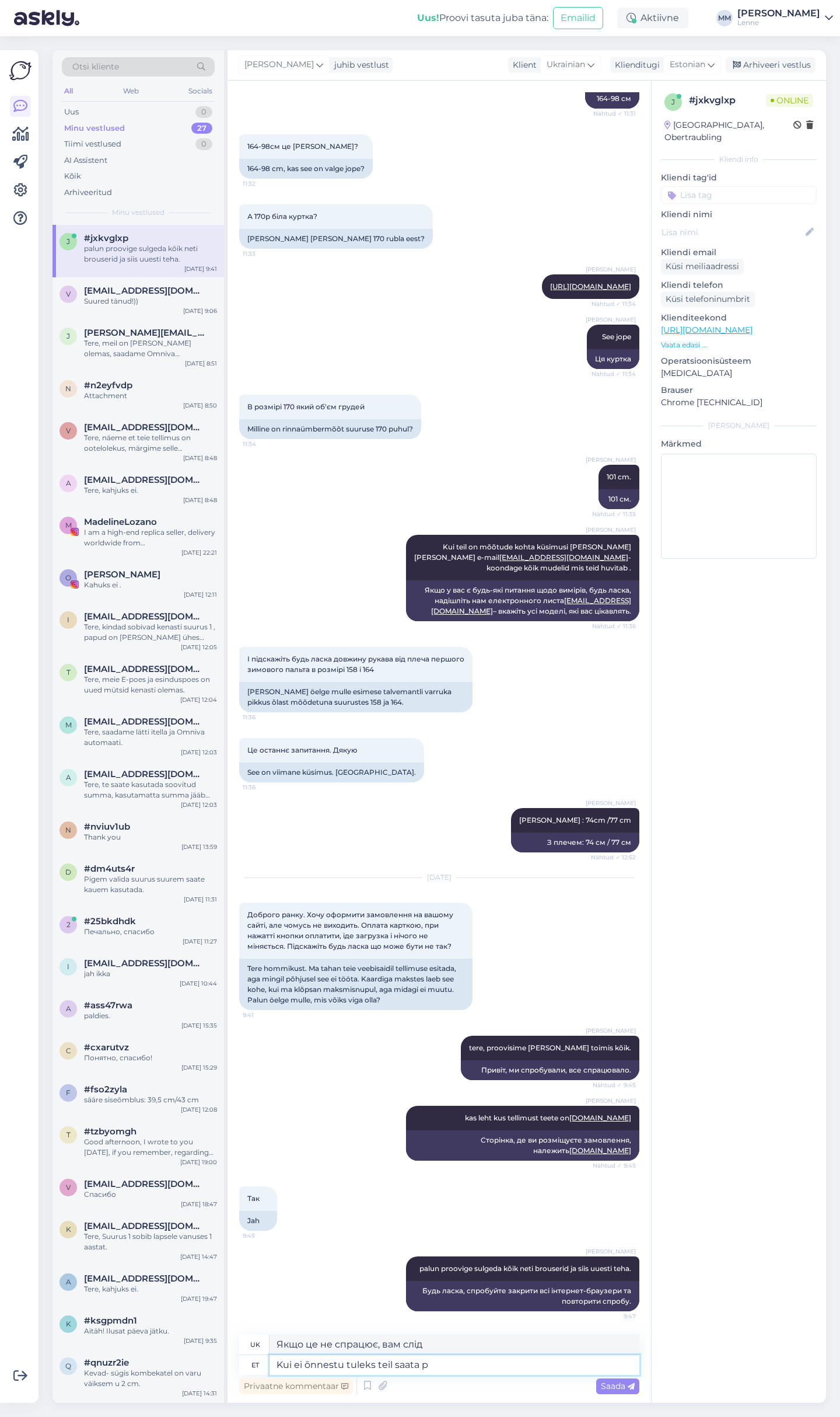
type textarea "Якщо це не спрацює, вам слід надіслати"
type textarea "Kui ei õnnestu tuleks teil saata pildid mi"
type textarea "Якщо це не спрацює, вам слід надіслати фотографії."
type textarea "Kui ei õnnestu tuleks teil saata pildid mis vea"
type textarea "Якщо це не спрацює, вам слід надіслати фотографії того, що"
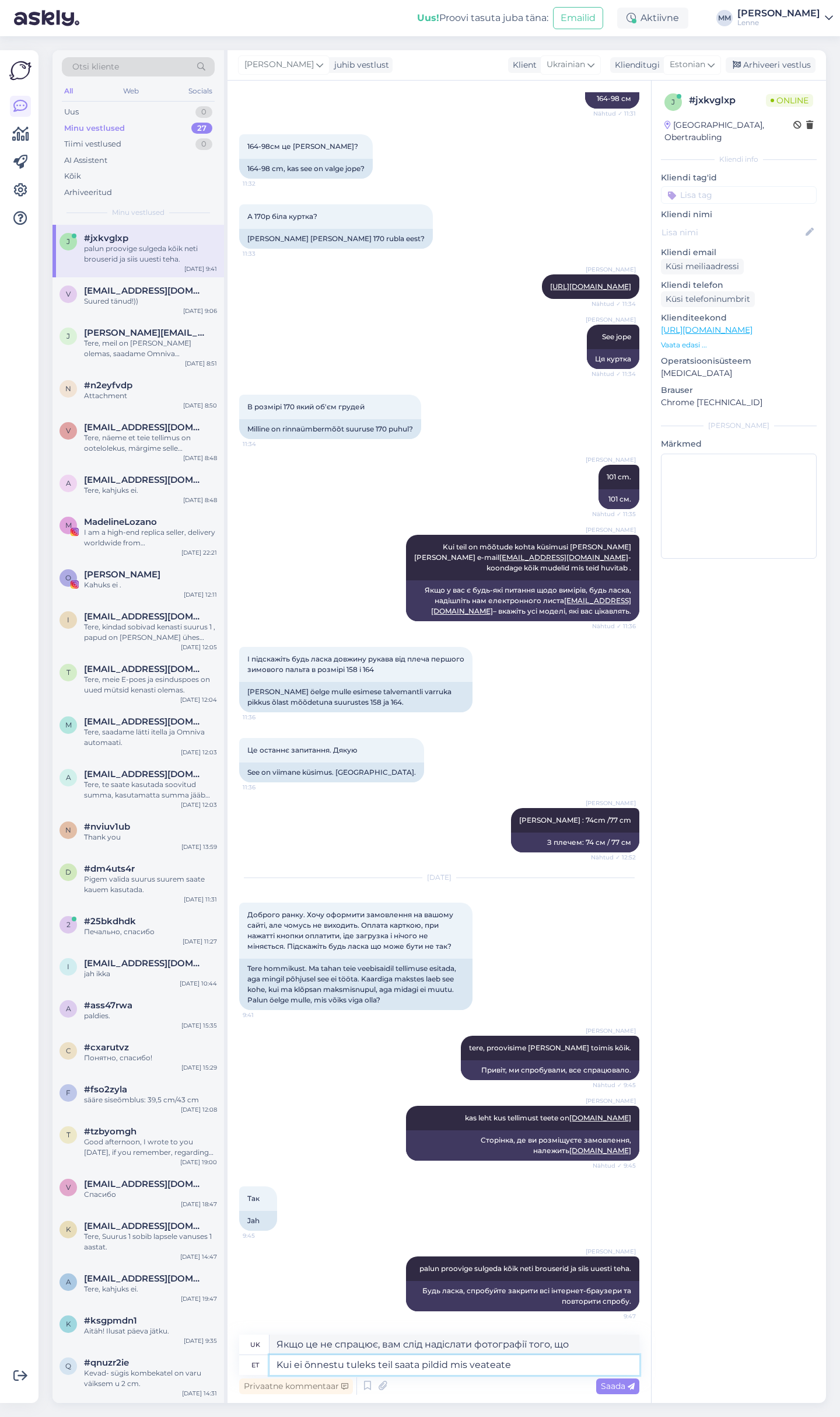
type textarea "Kui ei õnnestu tuleks teil saata pildid mis veateate s"
type textarea "Якщо це не спрацює, вам слід надіслати фотографії повідомлення про помилку."
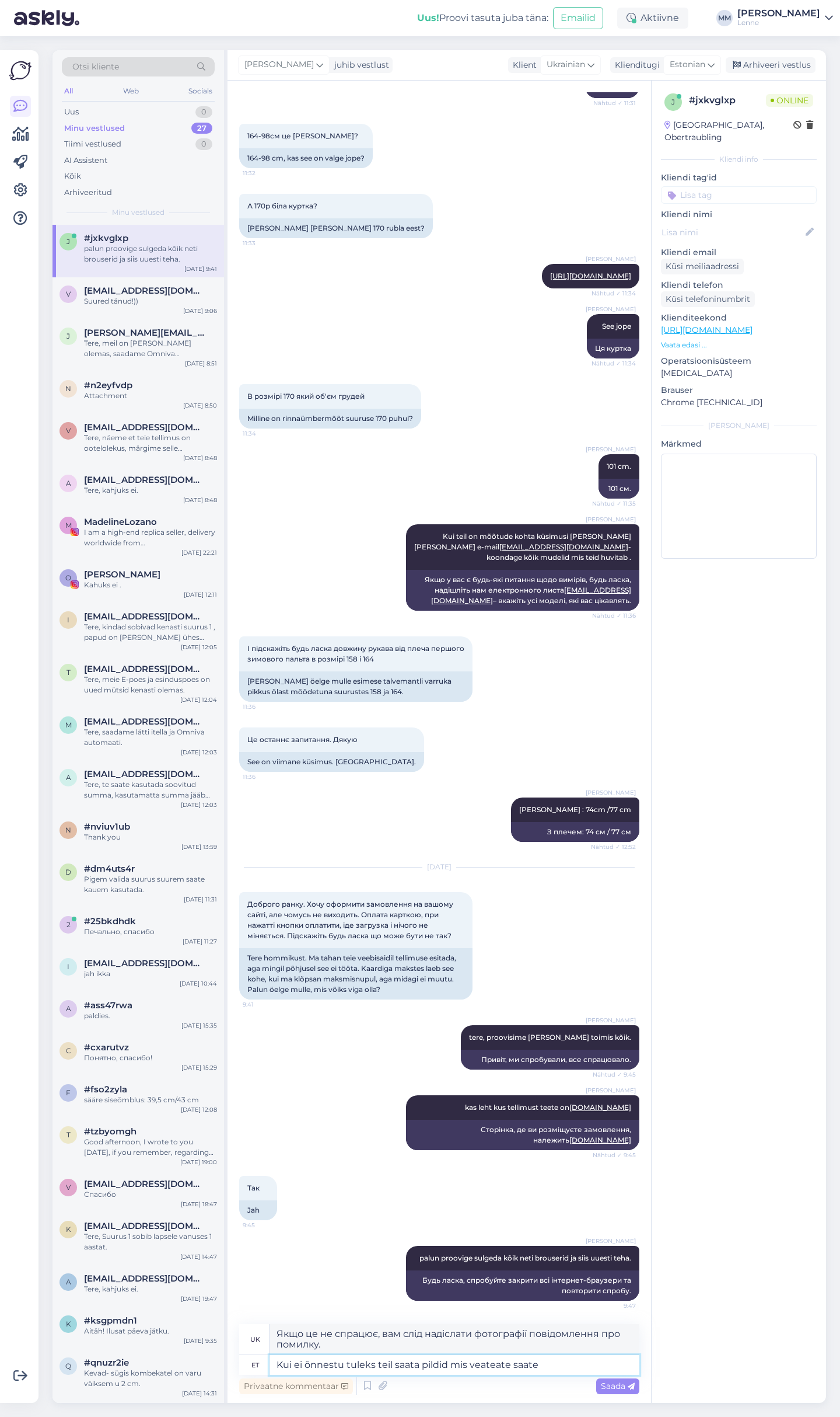
type textarea "Kui ei õnnestu tuleks teil saata pildid mis veateate saate."
type textarea "Якщо це не спрацює, вам слід надіслати фотографії отриманого повідомлення про п…"
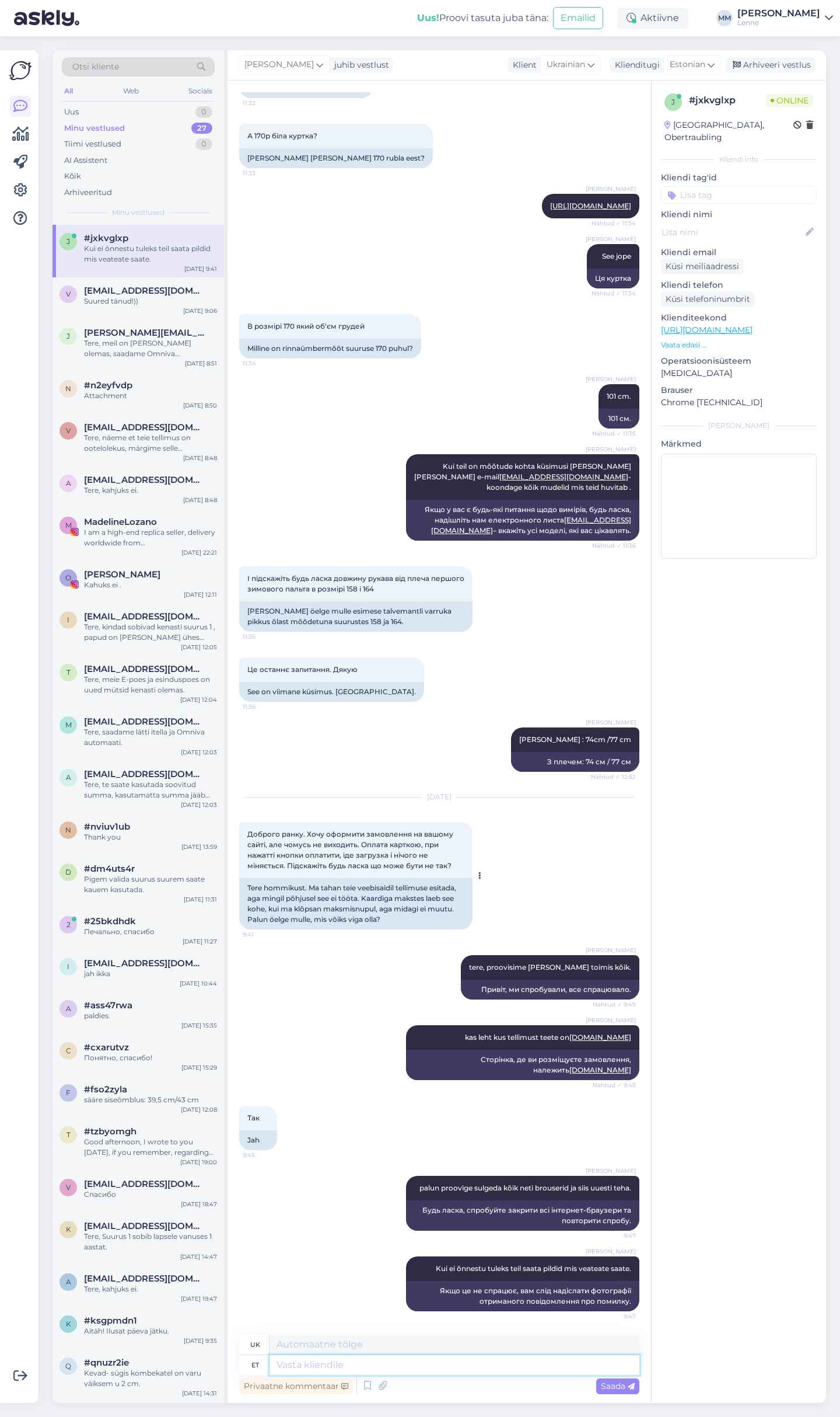
scroll to position [3644, 0]
type textarea "kas te"
type textarea "чи"
type textarea "kas te s"
type textarea "ти?"
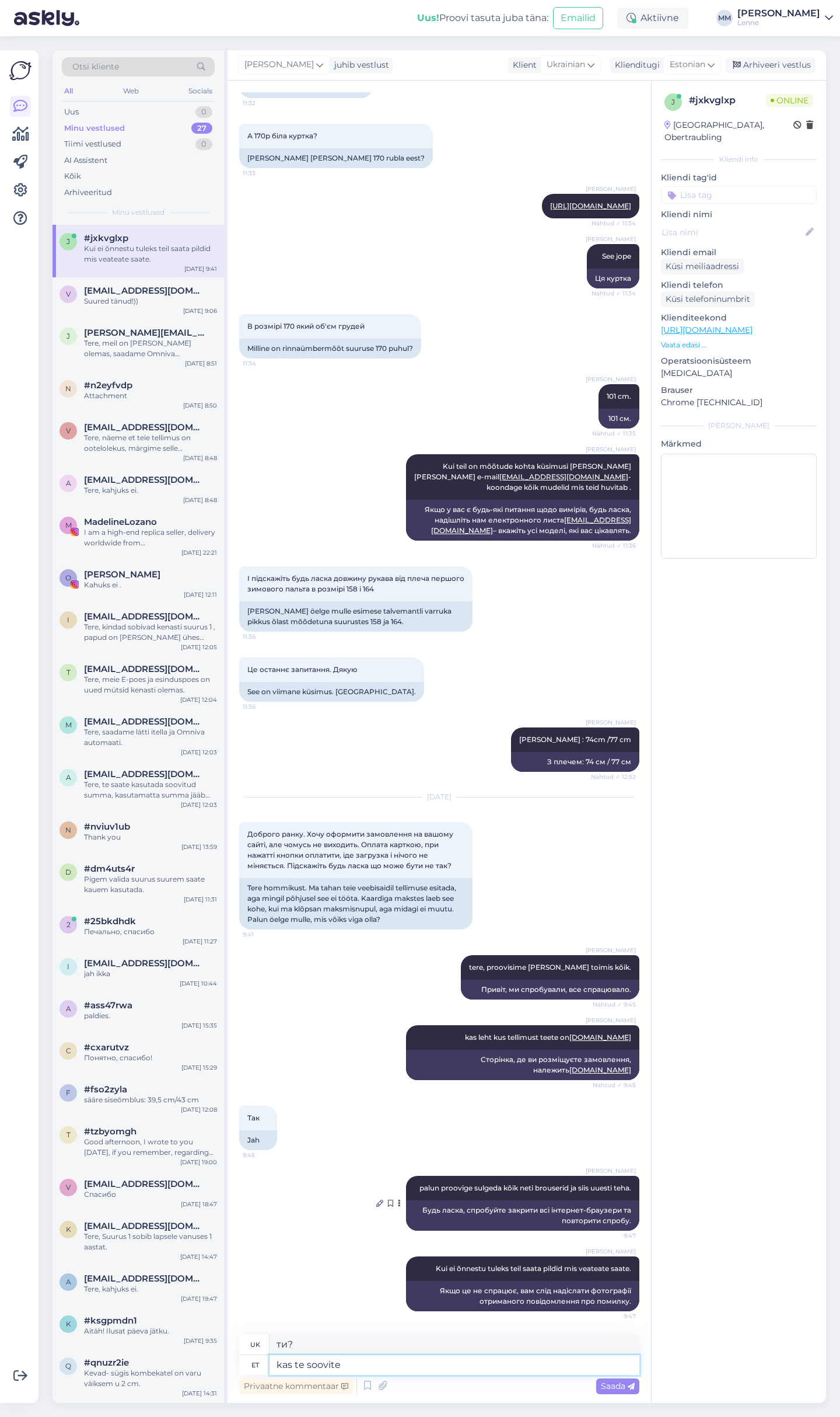
type textarea "kas te soovite t"
type textarea "ти хочеш?"
type textarea "kas te soovite tellida sa"
type textarea "Ви хочете замовити?"
type textarea "kas te soovite tellida saksamaale"
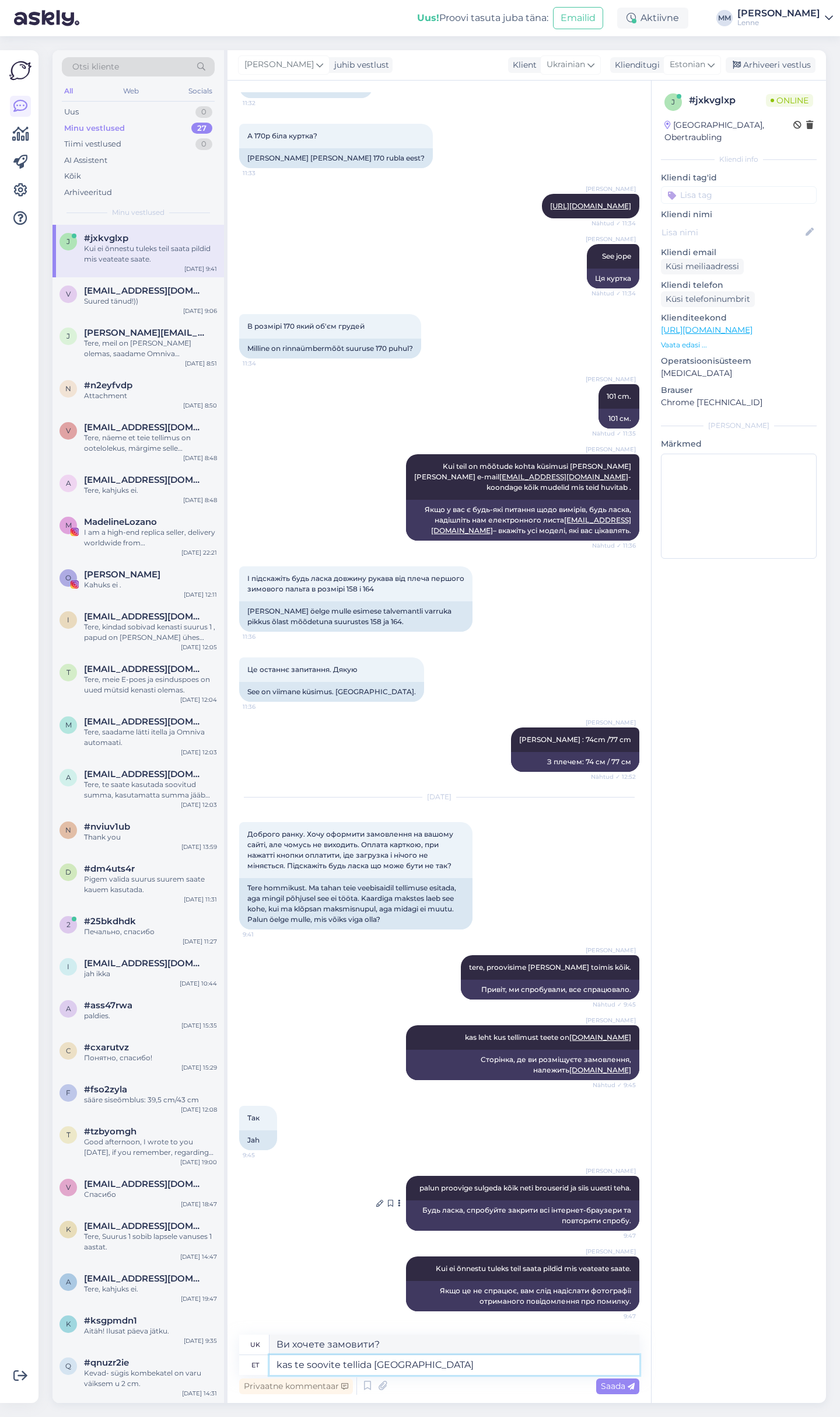
type textarea "Ви хочете замовити до Німеччини?"
type textarea "kas te soovite tellida saksamaale ? JA s"
type textarea "Ви хочете замовити до Німеччини? ТА"
type textarea "kas te soovite tellida saksamaale ? Ja t"
type textarea "Ви хочете замовити до Німеччини? І"
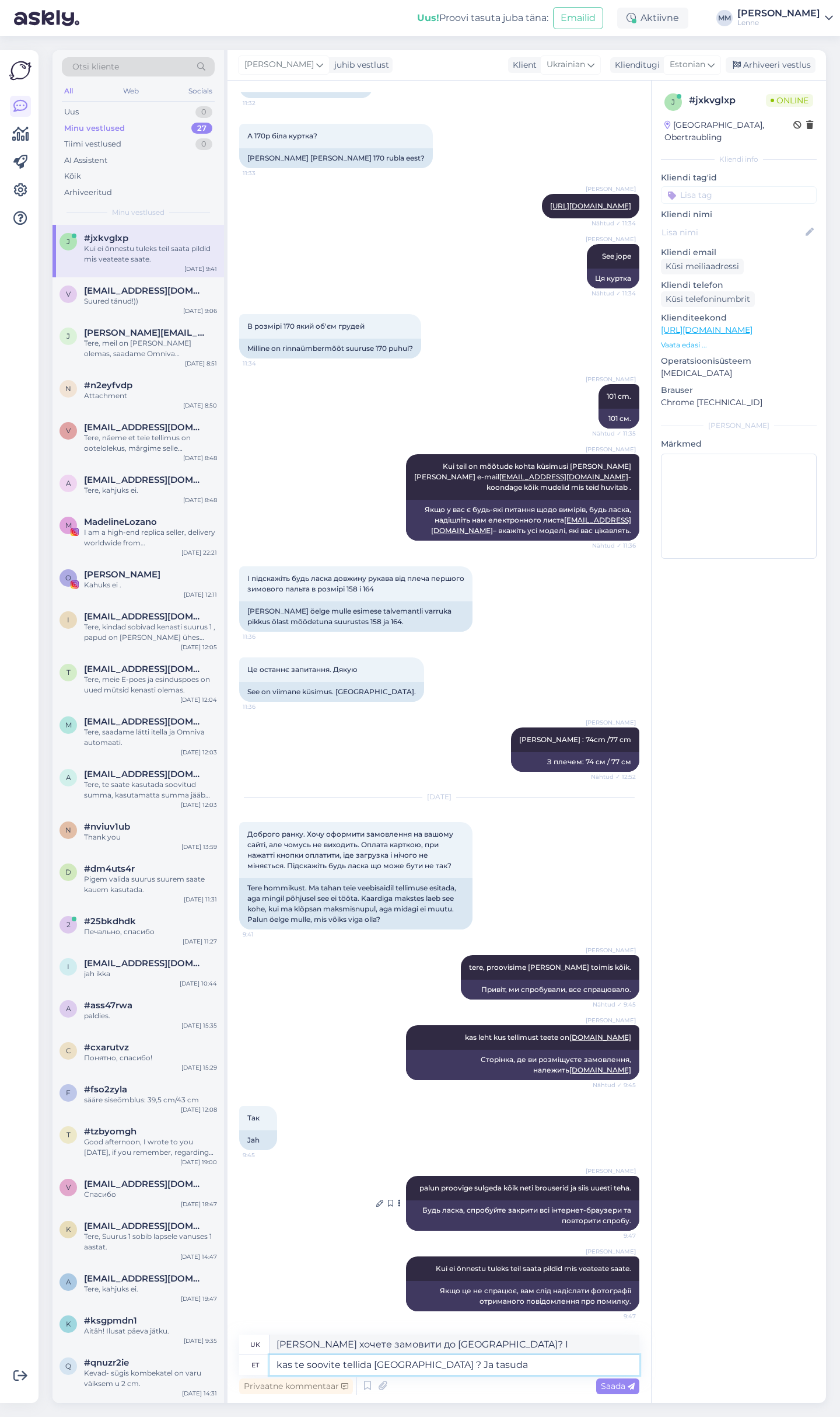
type textarea "kas te soovite tellida saksamaale ? Ja tasuda"
type textarea "Ви хочете замовити до Німеччини? І оплатити?"
type textarea "kas te soovite tellida saksamaale ? Ja tasuda proovite"
type textarea "Ви хочете замовити до Німеччини? І намагаєтеся сплатити?"
type textarea "kas te soovite tellida saksamaale ? Ja tasuda proovite mis r"
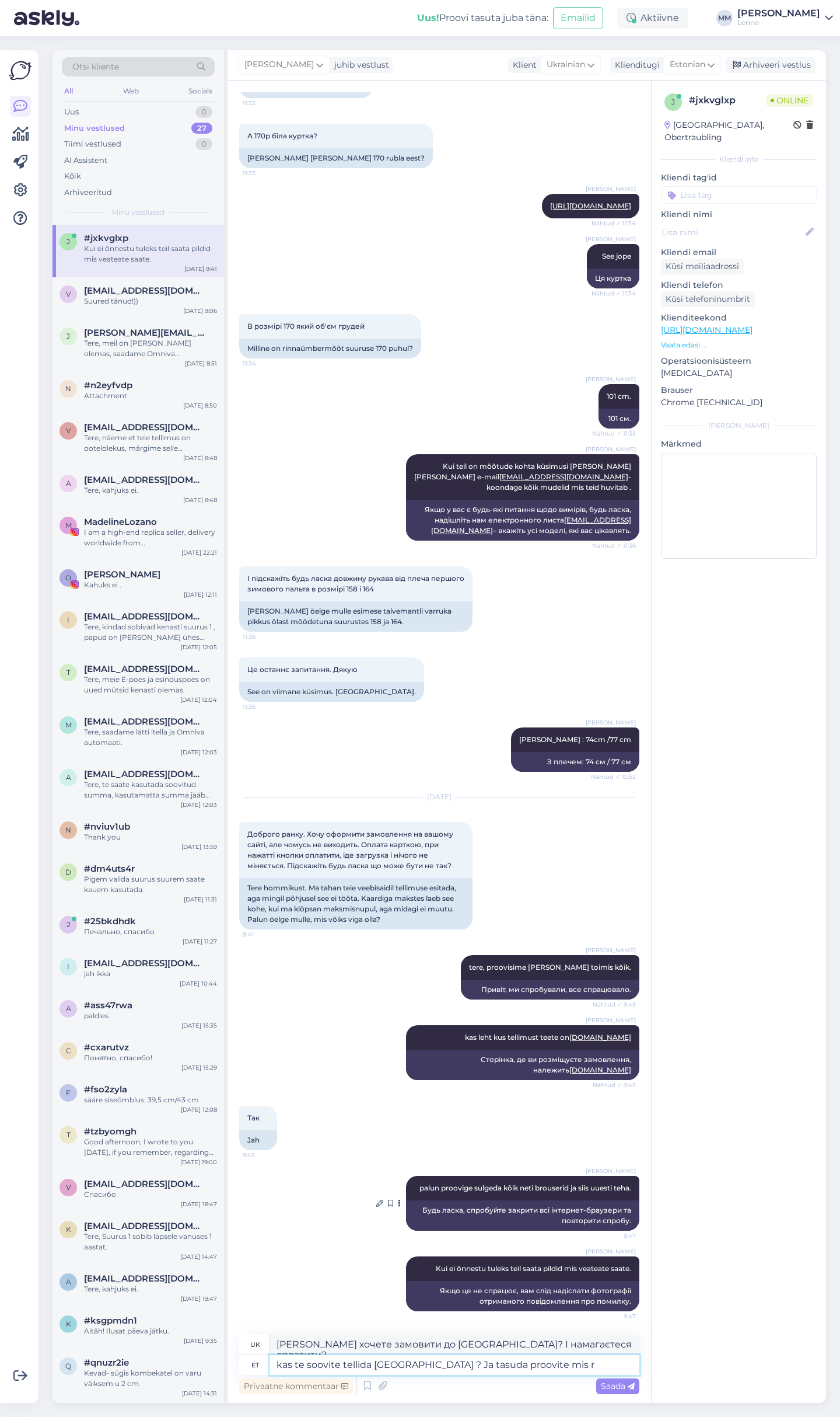
type textarea "Ви хочете замовити до Німеччини? І за що ви намагаєтеся заплатити?"
type textarea "kas te soovite tellida saksamaale ? Ja tasuda proovite mis riigi ka"
type textarea "Ви хочете замовити до Німеччини? І з якої країни ви намагаєтеся сплатити?"
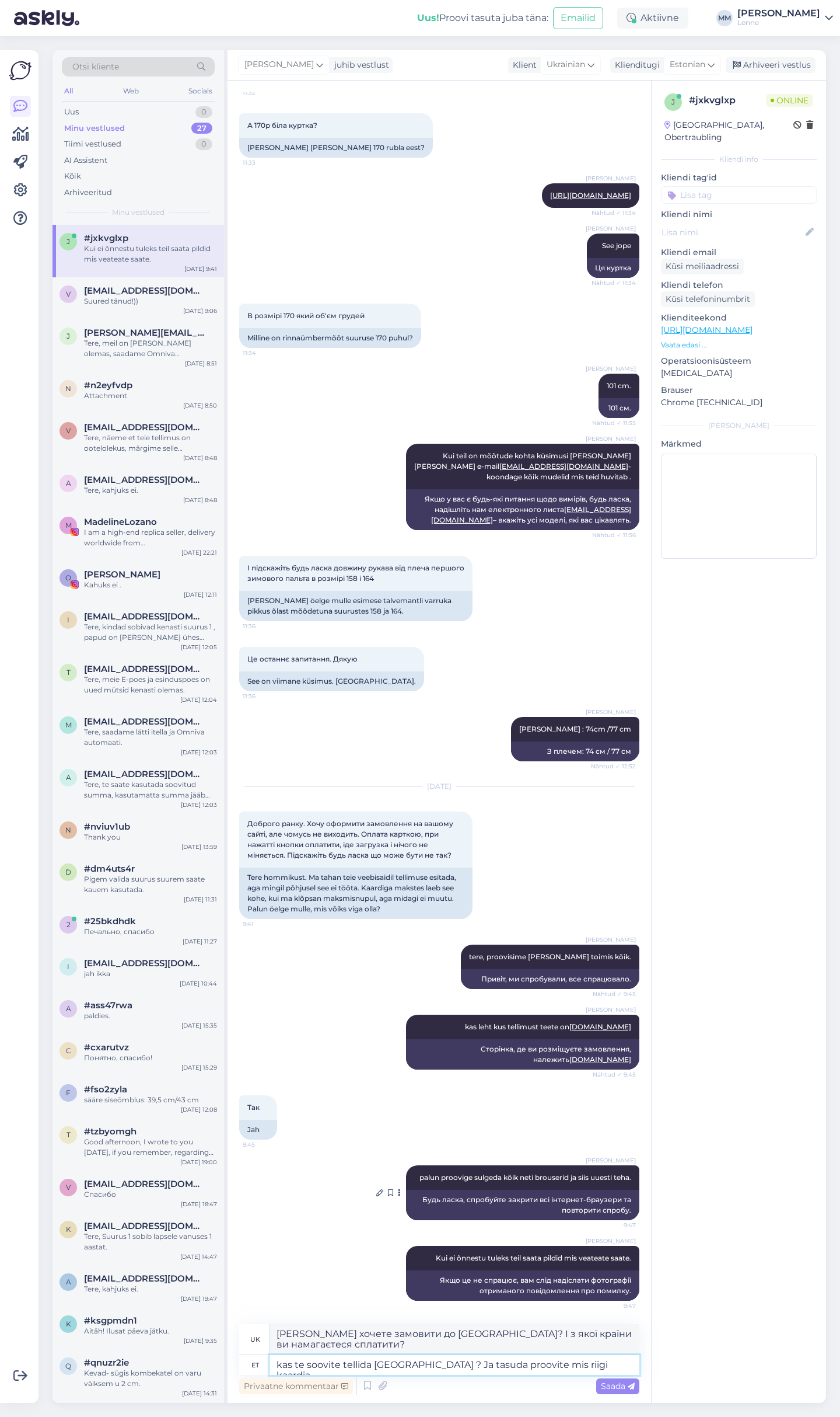
type textarea "kas te soovite tellida saksamaale ? Ja tasuda proovite mis riigi kaardia"
type textarea "Ви хочете замовити до Німеччини? І карткою якої країни ви намагаєтеся сплатити?"
type textarea "kas te soovite tellida saksamaale ? Ja tasuda proovite mis riigi kaardiga ?"
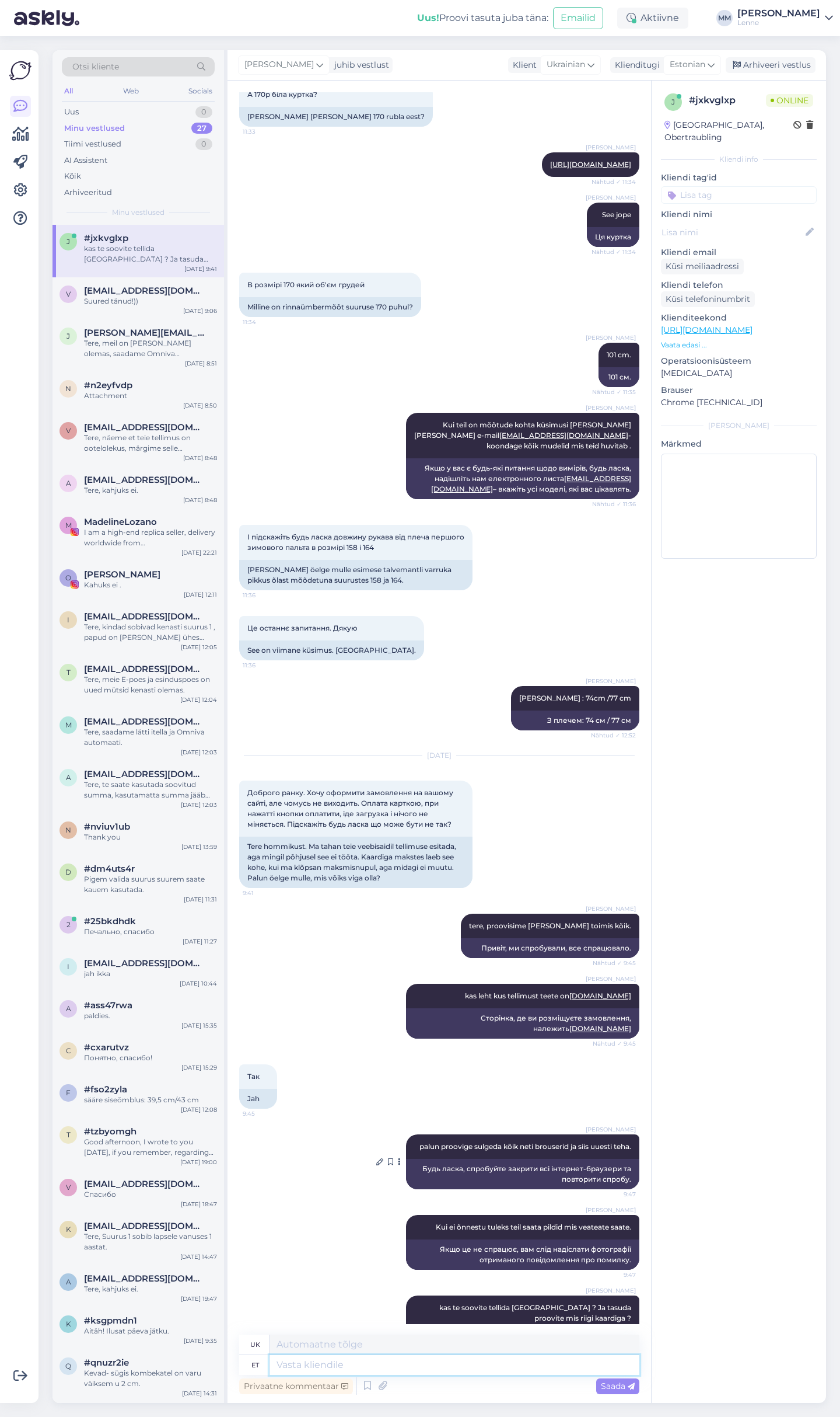
scroll to position [3735, 0]
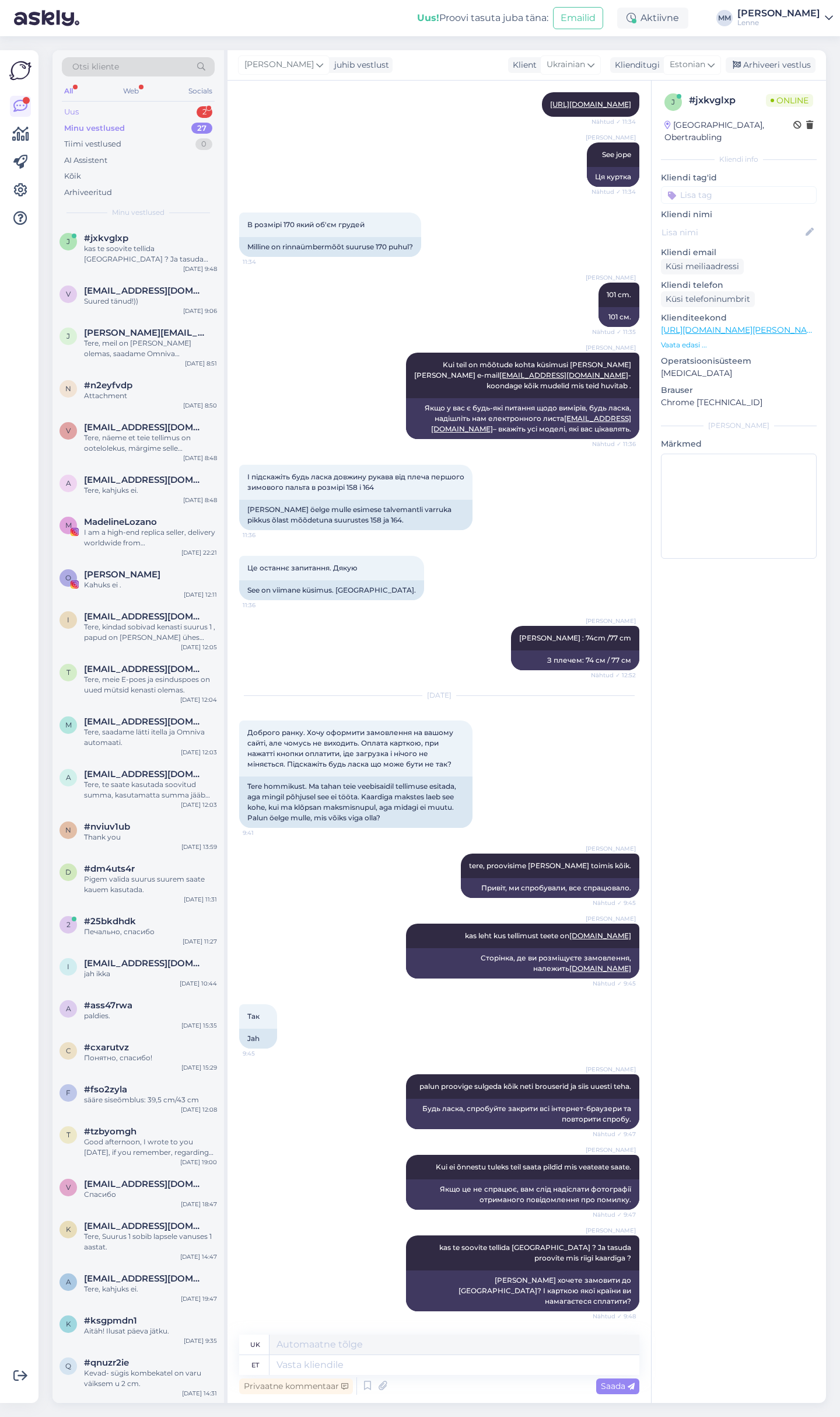
click at [93, 107] on div "Uus 2" at bounding box center [138, 112] width 153 height 16
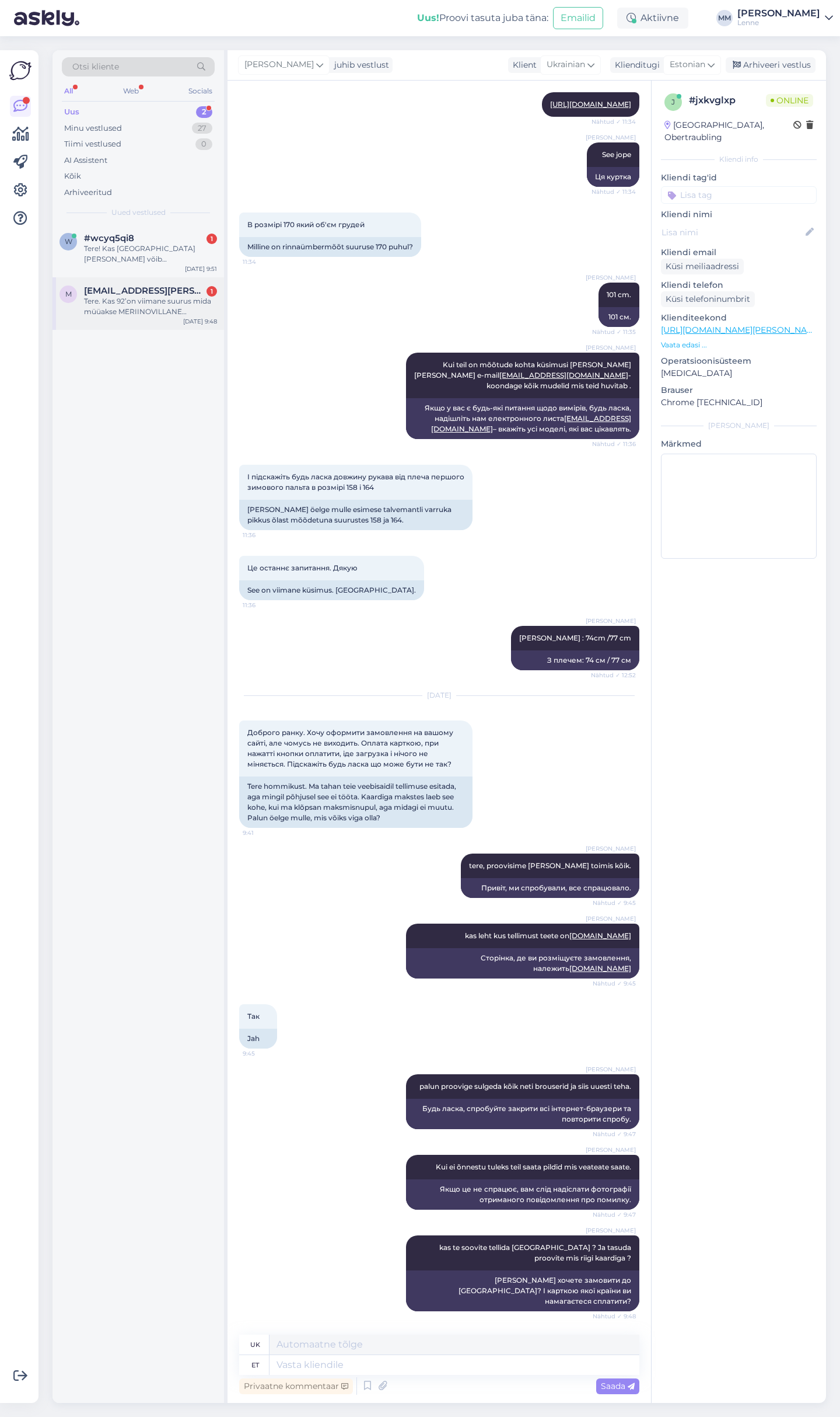
click at [156, 291] on span "maarja.liis.miiler@gmail.com" at bounding box center [145, 291] width 122 height 11
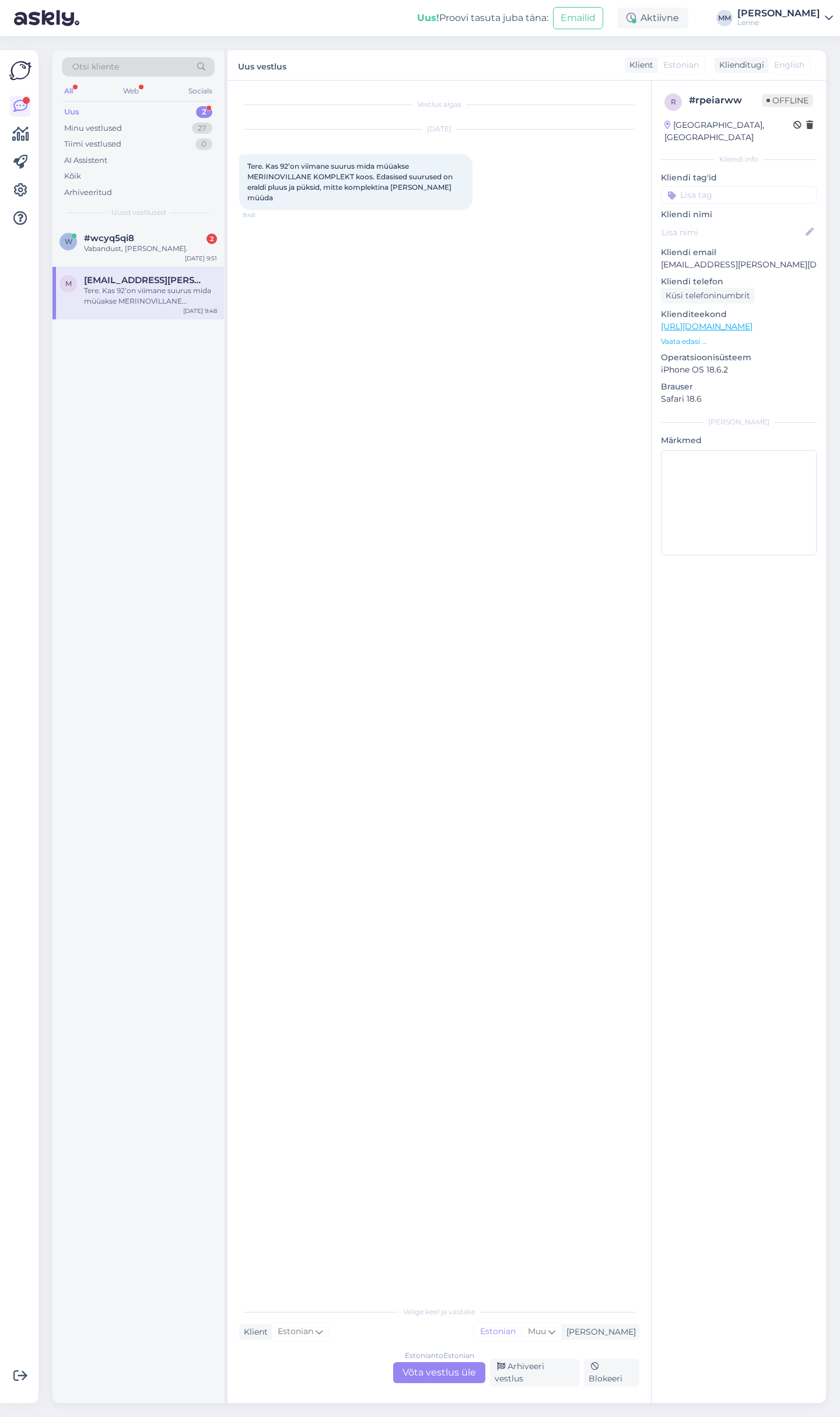
click at [419, 1374] on div "Estonian to Estonian Võta vestlus üle" at bounding box center [439, 1372] width 92 height 21
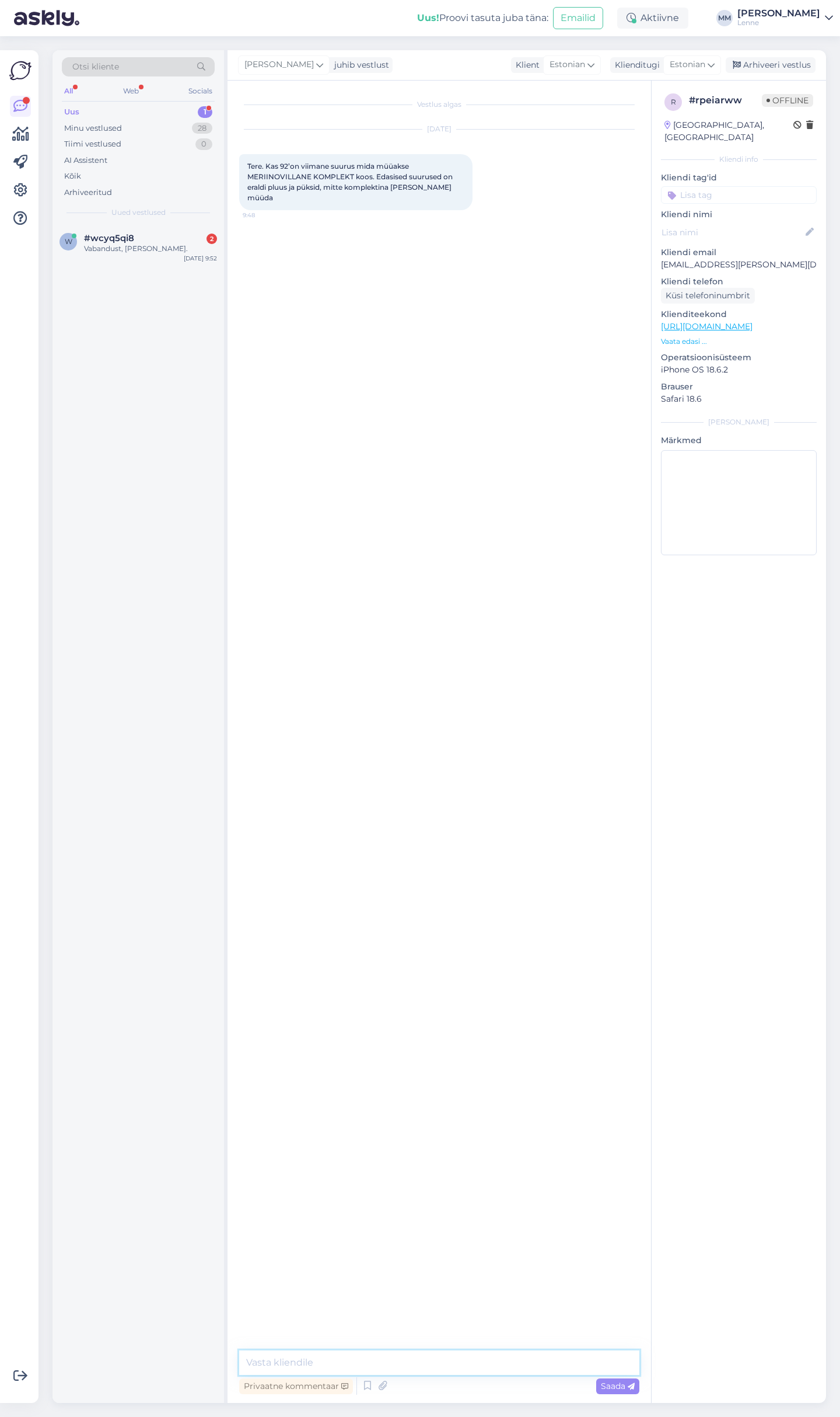
click at [354, 1364] on textarea at bounding box center [439, 1363] width 400 height 25
click at [392, 1356] on textarea "Tere , meriinokomplekt on kun isuuruseni 92." at bounding box center [439, 1363] width 400 height 25
type textarea "Tere , meriinokomplekt on kuni suuruseni 92."
click at [626, 1382] on span "Saada" at bounding box center [618, 1386] width 34 height 11
click at [174, 225] on div "w #wcyq5qi8 2 Vabandust, Lenne poest. Sep 29 9:52" at bounding box center [138, 245] width 172 height 42
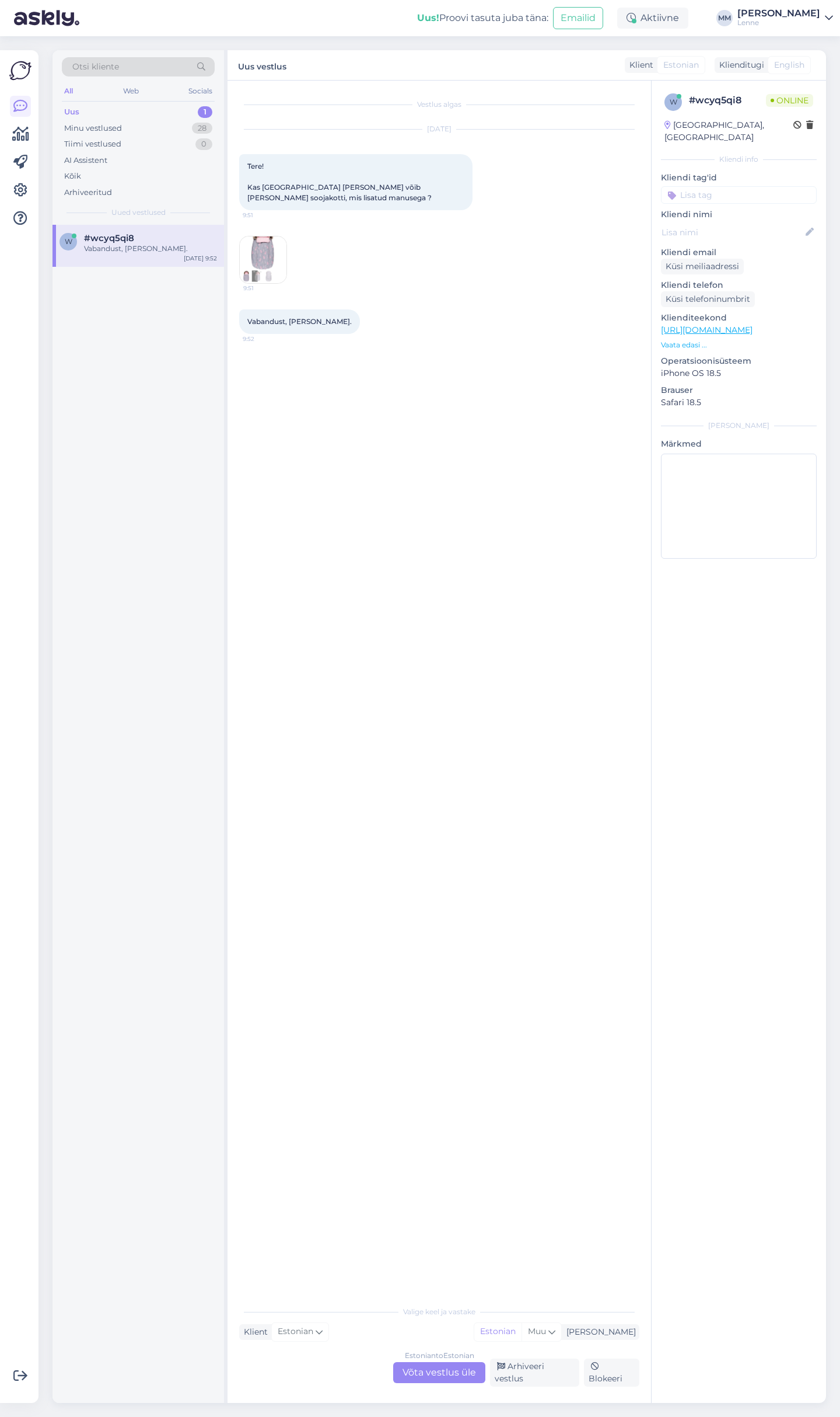
click at [269, 250] on img at bounding box center [263, 260] width 47 height 47
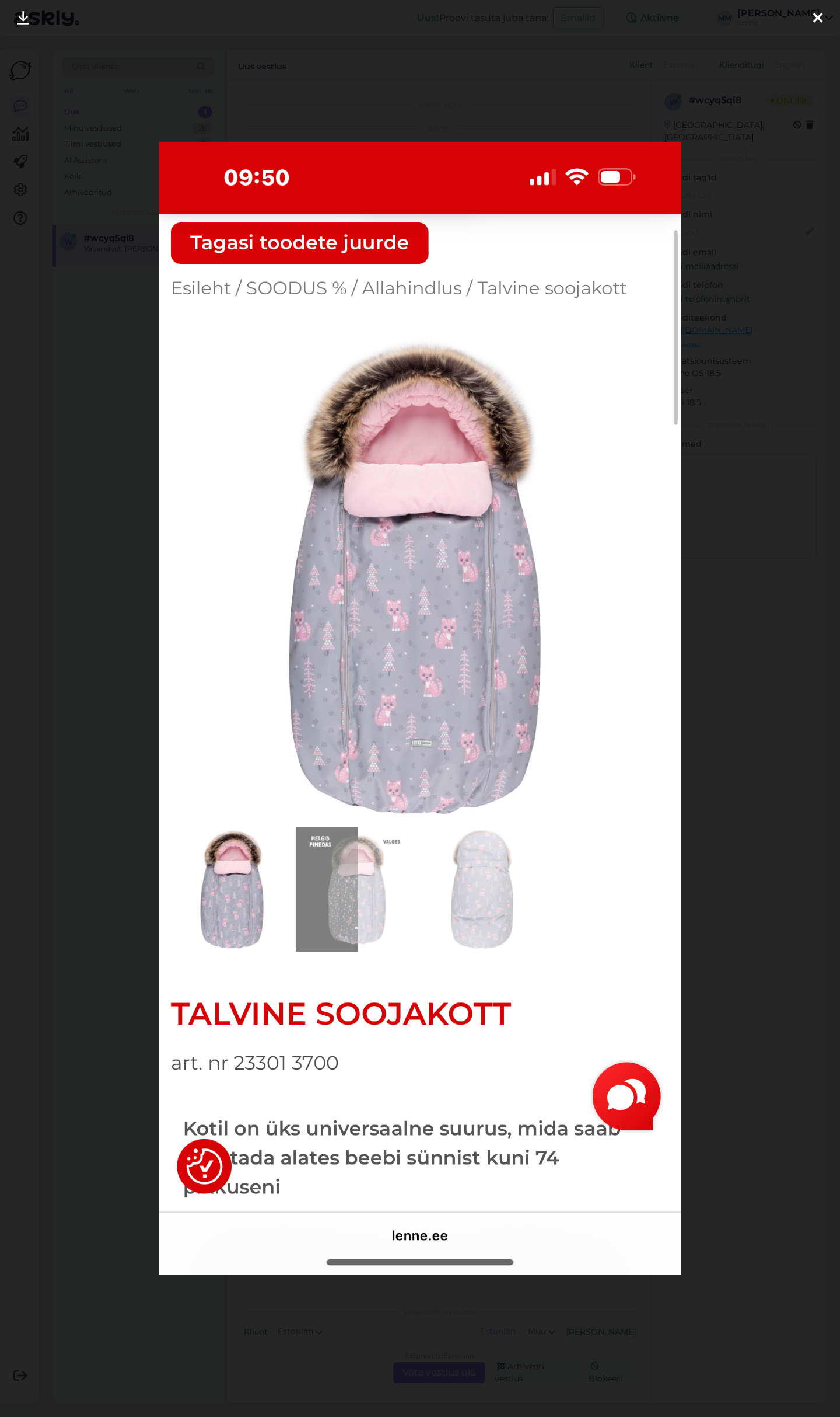
click at [814, 21] on icon at bounding box center [817, 18] width 9 height 15
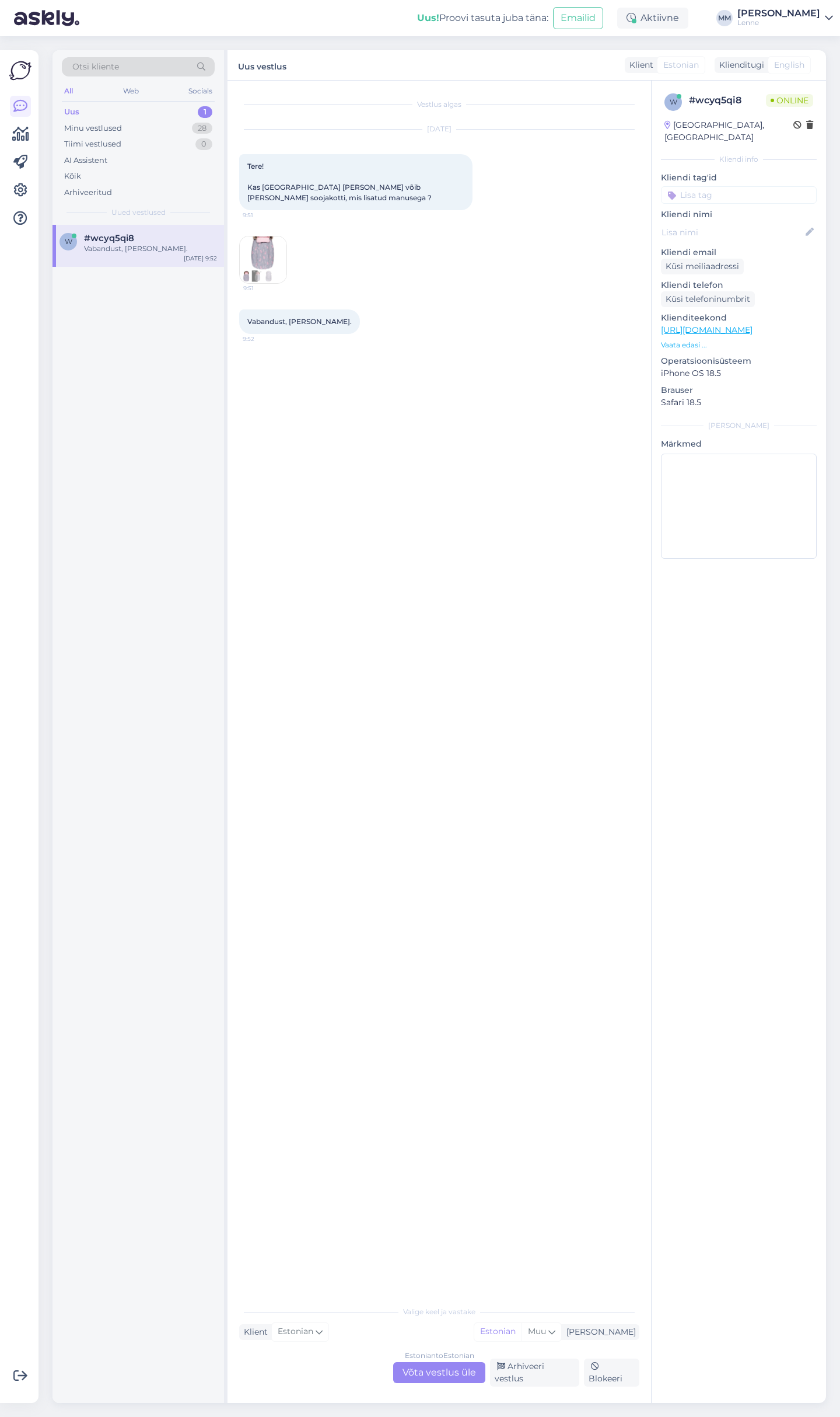
click at [442, 1380] on div "Estonian to Estonian Võta vestlus üle" at bounding box center [439, 1372] width 92 height 21
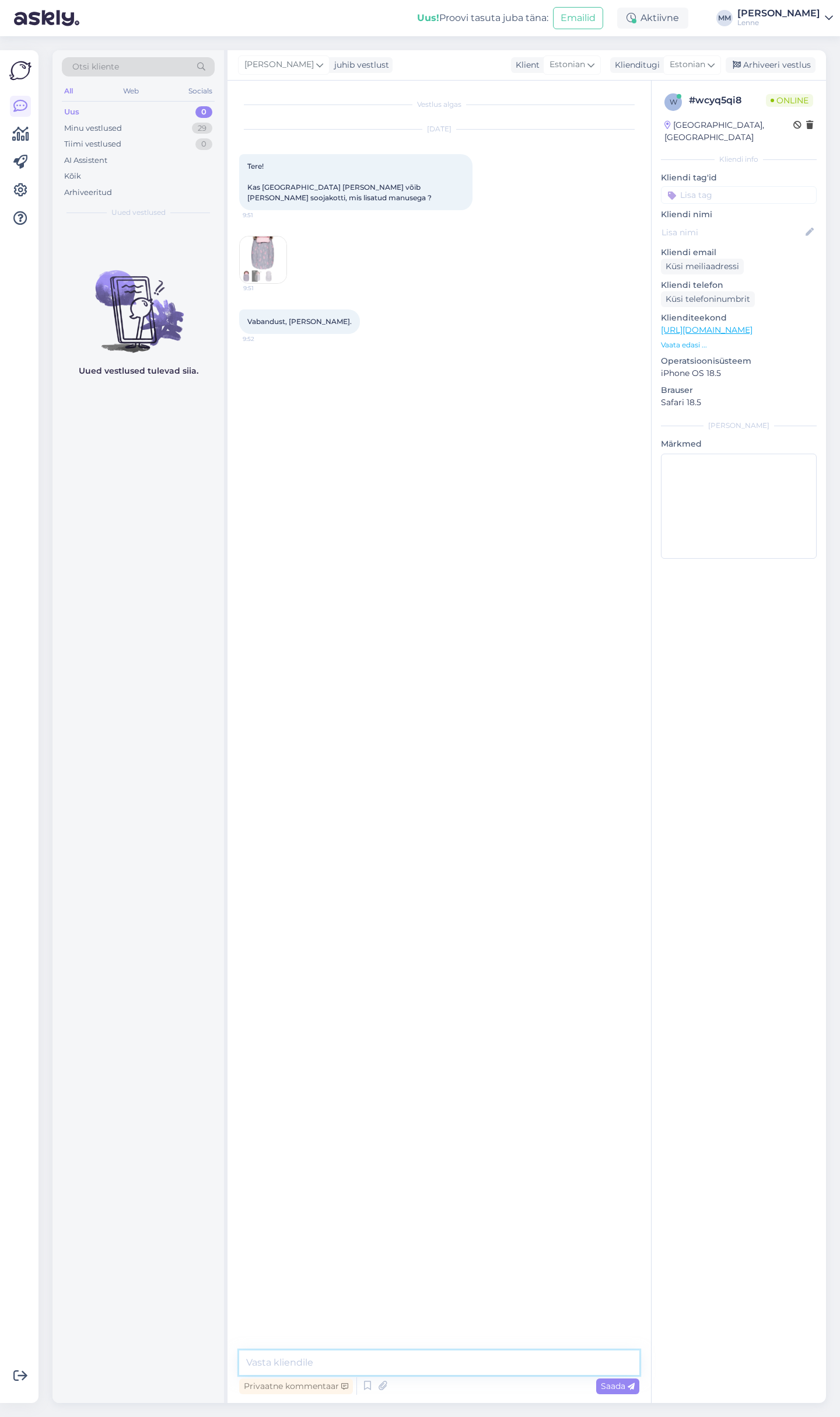
click at [410, 1371] on textarea at bounding box center [439, 1363] width 400 height 25
type textarea "t"
type textarea "Tere, pood avatakse 10:00 siis saame uurida. Anname teile kohe märku kui vastus…"
click at [746, 325] on link "https://lenne.ee/mudel/23301-3700/?attribute_pa_suurus=one-size" at bounding box center [707, 330] width 92 height 11
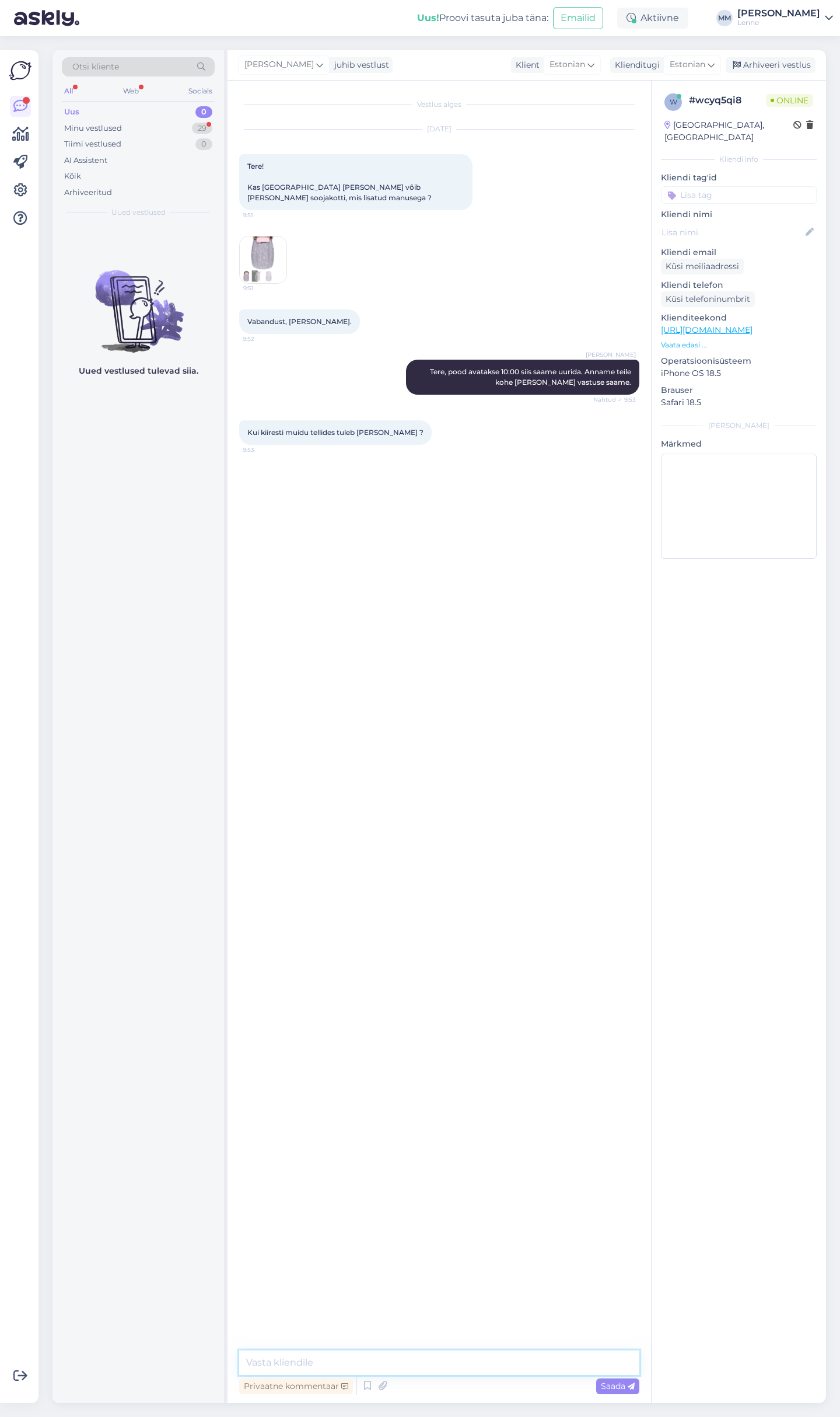
click at [332, 1367] on textarea at bounding box center [439, 1363] width 400 height 25
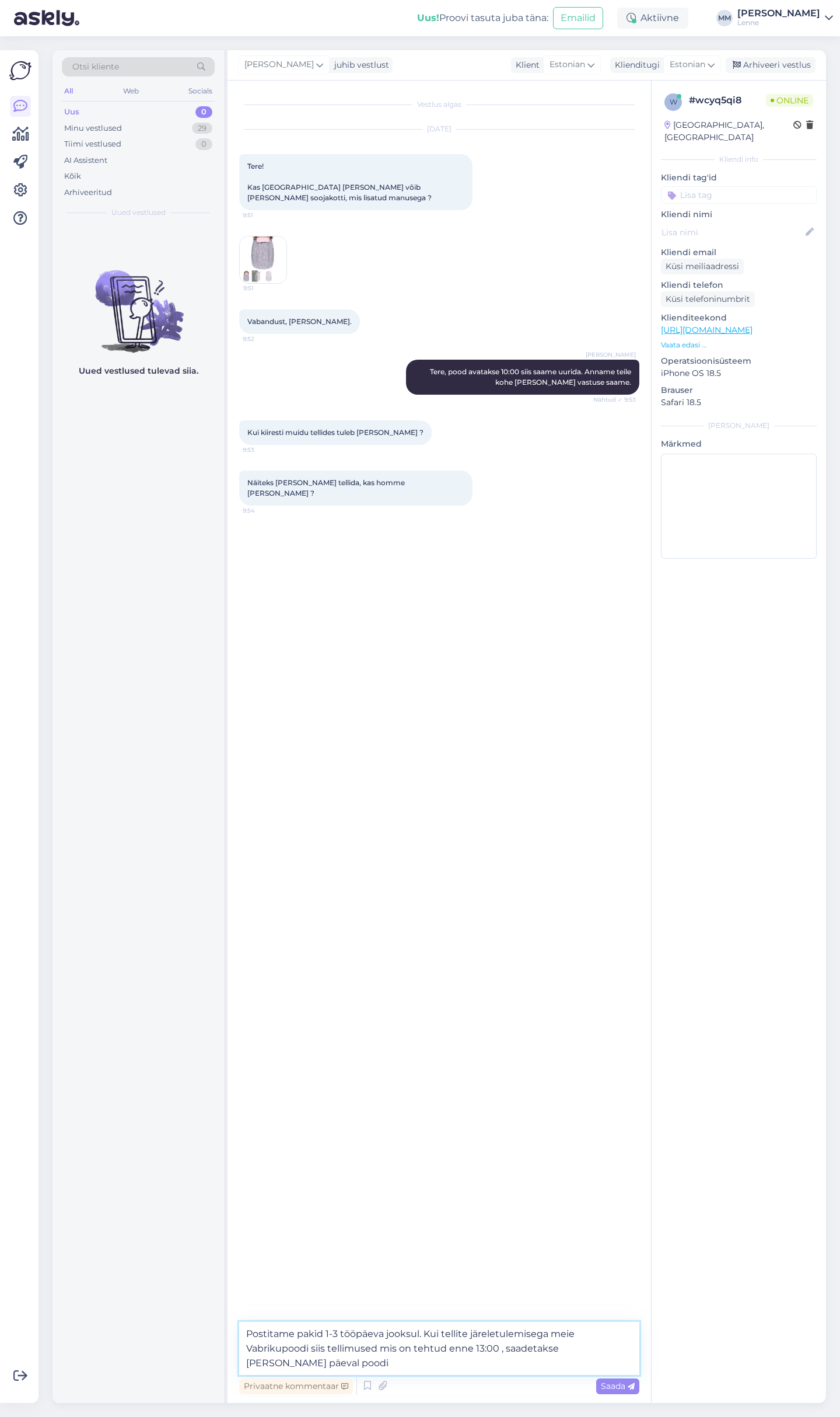
type textarea "Postitame pakid 1-3 tööpäeva jooksul. Kui tellite järeletulemisega meie Vabriku…"
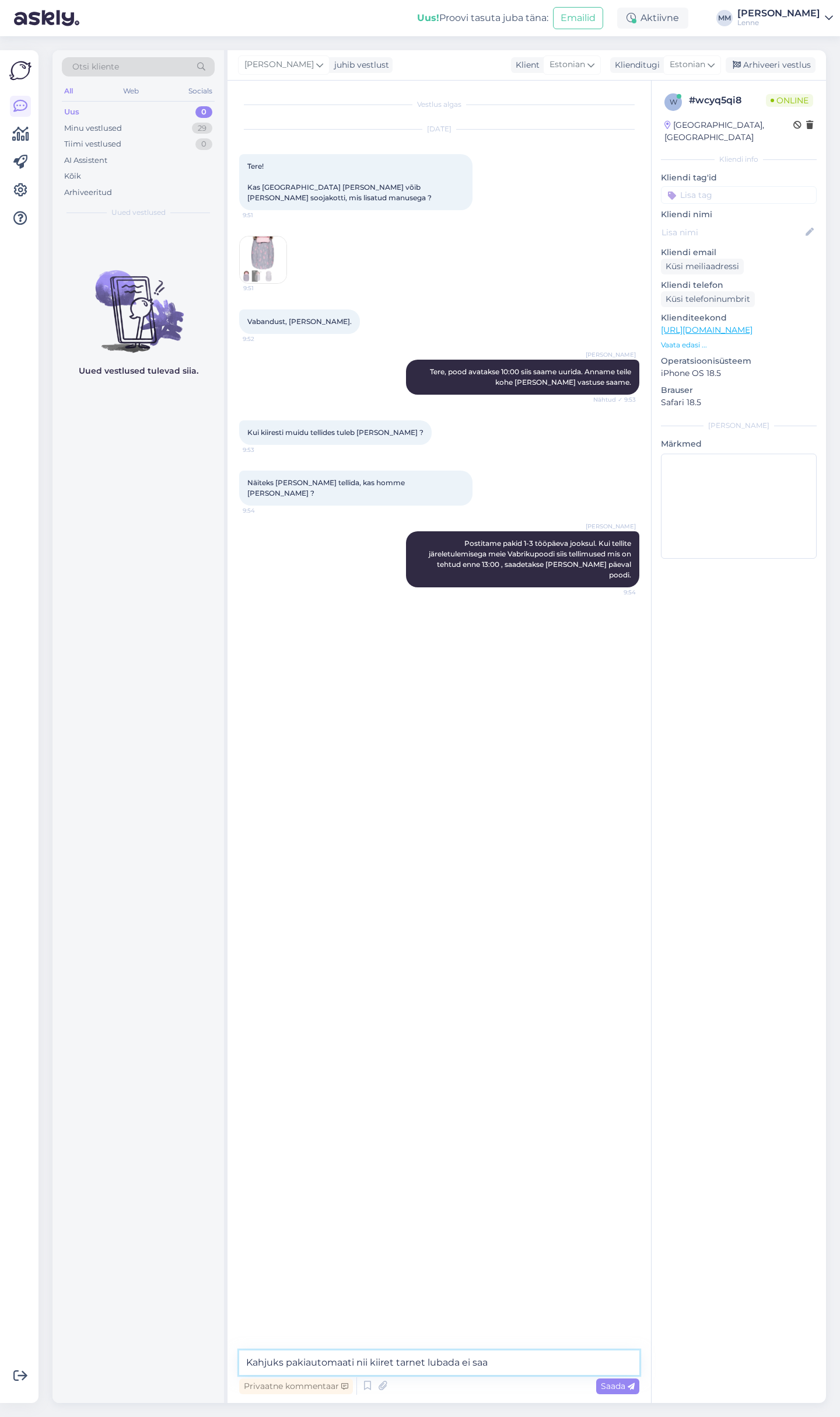
type textarea "Kahjuks pakiautomaati nii kiiret tarnet lubada ei saa."
click at [164, 125] on div "Minu vestlused 29" at bounding box center [138, 128] width 153 height 16
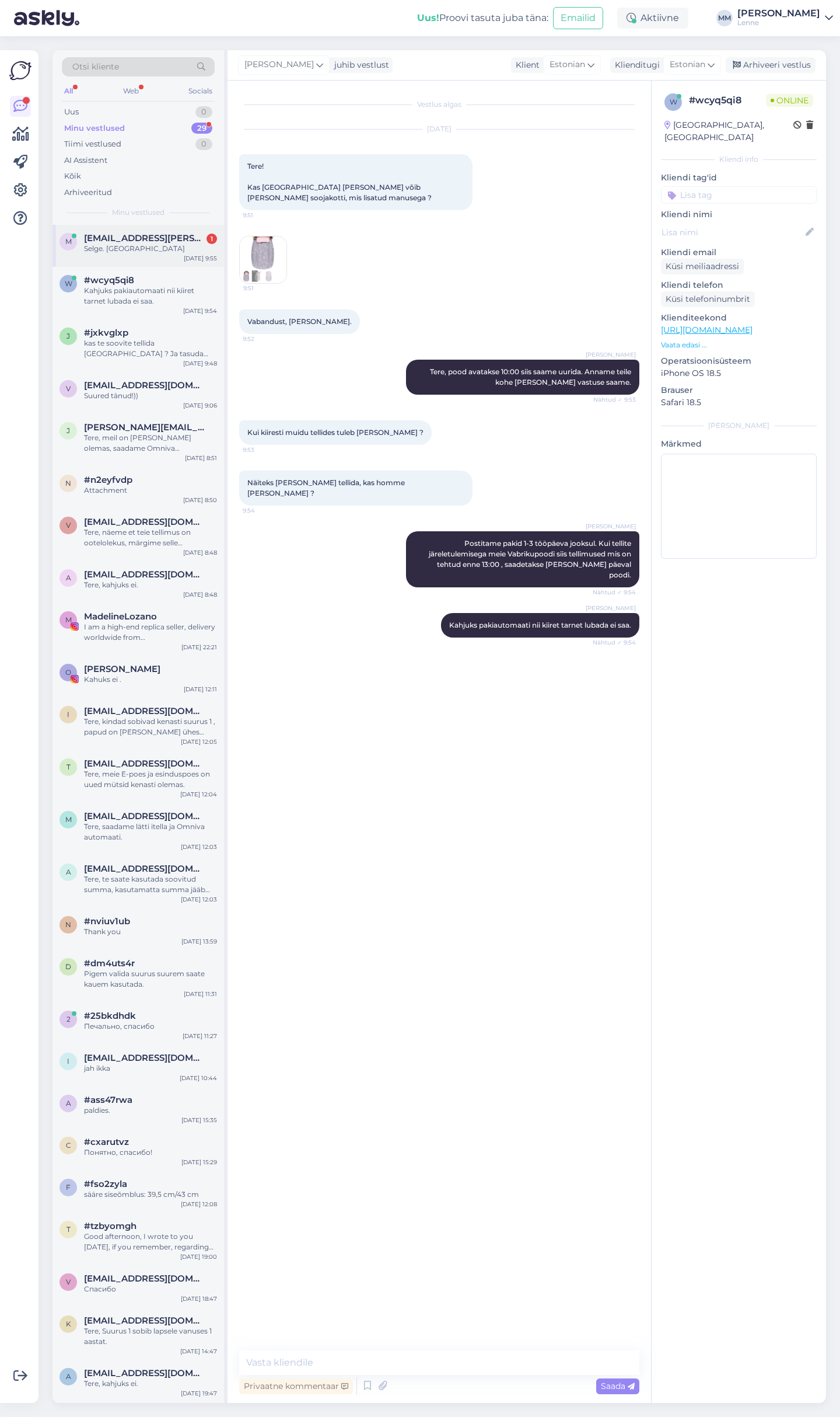
click at [141, 233] on span "maarja.liis.miiler@gmail.com" at bounding box center [145, 238] width 122 height 11
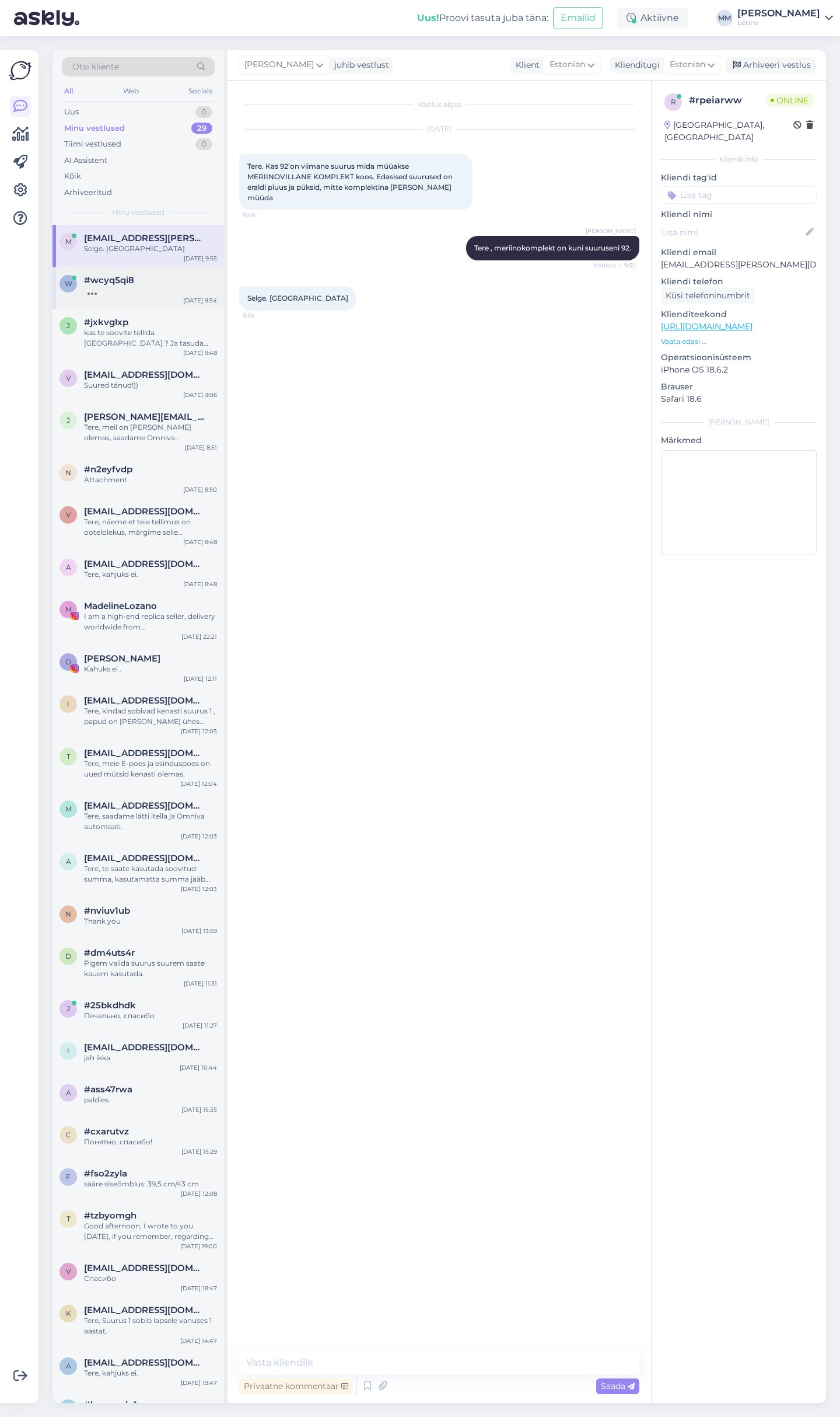
click at [139, 286] on div at bounding box center [151, 291] width 133 height 11
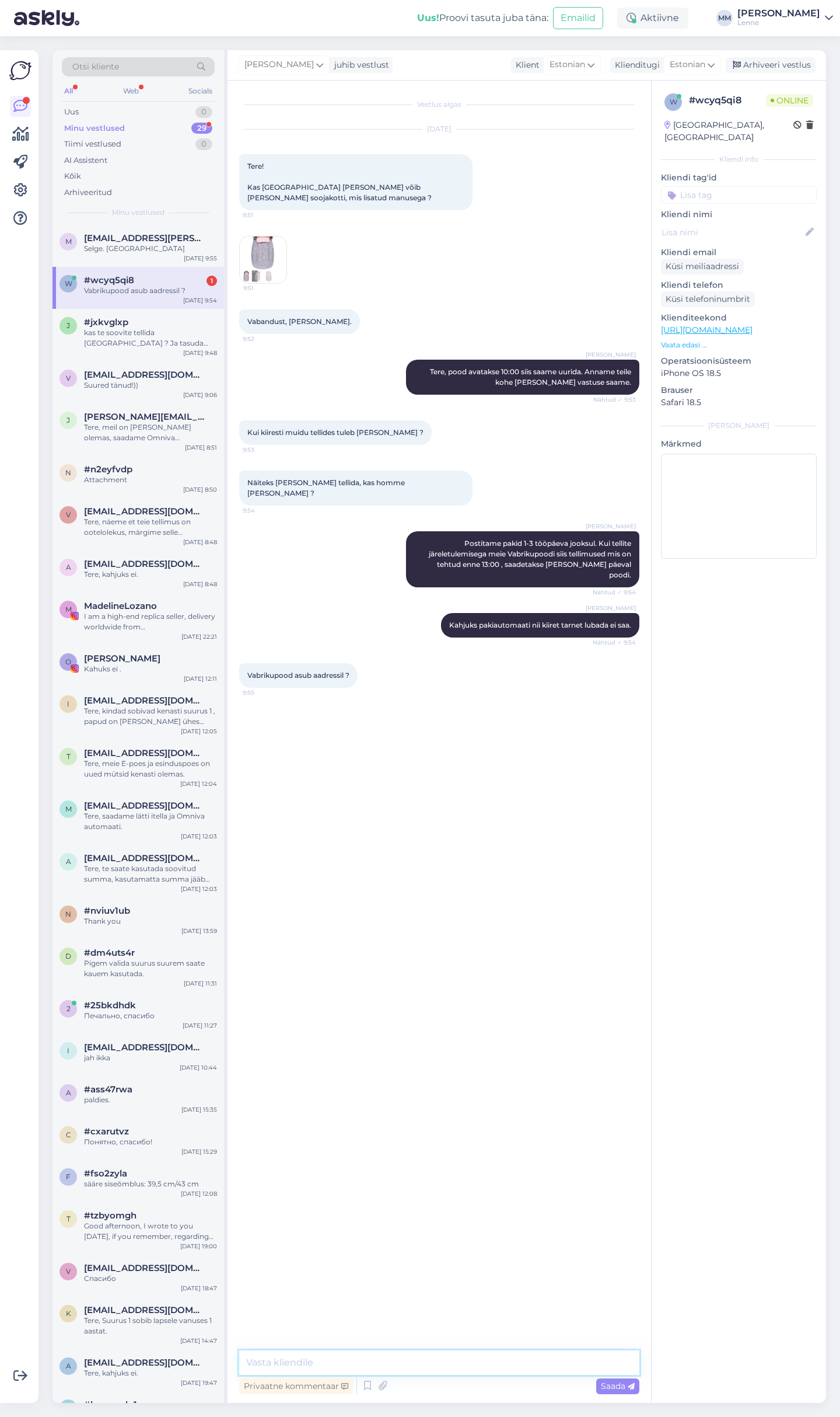
click at [371, 1360] on textarea at bounding box center [439, 1363] width 400 height 25
paste textarea "Mustamäe tee 29, Tallinn"
type textarea "Mustamäe tee 29, Tallinn"
click at [624, 1384] on span "Saada" at bounding box center [618, 1386] width 34 height 11
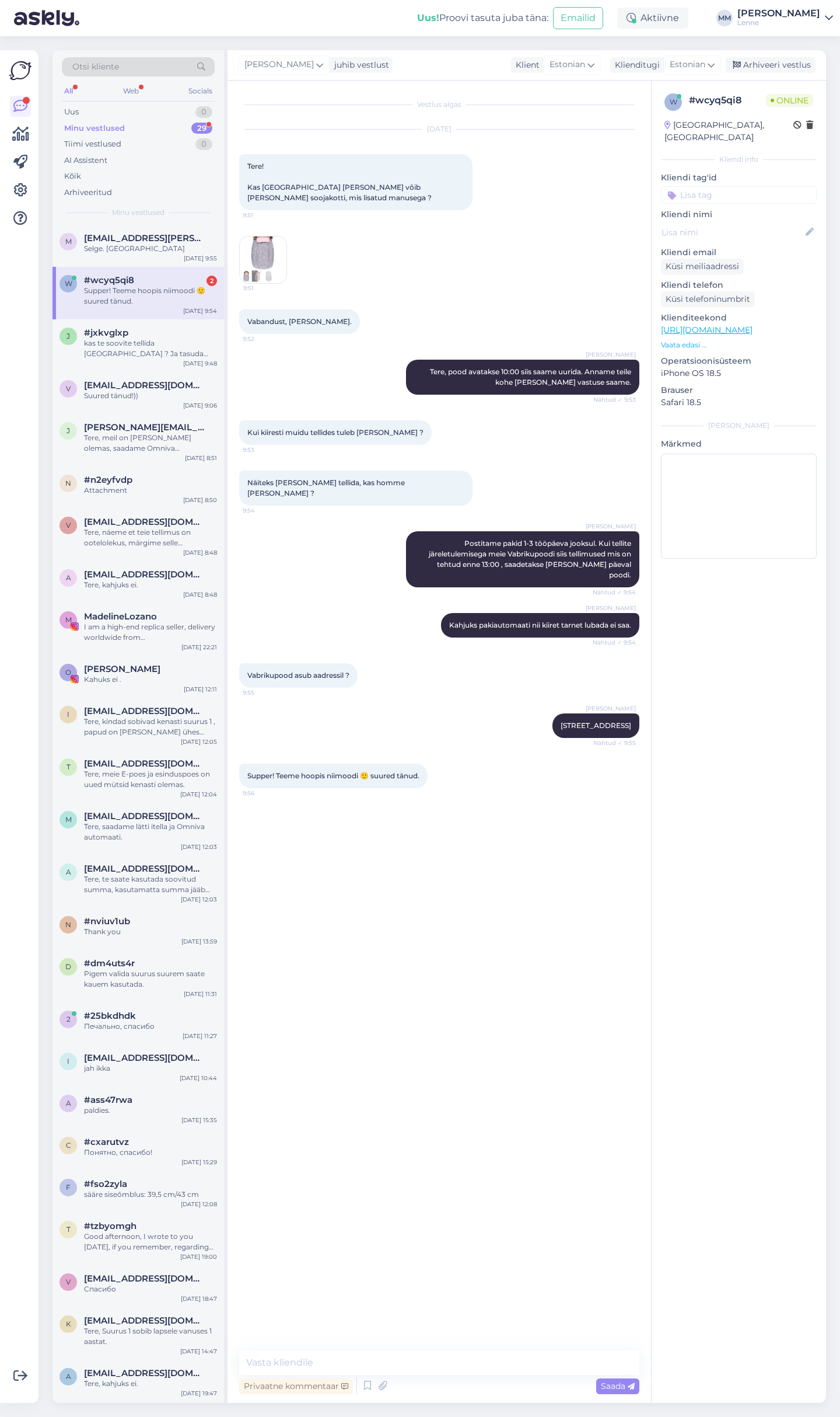
click at [91, 127] on div "Minu vestlused" at bounding box center [95, 128] width 61 height 12
click at [141, 240] on div "#wcyq5qi8 1" at bounding box center [151, 238] width 133 height 11
click at [139, 391] on div "Suured tänud!))" at bounding box center [151, 395] width 133 height 11
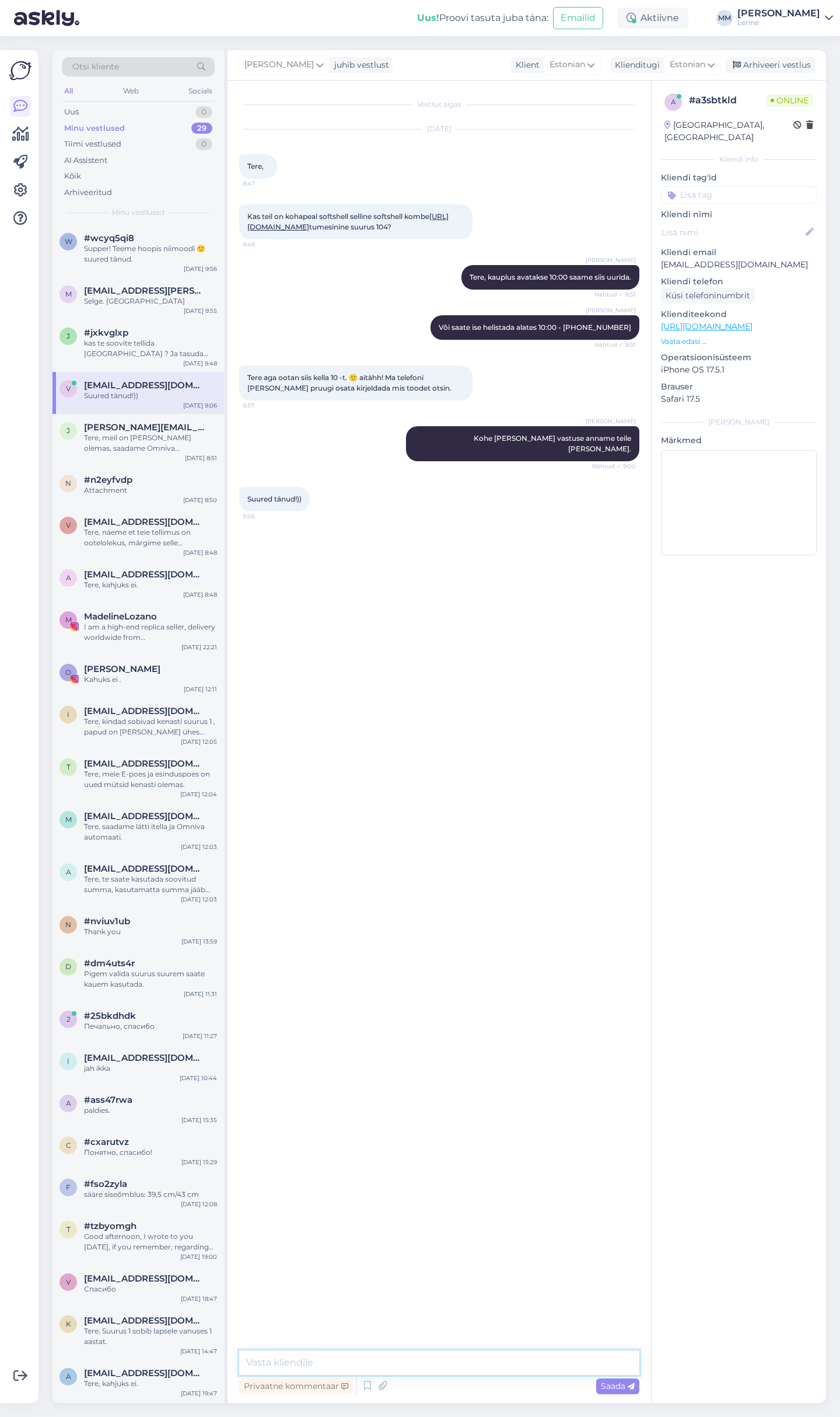
click at [317, 1360] on textarea at bounding box center [439, 1363] width 400 height 25
type textarea "Kombekas on poes kenasti olemas,"
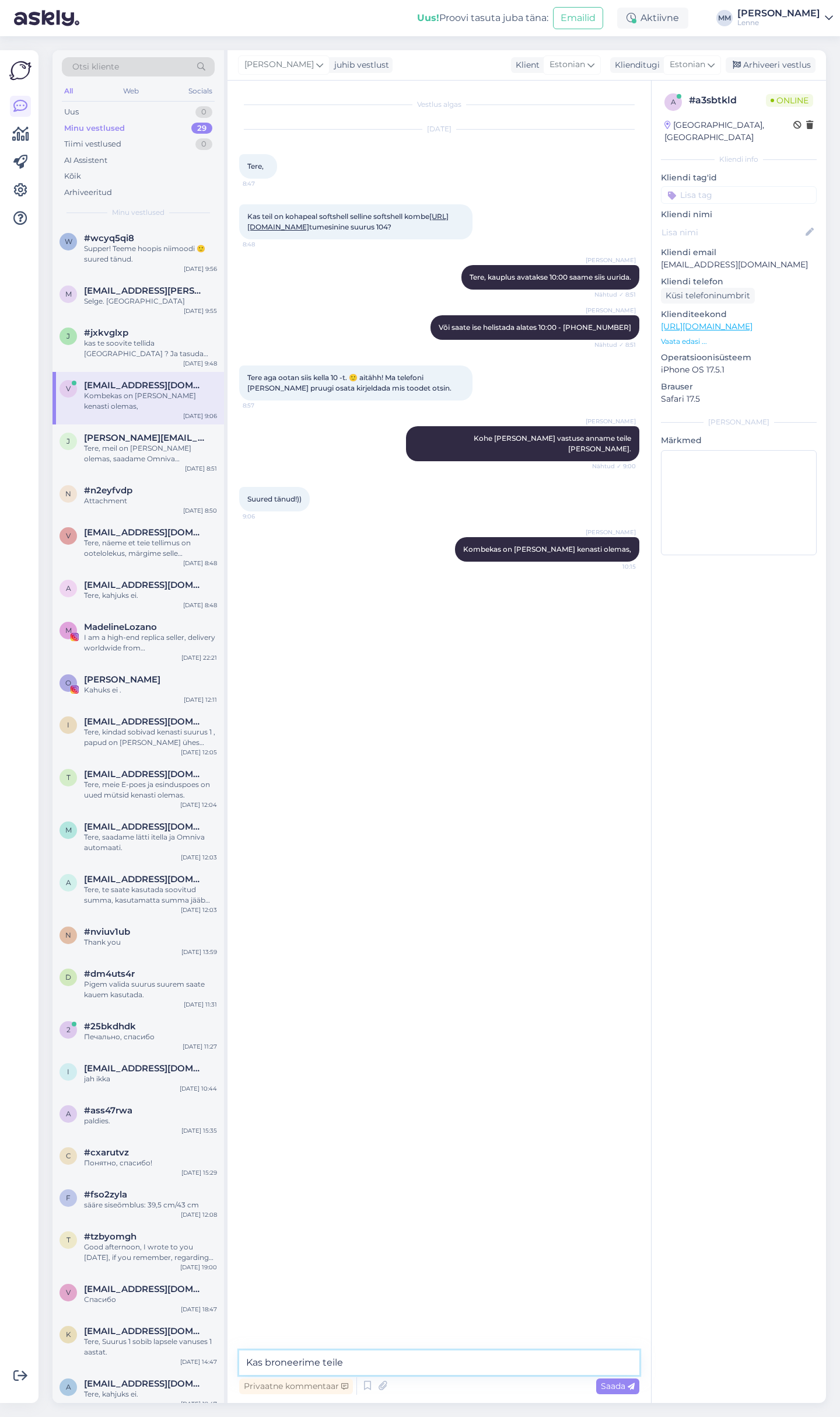
type textarea "Kas broneerime teile ?"
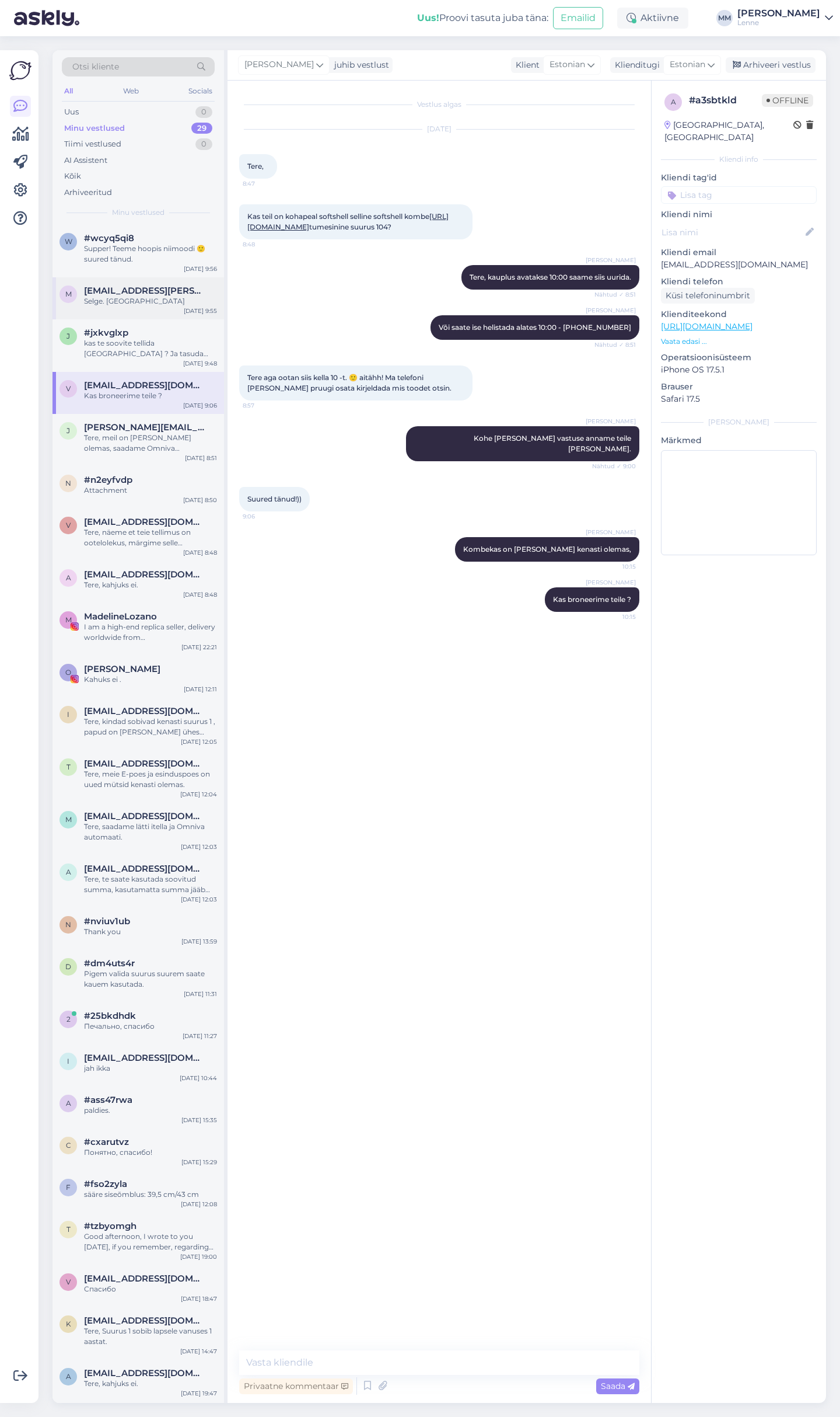
click at [192, 306] on div "Sep 29 9:55" at bounding box center [200, 311] width 33 height 8
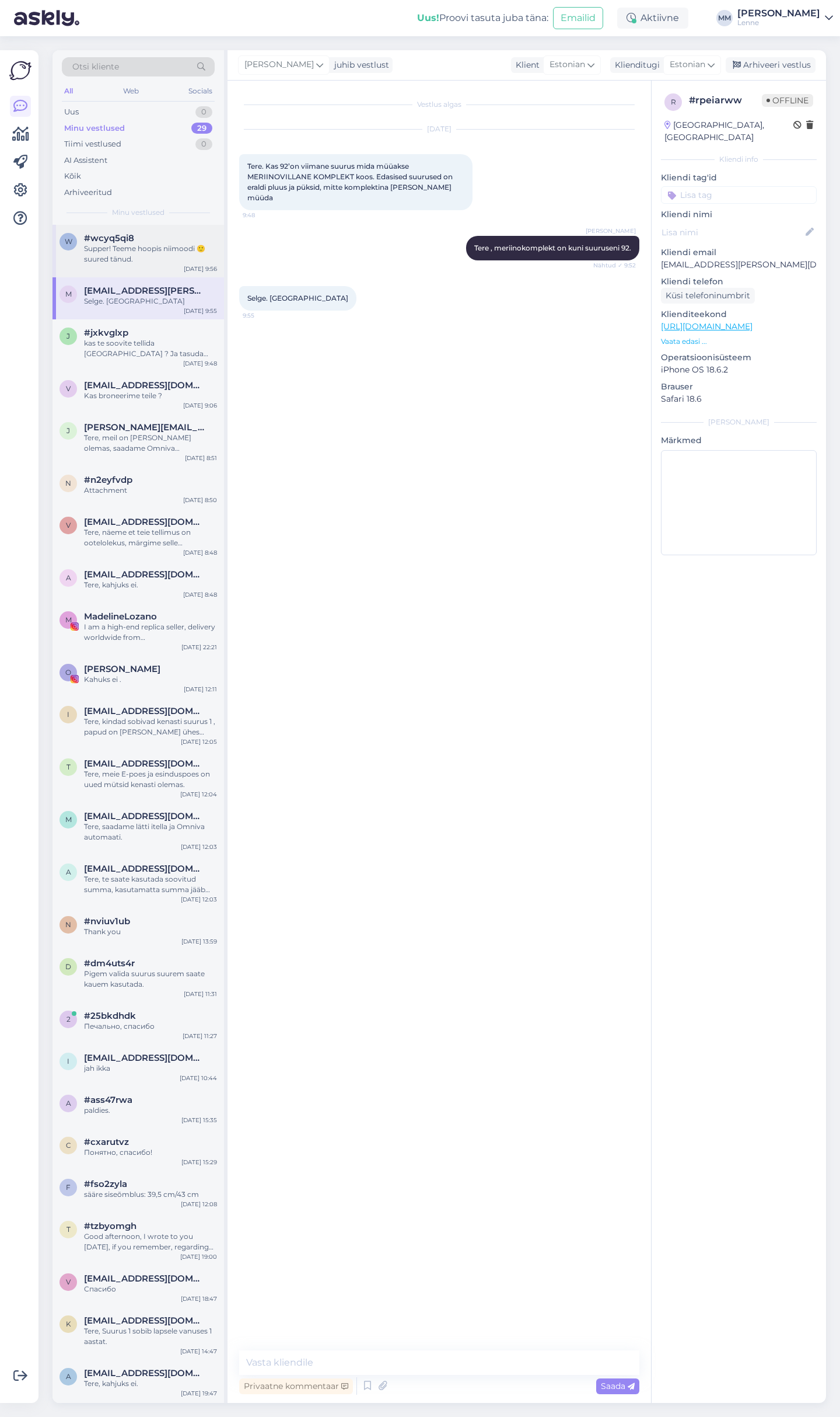
click at [162, 258] on div "Supper! Teeme hoopis niimoodi 🙂 suured tänud." at bounding box center [151, 254] width 133 height 21
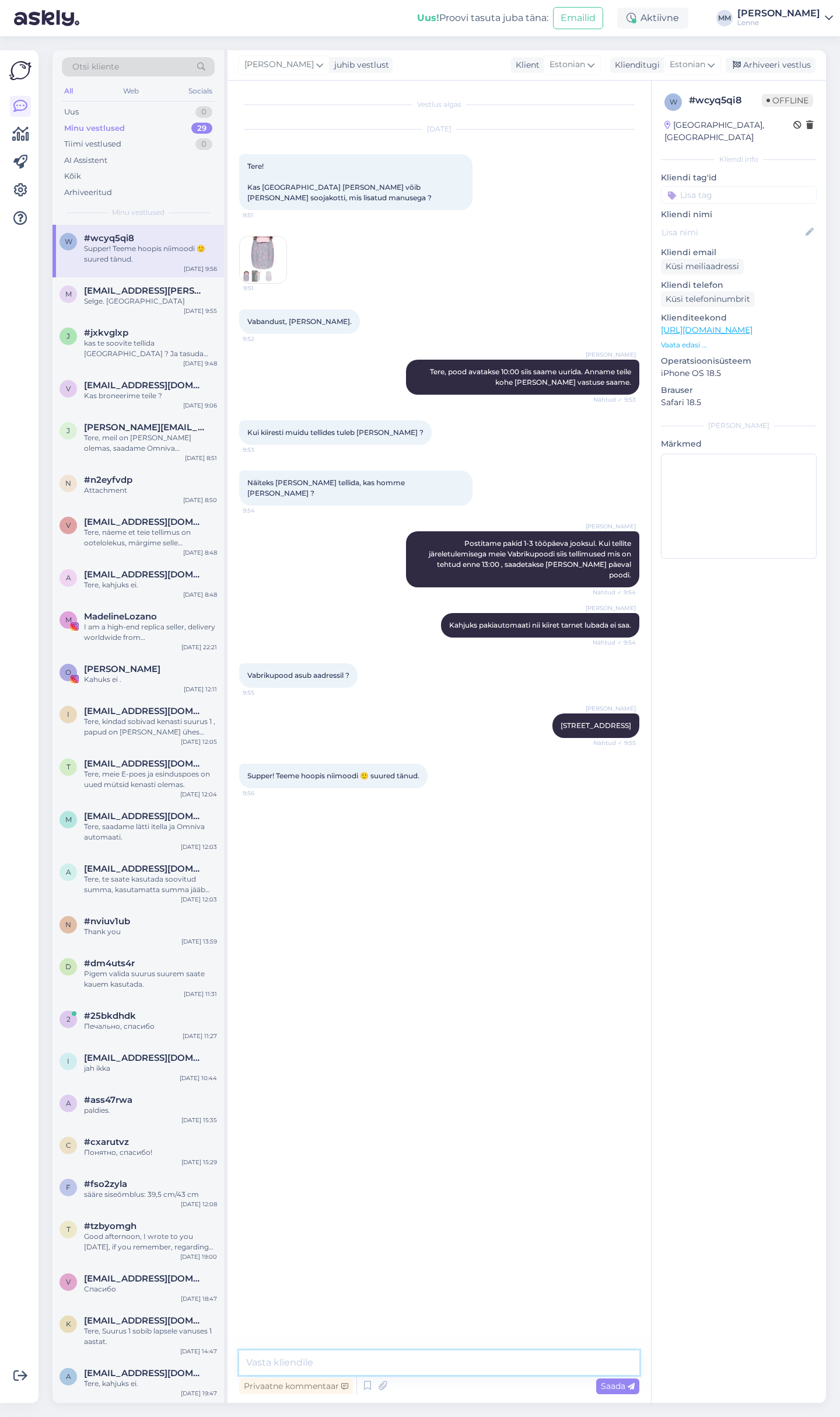
click at [372, 1357] on textarea at bounding box center [439, 1363] width 400 height 25
type textarea "saime ka poest vastuse, et teie soovitud soojakotti kahjuks poes ei ole."
click at [136, 295] on span "maarja.liis.miiler@gmail.com" at bounding box center [145, 291] width 122 height 11
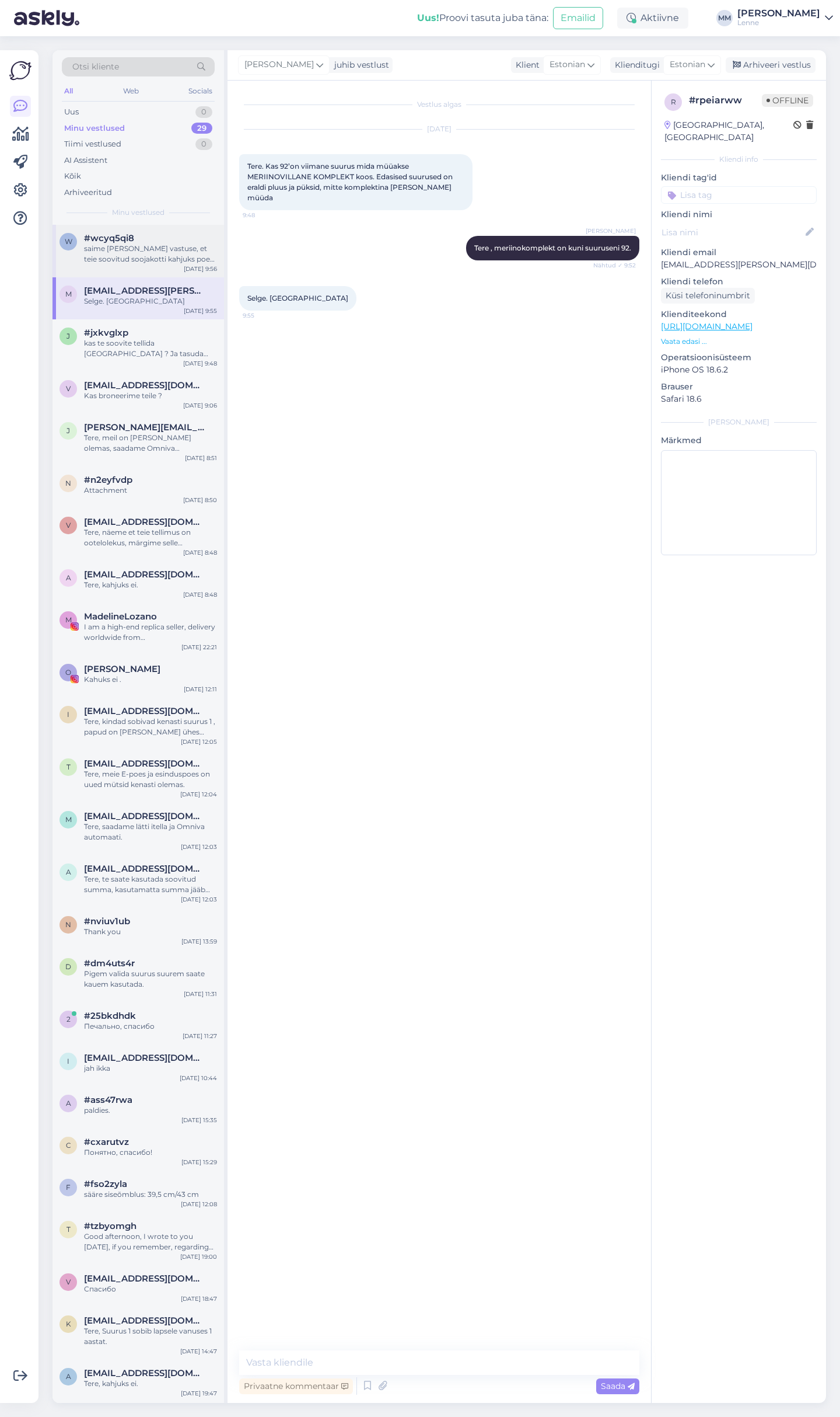
click at [151, 263] on div "saime ka poest vastuse, et teie soovitud soojakotti kahjuks poes ei ole." at bounding box center [151, 254] width 133 height 21
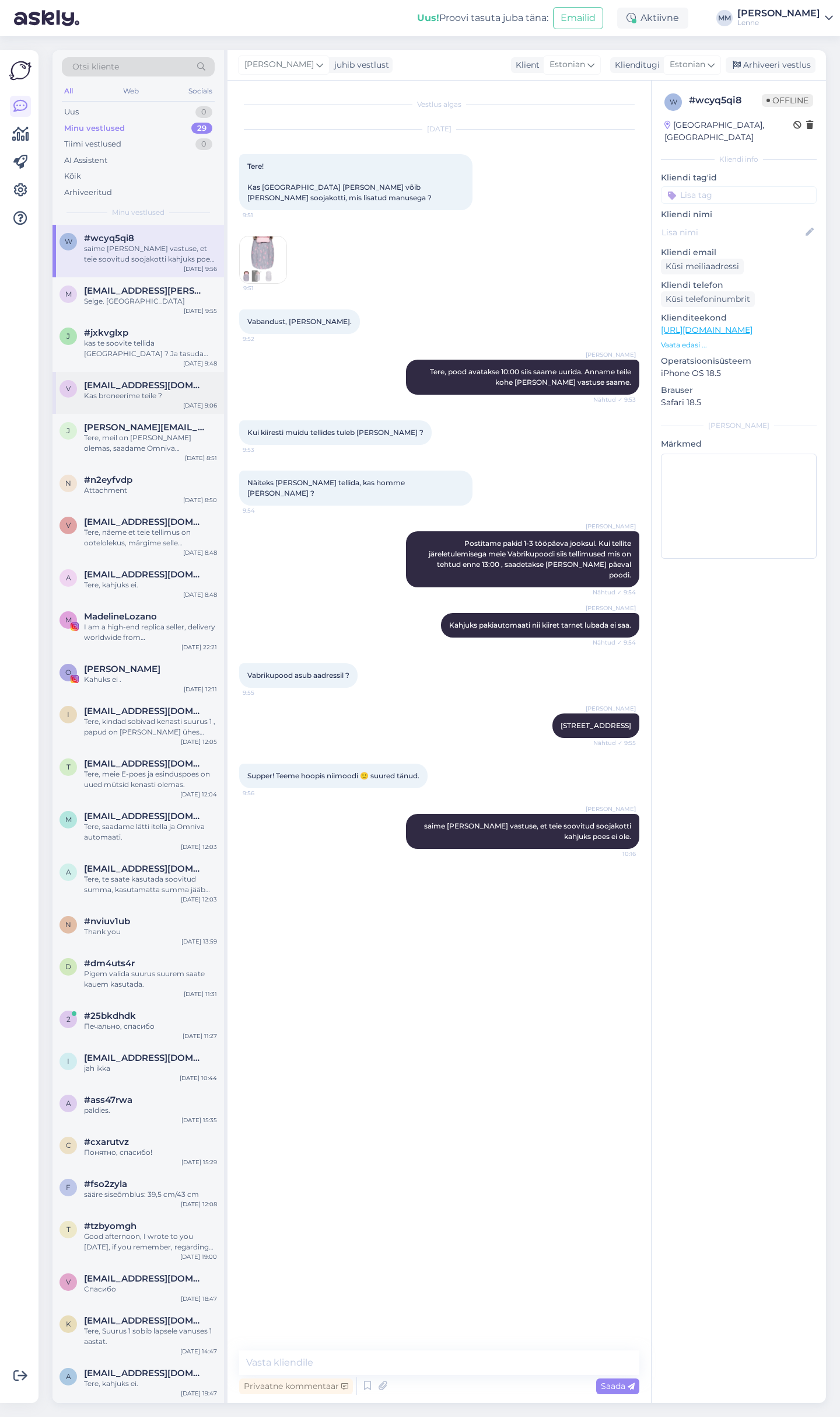
click at [150, 394] on div "Kas broneerime teile ?" at bounding box center [151, 395] width 133 height 11
